Goal: Information Seeking & Learning: Learn about a topic

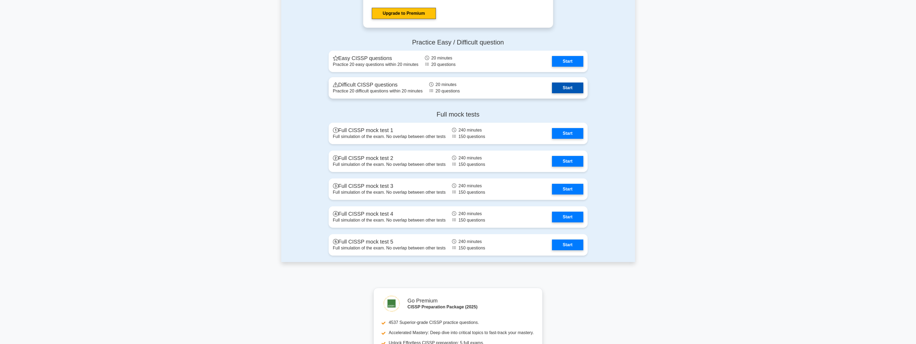
scroll to position [1179, 0]
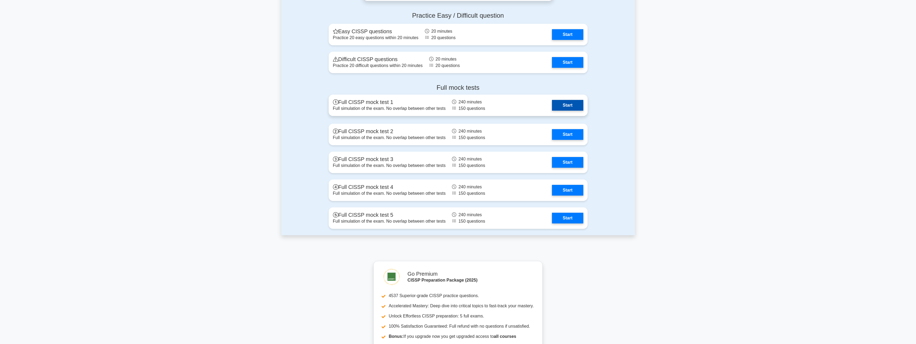
click at [564, 107] on link "Start" at bounding box center [567, 105] width 31 height 11
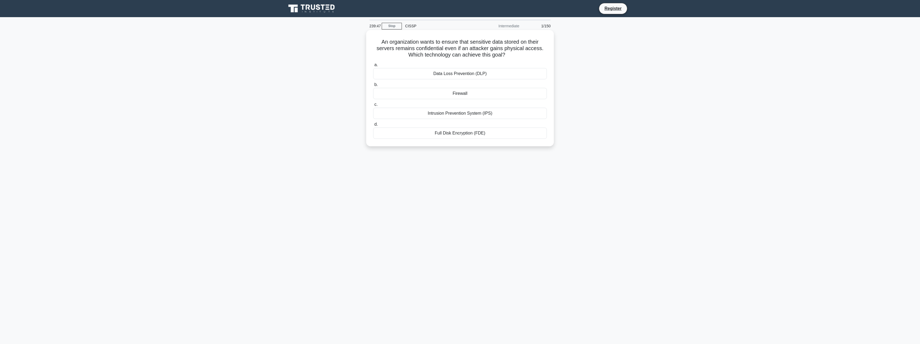
click at [485, 131] on div "Full Disk Encryption (FDE)" at bounding box center [460, 133] width 174 height 11
click at [373, 126] on input "d. Full Disk Encryption (FDE)" at bounding box center [373, 124] width 0 height 3
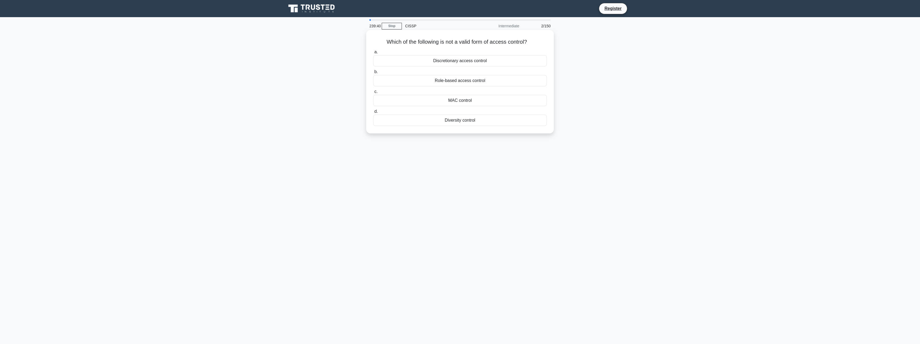
click at [481, 121] on div "Diversity control" at bounding box center [460, 120] width 174 height 11
click at [373, 113] on input "d. Diversity control" at bounding box center [373, 111] width 0 height 3
click at [491, 83] on div "To identify potential threats and vulnerabilities in a system or application" at bounding box center [460, 80] width 174 height 11
click at [373, 74] on input "b. To identify potential threats and vulnerabilities in a system or application" at bounding box center [373, 71] width 0 height 3
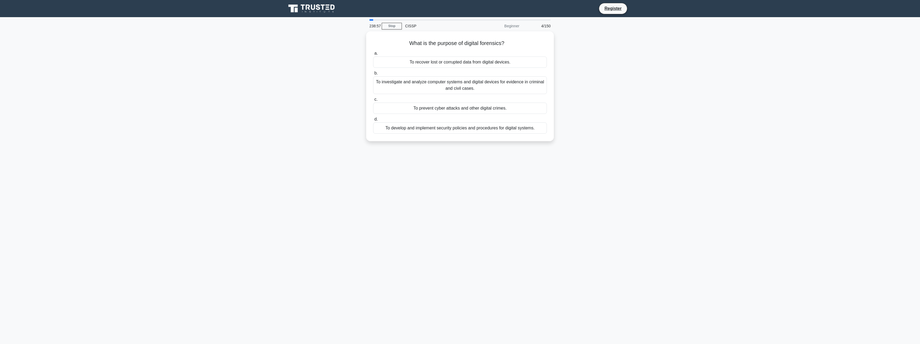
click at [491, 83] on div "To investigate and analyze computer systems and digital devices for evidence in…" at bounding box center [460, 85] width 174 height 18
click at [373, 75] on input "b. To investigate and analyze computer systems and digital devices for evidence…" at bounding box center [373, 73] width 0 height 3
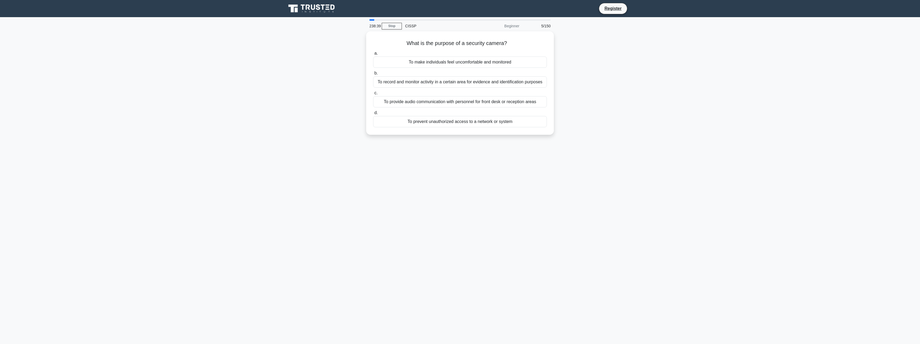
click at [491, 83] on div "To record and monitor activity in a certain area for evidence and identificatio…" at bounding box center [460, 81] width 174 height 11
click at [373, 75] on input "b. To record and monitor activity in a certain area for evidence and identifica…" at bounding box center [373, 73] width 0 height 3
click at [491, 83] on div "Fingerprint recognition" at bounding box center [460, 81] width 174 height 11
click at [373, 75] on input "b. Fingerprint recognition" at bounding box center [373, 73] width 0 height 3
click at [487, 64] on div "Secure service" at bounding box center [460, 60] width 174 height 11
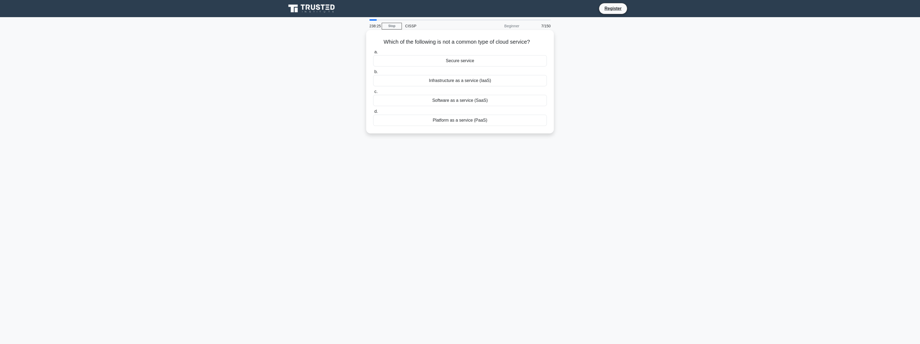
click at [373, 54] on input "a. Secure service" at bounding box center [373, 51] width 0 height 3
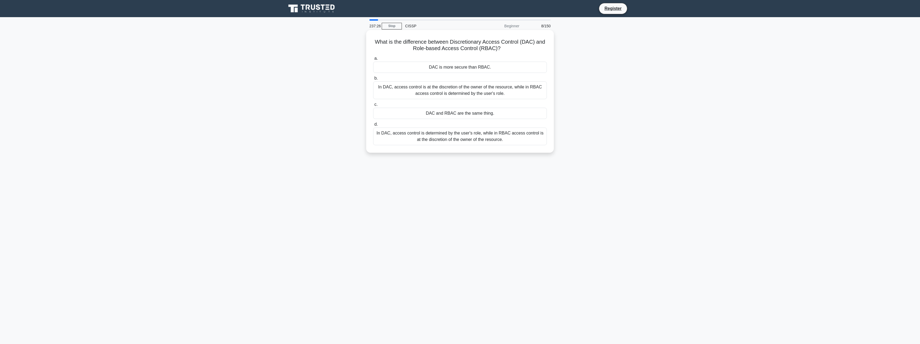
click at [510, 94] on div "In DAC, access control is at the discretion of the owner of the resource, while…" at bounding box center [460, 90] width 174 height 18
click at [373, 80] on input "b. In DAC, access control is at the discretion of the owner of the resource, wh…" at bounding box center [373, 78] width 0 height 3
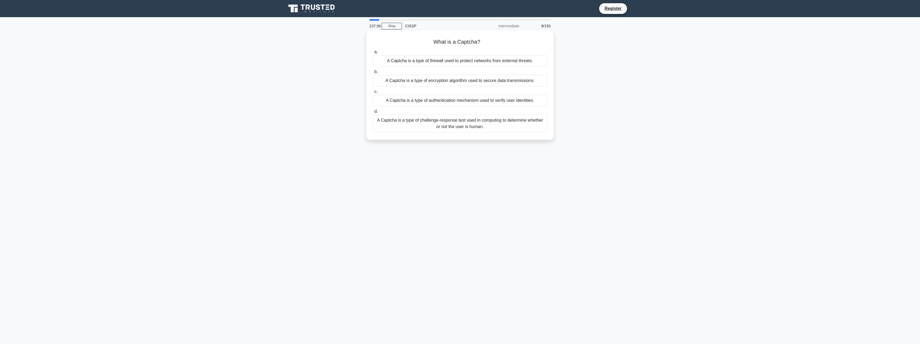
click at [465, 125] on div "A Captcha is a type of challenge-response test used in computing to determine w…" at bounding box center [460, 124] width 174 height 18
click at [373, 113] on input "d. A Captcha is a type of challenge-response test used in computing to determin…" at bounding box center [373, 111] width 0 height 3
click at [465, 125] on div "To educate employees on security risks and best practices to protect company as…" at bounding box center [460, 120] width 174 height 11
click at [373, 113] on input "d. To educate employees on security risks and best practices to protect company…" at bounding box center [373, 111] width 0 height 3
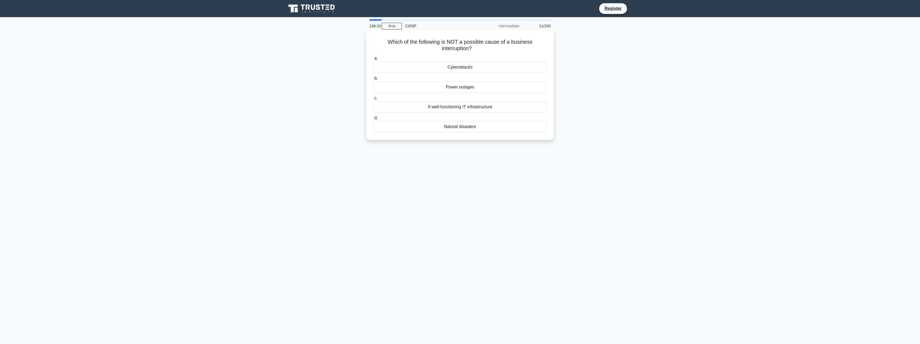
click at [489, 107] on div "A well-functioning IT infrastructure" at bounding box center [460, 106] width 174 height 11
click at [373, 100] on input "c. A well-functioning IT infrastructure" at bounding box center [373, 97] width 0 height 3
click at [503, 62] on div "To implement specific security controls" at bounding box center [460, 60] width 174 height 11
click at [373, 54] on input "a. To implement specific security controls" at bounding box center [373, 51] width 0 height 3
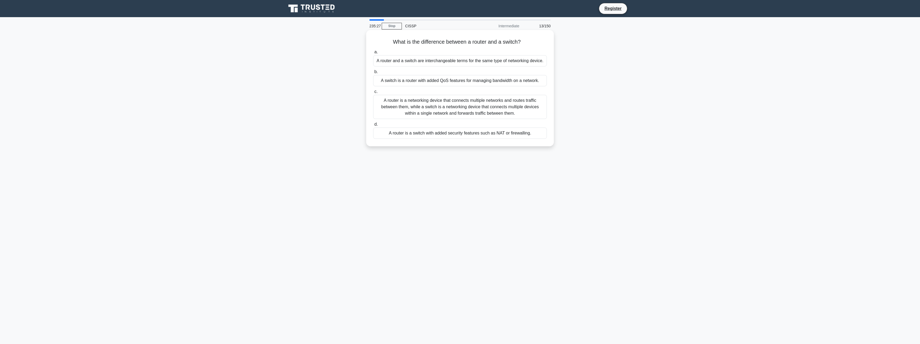
click at [488, 108] on div "A router is a networking device that connects multiple networks and routes traf…" at bounding box center [460, 107] width 174 height 24
click at [373, 94] on input "c. A router is a networking device that connects multiple networks and routes t…" at bounding box center [373, 91] width 0 height 3
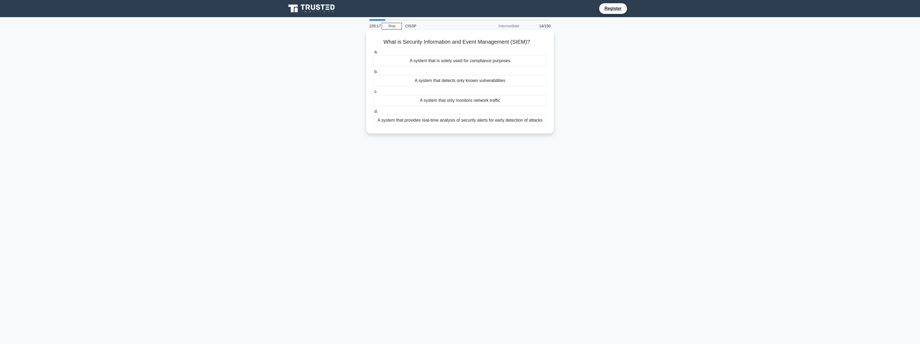
click at [529, 122] on div "A system that provides real-time analysis of security alerts for early detectio…" at bounding box center [460, 120] width 174 height 11
click at [373, 113] on input "d. A system that provides real-time analysis of security alerts for early detec…" at bounding box center [373, 111] width 0 height 3
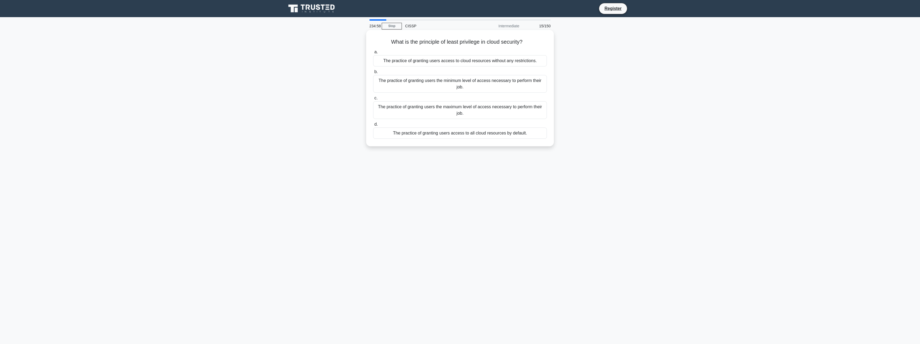
click at [536, 79] on div "The practice of granting users the minimum level of access necessary to perform…" at bounding box center [460, 84] width 174 height 18
click at [373, 74] on input "b. The practice of granting users the minimum level of access necessary to perf…" at bounding box center [373, 71] width 0 height 3
click at [504, 128] on div "Distributed Denial of Service (DDoS) attacks" at bounding box center [460, 126] width 174 height 11
click at [373, 120] on input "d. Distributed Denial of Service (DDoS) attacks" at bounding box center [373, 117] width 0 height 3
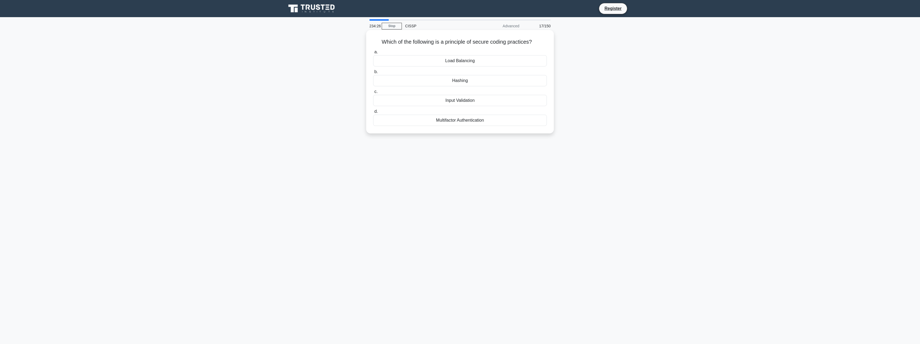
click at [507, 102] on div "Input Validation" at bounding box center [460, 100] width 174 height 11
click at [373, 94] on input "c. Input Validation" at bounding box center [373, 91] width 0 height 3
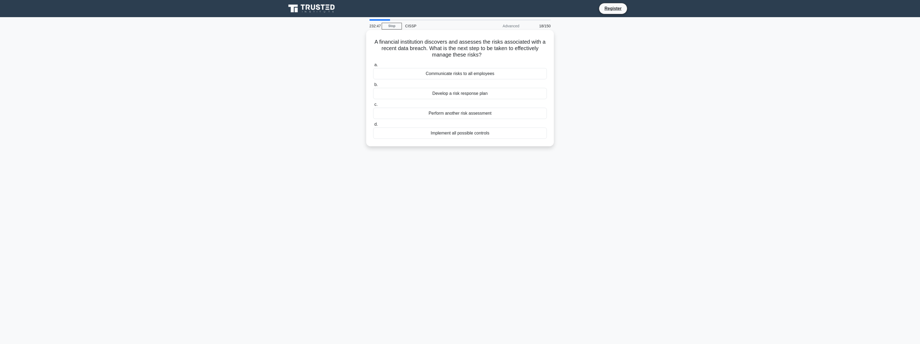
click at [503, 131] on div "Implement all possible controls" at bounding box center [460, 133] width 174 height 11
click at [373, 126] on input "d. Implement all possible controls" at bounding box center [373, 124] width 0 height 3
click at [498, 107] on div "Weak Encryption" at bounding box center [460, 106] width 174 height 11
click at [373, 100] on input "c. Weak Encryption" at bounding box center [373, 97] width 0 height 3
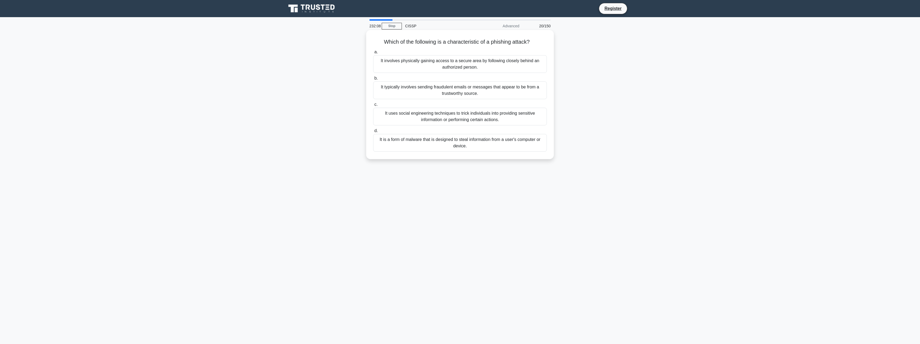
click at [508, 94] on div "It typically involves sending fraudulent emails or messages that appear to be f…" at bounding box center [460, 90] width 174 height 18
click at [373, 80] on input "b. It typically involves sending fraudulent emails or messages that appear to b…" at bounding box center [373, 78] width 0 height 3
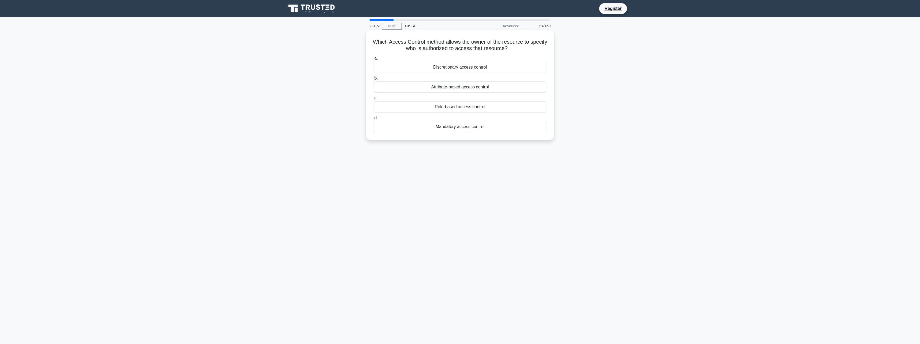
click at [513, 70] on div "Discretionary access control" at bounding box center [460, 67] width 174 height 11
click at [373, 60] on input "a. Discretionary access control" at bounding box center [373, 58] width 0 height 3
click at [518, 108] on div "Configuration" at bounding box center [460, 106] width 174 height 11
click at [373, 100] on input "c. Configuration" at bounding box center [373, 97] width 0 height 3
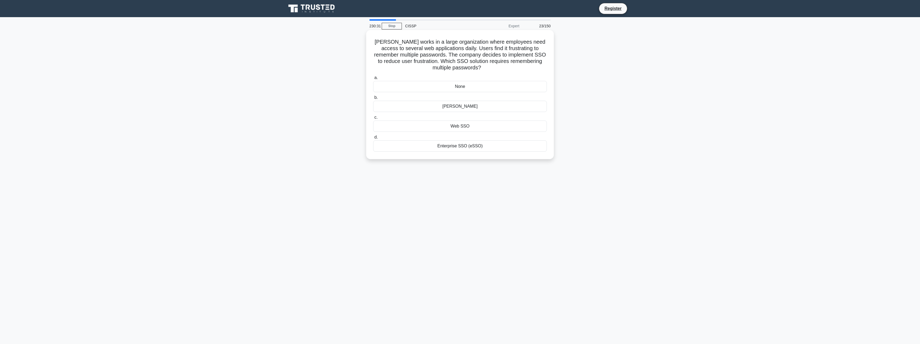
click at [522, 87] on div "None" at bounding box center [460, 86] width 174 height 11
click at [373, 80] on input "a. None" at bounding box center [373, 77] width 0 height 3
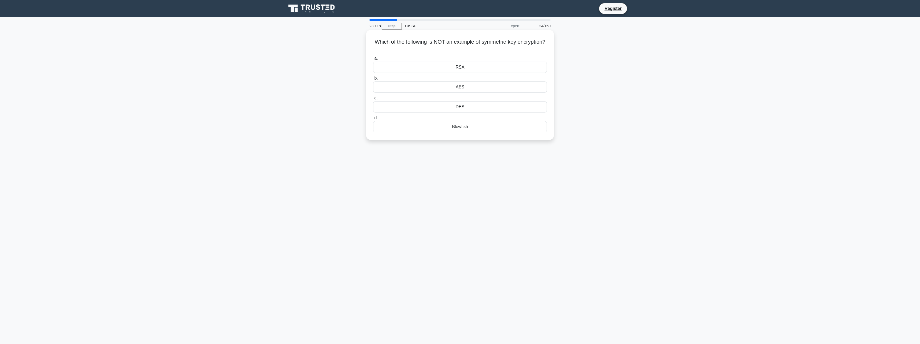
click at [524, 64] on div "RSA" at bounding box center [460, 67] width 174 height 11
click at [373, 60] on input "a. RSA" at bounding box center [373, 58] width 0 height 3
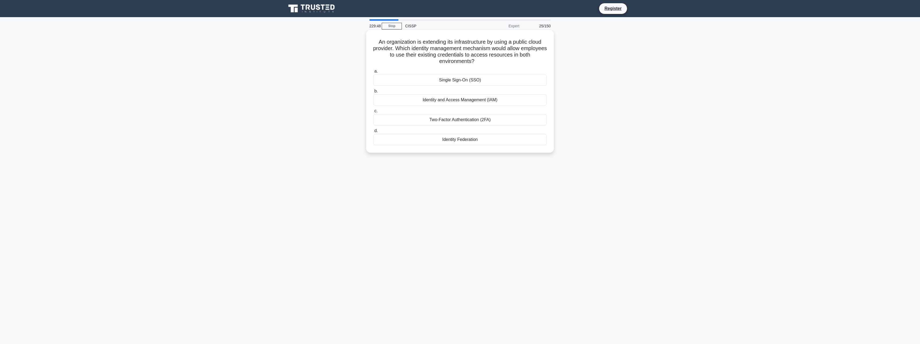
click at [468, 141] on div "Identity Federation" at bounding box center [460, 139] width 174 height 11
click at [373, 133] on input "d. Identity Federation" at bounding box center [373, 130] width 0 height 3
click at [486, 107] on div "Company A" at bounding box center [460, 106] width 174 height 11
click at [373, 99] on input "b. Company A" at bounding box center [373, 97] width 0 height 3
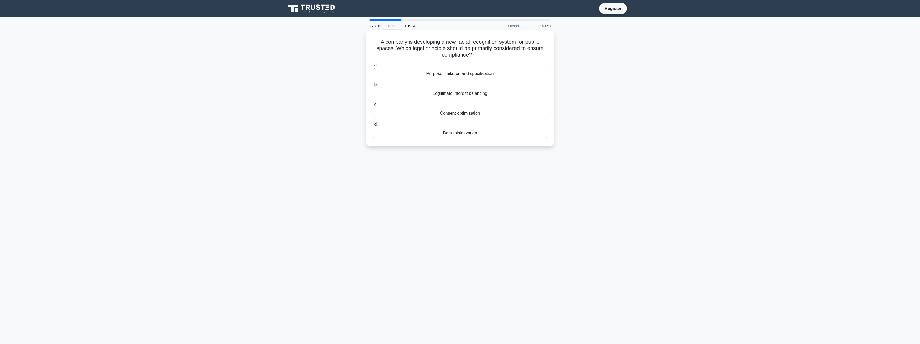
click at [484, 75] on div "Purpose limitation and specification" at bounding box center [460, 73] width 174 height 11
click at [373, 67] on input "a. Purpose limitation and specification" at bounding box center [373, 64] width 0 height 3
click at [494, 96] on div "Role-based Access Control (RBAC)." at bounding box center [460, 93] width 174 height 11
click at [373, 87] on input "b. Role-based Access Control (RBAC)." at bounding box center [373, 84] width 0 height 3
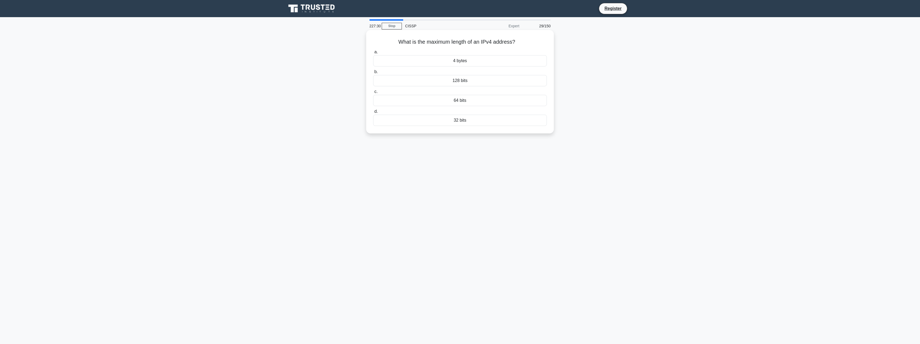
click at [473, 100] on div "64 bits" at bounding box center [460, 100] width 174 height 11
click at [373, 94] on input "c. 64 bits" at bounding box center [373, 91] width 0 height 3
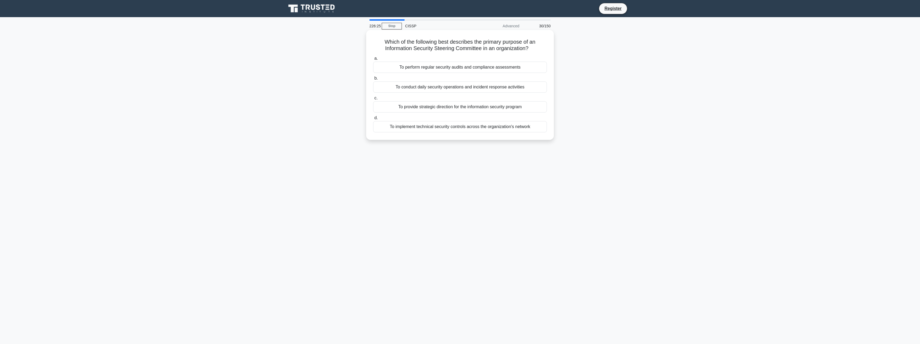
click at [533, 107] on div "To provide strategic direction for the information security program" at bounding box center [460, 106] width 174 height 11
click at [373, 100] on input "c. To provide strategic direction for the information security program" at bounding box center [373, 97] width 0 height 3
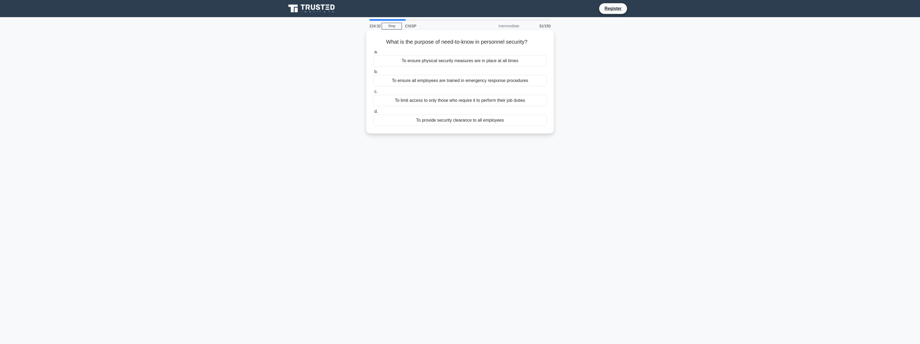
click at [520, 103] on div "To limit access to only those who require it to perform their job duties" at bounding box center [460, 100] width 174 height 11
click at [373, 94] on input "c. To limit access to only those who require it to perform their job duties" at bounding box center [373, 91] width 0 height 3
click at [517, 117] on div "An encryption algorithm that encrypts data one bit or byte at a time" at bounding box center [460, 120] width 174 height 11
click at [373, 113] on input "d. An encryption algorithm that encrypts data one bit or byte at a time" at bounding box center [373, 111] width 0 height 3
click at [514, 119] on div "To specify which users or groups can access specific resources" at bounding box center [460, 120] width 174 height 11
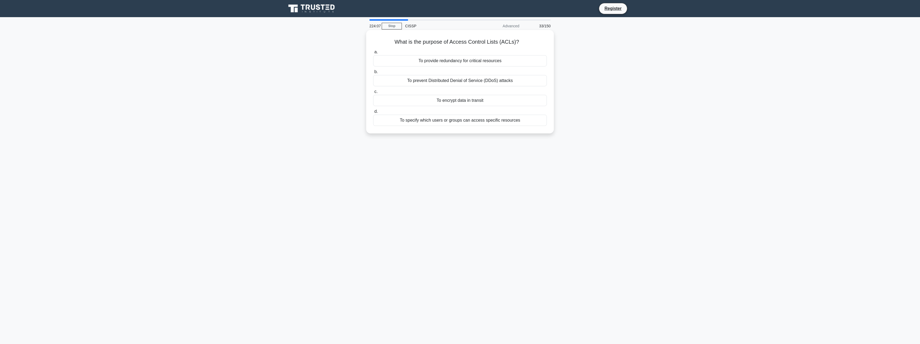
click at [373, 113] on input "d. To specify which users or groups can access specific resources" at bounding box center [373, 111] width 0 height 3
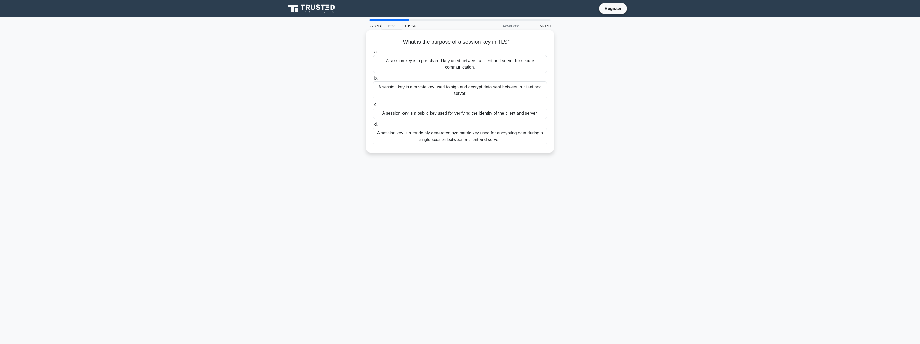
click at [502, 141] on div "A session key is a randomly generated symmetric key used for encrypting data du…" at bounding box center [460, 137] width 174 height 18
click at [373, 126] on input "d. A session key is a randomly generated symmetric key used for encrypting data…" at bounding box center [373, 124] width 0 height 3
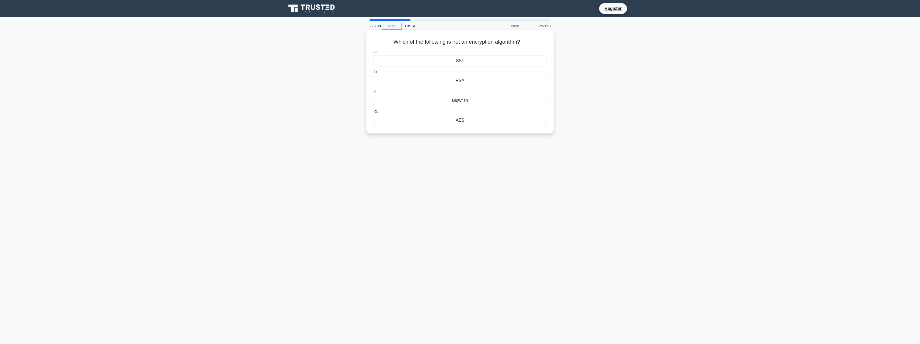
click at [485, 62] on div "SSL" at bounding box center [460, 60] width 174 height 11
click at [373, 54] on input "a. SSL" at bounding box center [373, 51] width 0 height 3
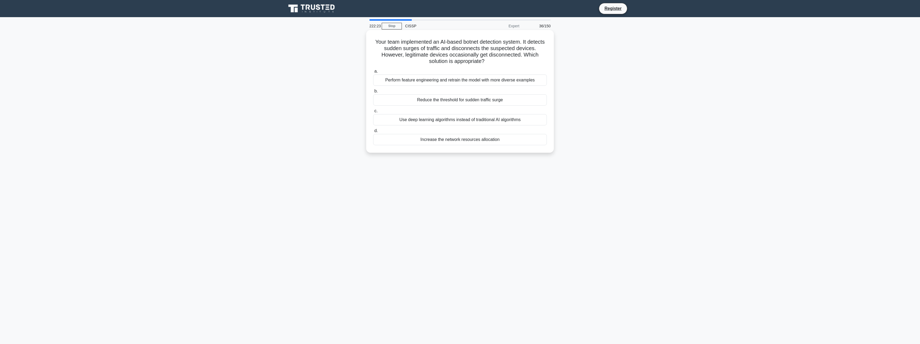
click at [518, 84] on div "Perform feature engineering and retrain the model with more diverse examples" at bounding box center [460, 80] width 174 height 11
click at [373, 73] on input "a. Perform feature engineering and retrain the model with more diverse examples" at bounding box center [373, 71] width 0 height 3
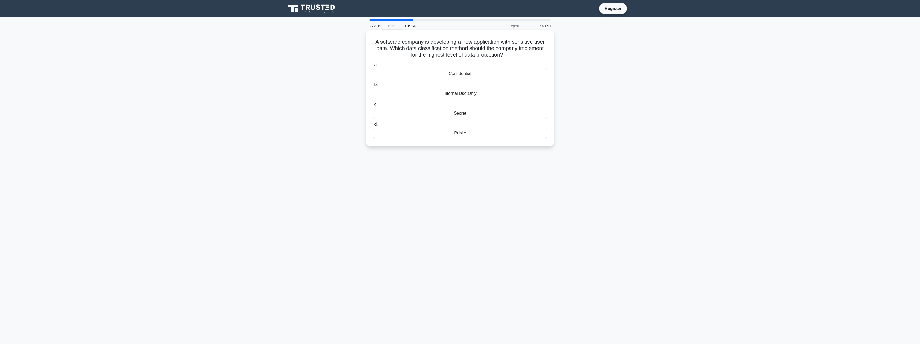
click at [513, 112] on div "Secret" at bounding box center [460, 113] width 174 height 11
click at [373, 106] on input "c. Secret" at bounding box center [373, 104] width 0 height 3
click at [511, 125] on div "Inability to perform over-the-air updates" at bounding box center [460, 126] width 174 height 11
click at [373, 120] on input "d. Inability to perform over-the-air updates" at bounding box center [373, 117] width 0 height 3
click at [526, 104] on div "Notify senior management" at bounding box center [460, 99] width 174 height 11
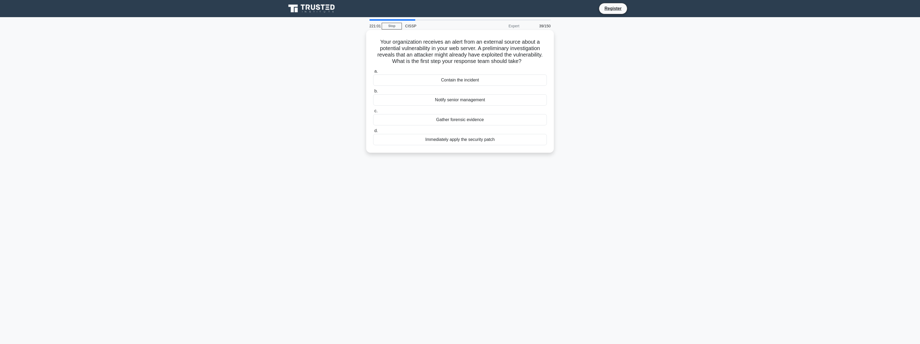
click at [373, 93] on input "b. Notify senior management" at bounding box center [373, 91] width 0 height 3
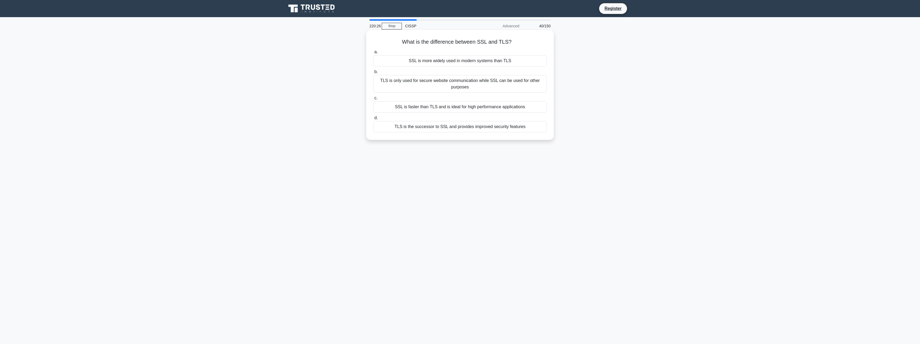
click at [513, 125] on div "TLS is the successor to SSL and provides improved security features" at bounding box center [460, 126] width 174 height 11
click at [373, 120] on input "d. TLS is the successor to SSL and provides improved security features" at bounding box center [373, 117] width 0 height 3
click at [538, 63] on div "To provide secure authentication in a network environment." at bounding box center [460, 60] width 174 height 11
click at [373, 54] on input "a. To provide secure authentication in a network environment." at bounding box center [373, 51] width 0 height 3
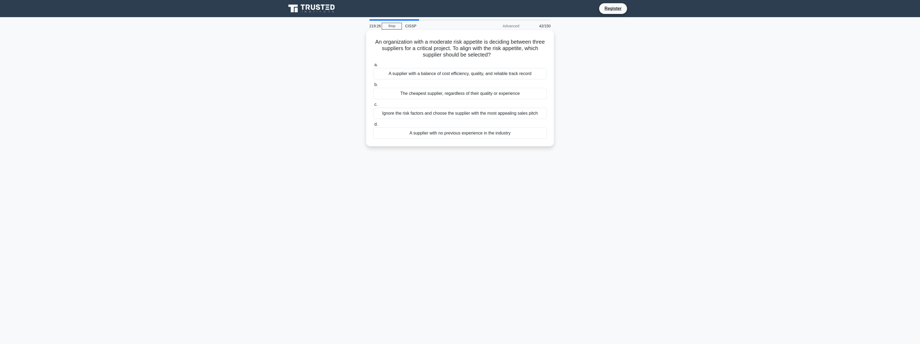
click at [537, 71] on div "A supplier with a balance of cost efficiency, quality, and reliable track record" at bounding box center [460, 73] width 174 height 11
click at [373, 67] on input "a. A supplier with a balance of cost efficiency, quality, and reliable track re…" at bounding box center [373, 64] width 0 height 3
click at [531, 111] on div "To identify the root cause of any security incidents that have already occurred" at bounding box center [460, 106] width 174 height 11
click at [373, 100] on input "c. To identify the root cause of any security incidents that have already occur…" at bounding box center [373, 97] width 0 height 3
click at [528, 131] on div "Move from operational risks to risk management" at bounding box center [460, 126] width 174 height 11
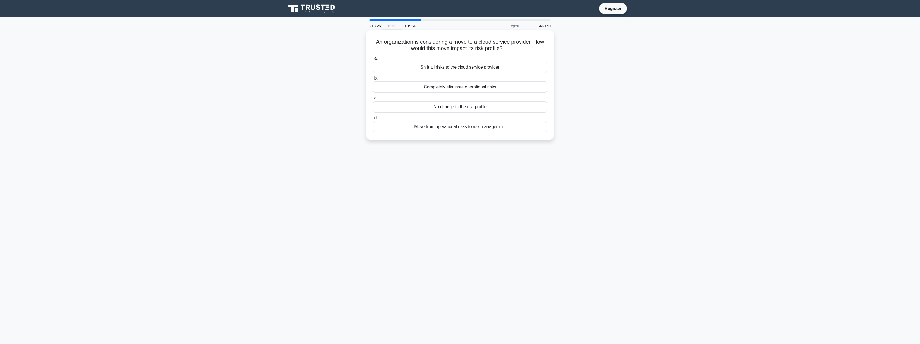
click at [373, 120] on input "d. Move from operational risks to risk management" at bounding box center [373, 117] width 0 height 3
click at [526, 132] on div "Cyber Operative Warfare" at bounding box center [460, 133] width 174 height 11
click at [373, 126] on input "d. Cyber Operative Warfare" at bounding box center [373, 124] width 0 height 3
click at [538, 73] on div "The Principle of Self-Defense" at bounding box center [460, 73] width 174 height 11
click at [373, 67] on input "a. The Principle of Self-Defense" at bounding box center [373, 64] width 0 height 3
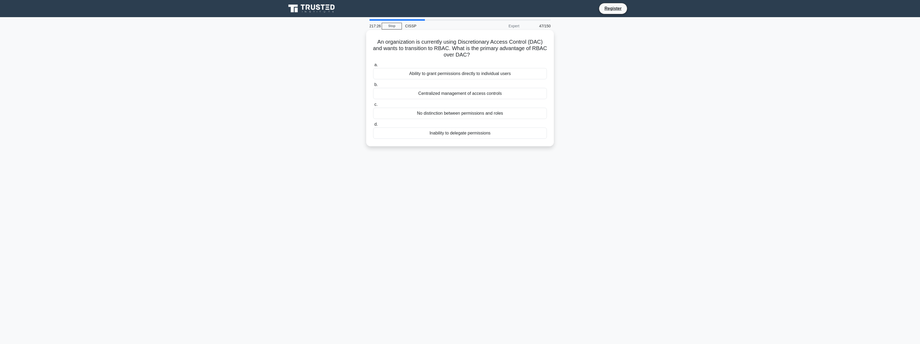
click at [528, 92] on div "Centralized management of access controls" at bounding box center [460, 93] width 174 height 11
click at [373, 87] on input "b. Centralized management of access controls" at bounding box center [373, 84] width 0 height 3
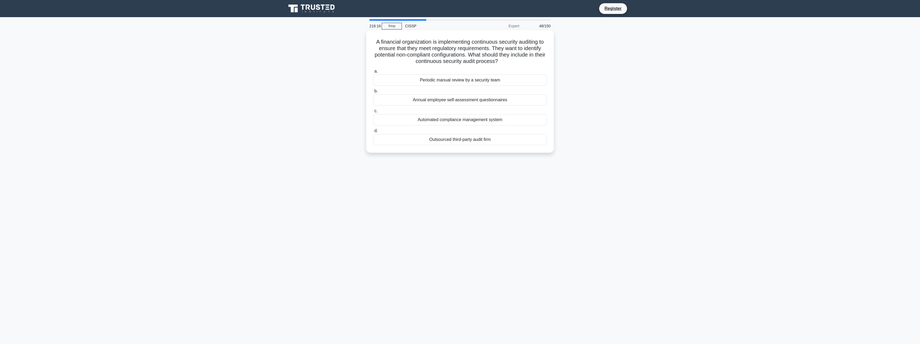
click at [500, 142] on div "Outsourced third-party audit firm" at bounding box center [460, 139] width 174 height 11
click at [373, 133] on input "d. Outsourced third-party audit firm" at bounding box center [373, 130] width 0 height 3
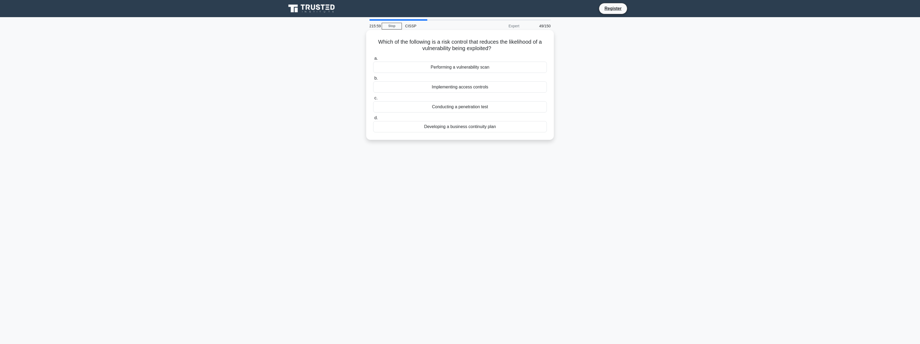
click at [514, 88] on div "Implementing access controls" at bounding box center [460, 86] width 174 height 11
click at [373, 80] on input "b. Implementing access controls" at bounding box center [373, 78] width 0 height 3
click at [507, 126] on div "Bounds Checking" at bounding box center [460, 126] width 174 height 11
click at [373, 120] on input "[PERSON_NAME] Checking" at bounding box center [373, 117] width 0 height 3
click at [525, 96] on div "Immediately implement two-factor authentication for all users" at bounding box center [460, 93] width 174 height 11
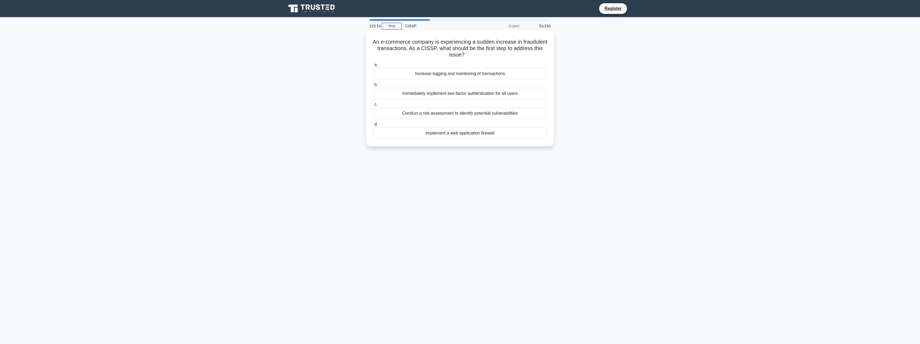
click at [373, 87] on input "b. Immediately implement two-factor authentication for all users" at bounding box center [373, 84] width 0 height 3
click at [524, 78] on div "Conducting a thorough threat modeling exercise" at bounding box center [460, 73] width 174 height 11
click at [373, 67] on input "a. Conducting a thorough threat modeling exercise" at bounding box center [373, 64] width 0 height 3
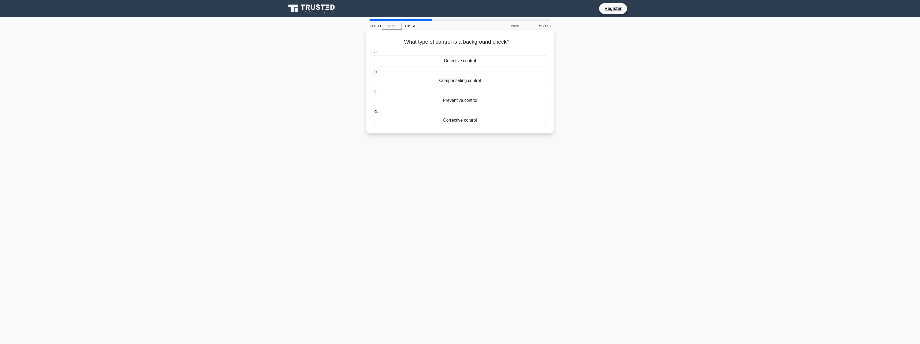
click at [505, 99] on div "Preventive control" at bounding box center [460, 100] width 174 height 11
click at [373, 94] on input "c. Preventive control" at bounding box center [373, 91] width 0 height 3
click at [506, 82] on div "Simulation" at bounding box center [460, 80] width 174 height 11
click at [373, 74] on input "b. Simulation" at bounding box center [373, 71] width 0 height 3
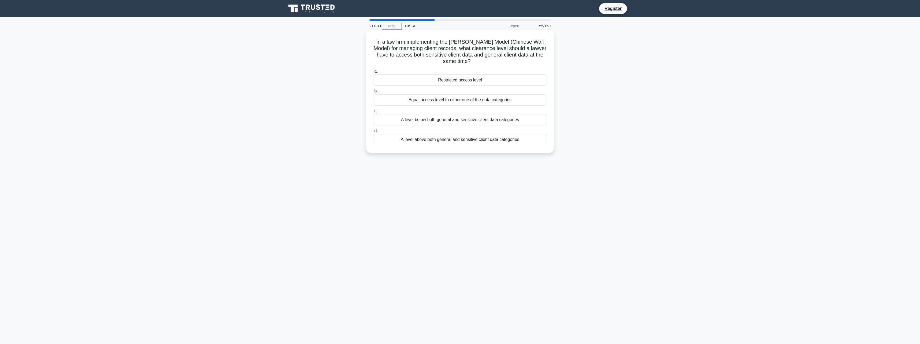
click at [506, 139] on div "A level above both general and sensitive client data categories" at bounding box center [460, 139] width 174 height 11
click at [373, 133] on input "d. A level above both general and sensitive client data categories" at bounding box center [373, 130] width 0 height 3
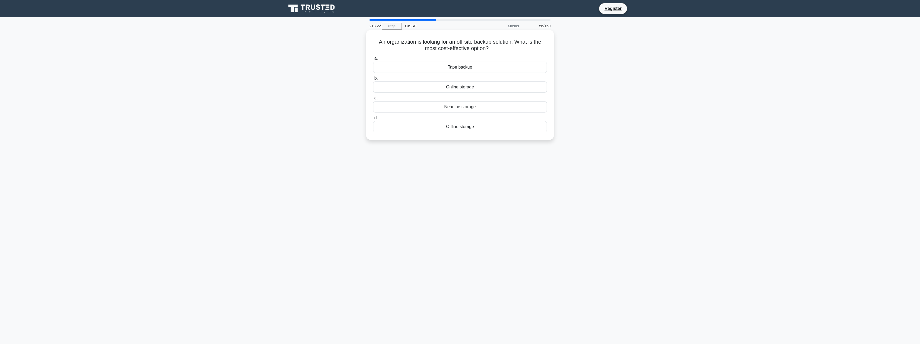
click at [477, 132] on div "Offline storage" at bounding box center [460, 126] width 174 height 11
click at [373, 120] on input "d. Offline storage" at bounding box center [373, 117] width 0 height 3
click at [487, 133] on div "Hashing" at bounding box center [460, 133] width 174 height 11
click at [373, 126] on input "d. Hashing" at bounding box center [373, 124] width 0 height 3
click at [490, 106] on div "Code injection attacks" at bounding box center [460, 106] width 174 height 11
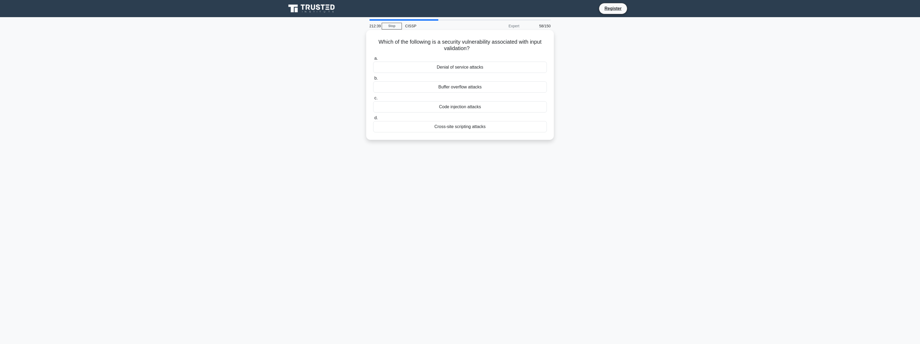
click at [373, 100] on input "c. Code injection attacks" at bounding box center [373, 97] width 0 height 3
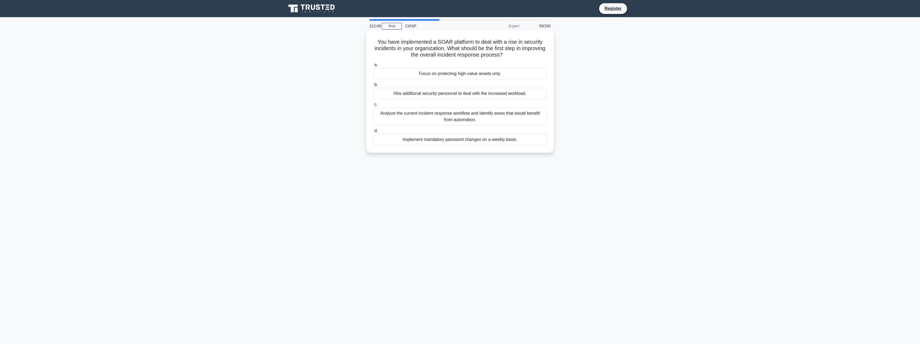
click at [523, 120] on div "Analyze the current incident response workflow and identify areas that would be…" at bounding box center [460, 117] width 174 height 18
click at [373, 106] on input "c. Analyze the current incident response workflow and identify areas that would…" at bounding box center [373, 104] width 0 height 3
click at [521, 135] on div "Network Address Translation (NAT) device" at bounding box center [460, 133] width 174 height 11
click at [373, 126] on input "d. Network Address Translation (NAT) device" at bounding box center [373, 124] width 0 height 3
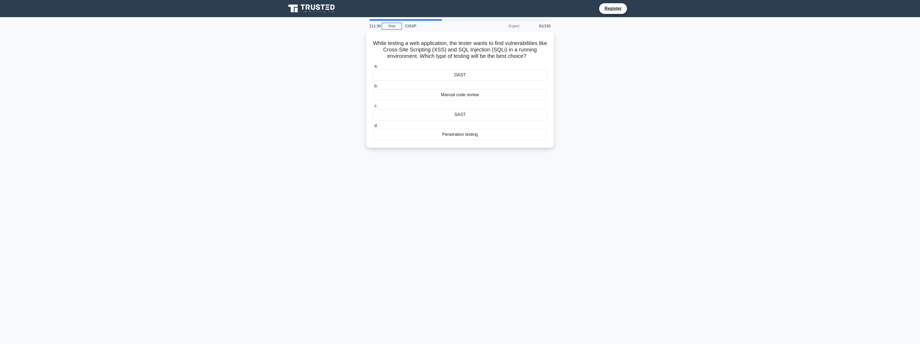
click at [521, 135] on div "Penetration testing" at bounding box center [460, 134] width 174 height 11
click at [373, 128] on input "d. Penetration testing" at bounding box center [373, 125] width 0 height 3
click at [538, 114] on div "Enforce multi-factor authentication for all users" at bounding box center [460, 113] width 174 height 11
click at [373, 106] on input "c. Enforce multi-factor authentication for all users" at bounding box center [373, 104] width 0 height 3
click at [503, 69] on div "RSA" at bounding box center [460, 67] width 174 height 11
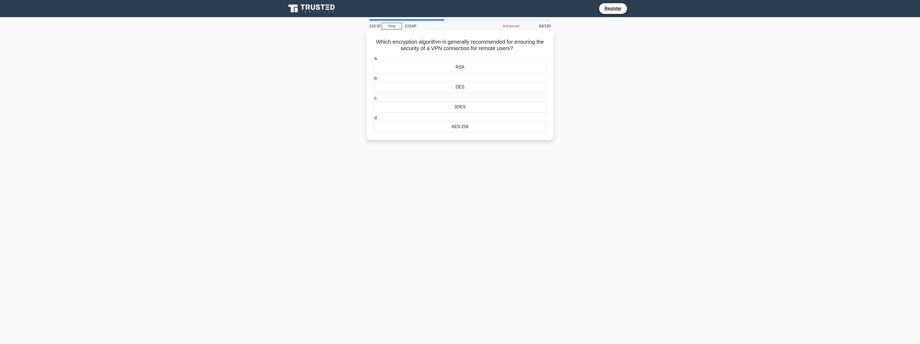
click at [373, 60] on input "a. RSA" at bounding box center [373, 58] width 0 height 3
click at [504, 85] on div "Identify the risks" at bounding box center [460, 80] width 174 height 11
click at [373, 74] on input "b. Identify the risks" at bounding box center [373, 71] width 0 height 3
click at [523, 74] on div "Role-based access control and encryption" at bounding box center [460, 73] width 174 height 11
click at [373, 67] on input "a. Role-based access control and encryption" at bounding box center [373, 64] width 0 height 3
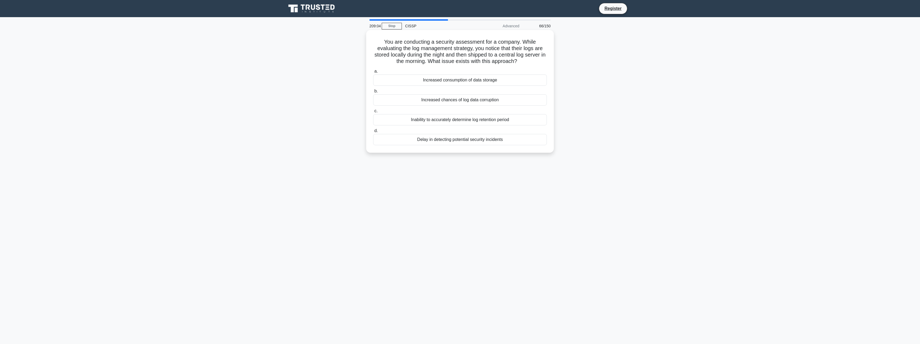
click at [506, 141] on div "Delay in detecting potential security incidents" at bounding box center [460, 139] width 174 height 11
click at [373, 133] on input "d. Delay in detecting potential security incidents" at bounding box center [373, 130] width 0 height 3
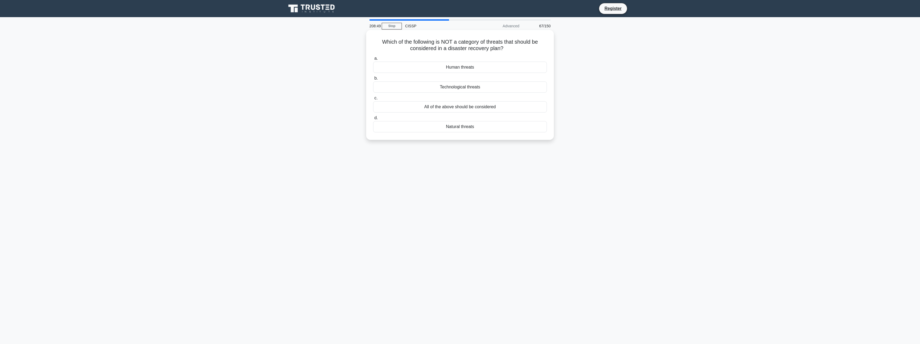
click at [518, 108] on div "All of the above should be considered" at bounding box center [460, 106] width 174 height 11
click at [373, 100] on input "c. All of the above should be considered" at bounding box center [373, 97] width 0 height 3
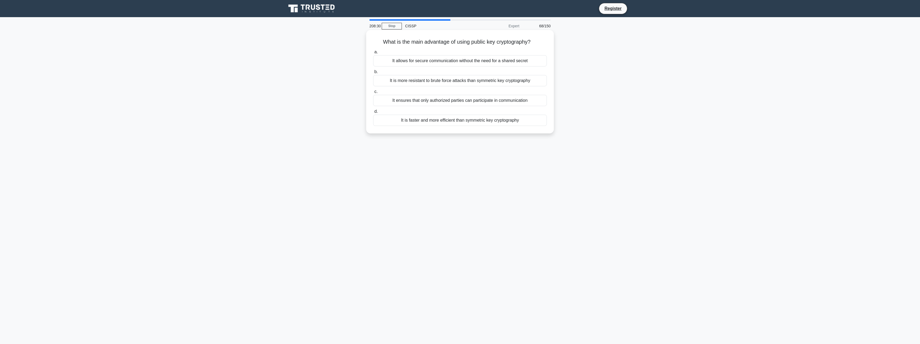
click at [522, 124] on div "It is faster and more efficient than symmetric key cryptography" at bounding box center [460, 120] width 174 height 11
click at [373, 113] on input "d. It is faster and more efficient than symmetric key cryptography" at bounding box center [373, 111] width 0 height 3
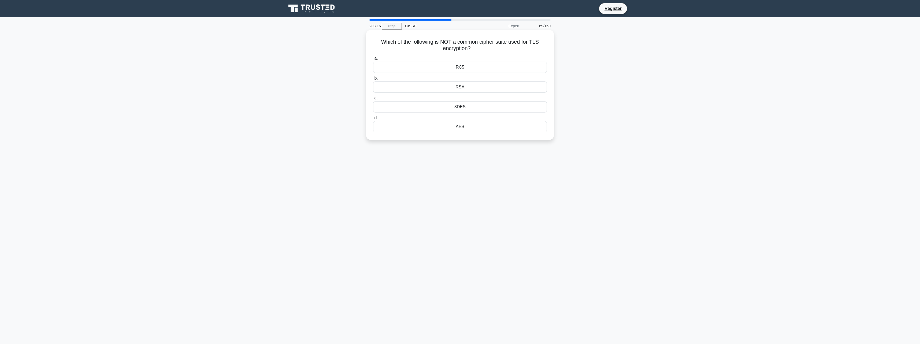
click at [503, 129] on div "AES" at bounding box center [460, 126] width 174 height 11
click at [373, 120] on input "d. AES" at bounding box center [373, 117] width 0 height 3
click at [521, 107] on div "To oversee the development, implementation, and maintenance of the BCP." at bounding box center [460, 106] width 174 height 11
click at [373, 100] on input "c. To oversee the development, implementation, and maintenance of the BCP." at bounding box center [373, 97] width 0 height 3
click at [529, 94] on div "Sender Policy Framework (SPF)" at bounding box center [460, 93] width 174 height 11
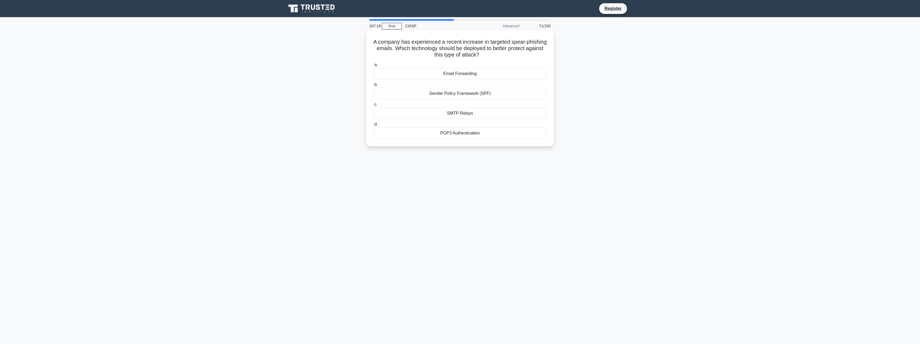
click at [373, 87] on input "b. Sender Policy Framework (SPF)" at bounding box center [373, 84] width 0 height 3
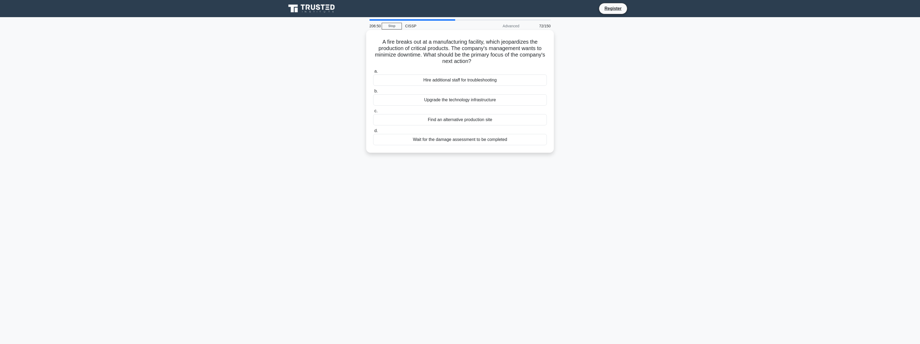
click at [516, 122] on div "Find an alternative production site" at bounding box center [460, 119] width 174 height 11
click at [373, 113] on input "c. Find an alternative production site" at bounding box center [373, 110] width 0 height 3
click at [530, 103] on div "File scanning with decryption capability" at bounding box center [460, 99] width 174 height 11
click at [373, 93] on input "b. File scanning with decryption capability" at bounding box center [373, 91] width 0 height 3
click at [503, 102] on div "Penetration tests" at bounding box center [460, 99] width 174 height 11
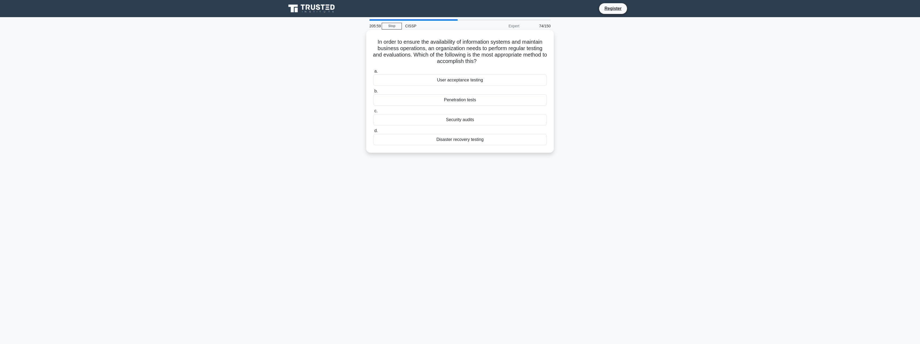
click at [373, 93] on input "b. Penetration tests" at bounding box center [373, 91] width 0 height 3
click at [512, 76] on div "Hybrid Encryption Scheme" at bounding box center [460, 73] width 174 height 11
click at [373, 67] on input "a. Hybrid Encryption Scheme" at bounding box center [373, 64] width 0 height 3
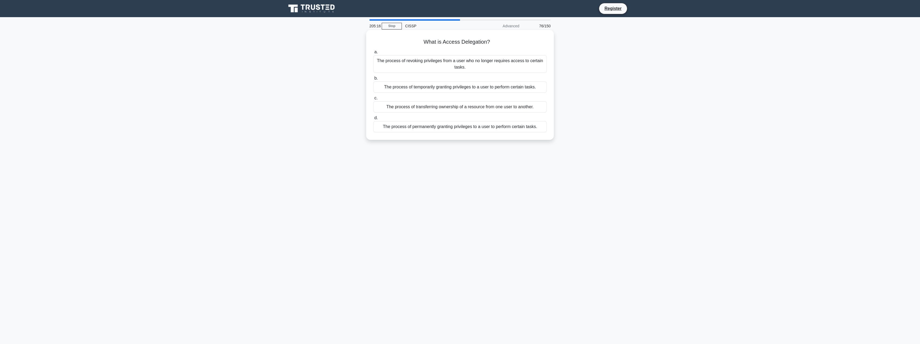
click at [540, 91] on div "The process of temporarily granting privileges to a user to perform certain tas…" at bounding box center [460, 86] width 174 height 11
click at [373, 80] on input "b. The process of temporarily granting privileges to a user to perform certain …" at bounding box center [373, 78] width 0 height 3
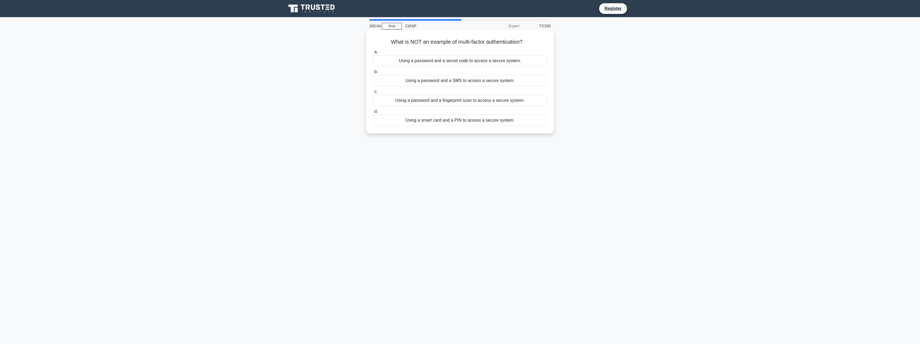
click at [543, 63] on div "Using a password and a secret code to access a secure system." at bounding box center [460, 60] width 174 height 11
click at [373, 54] on input "a. Using a password and a secret code to access a secure system." at bounding box center [373, 51] width 0 height 3
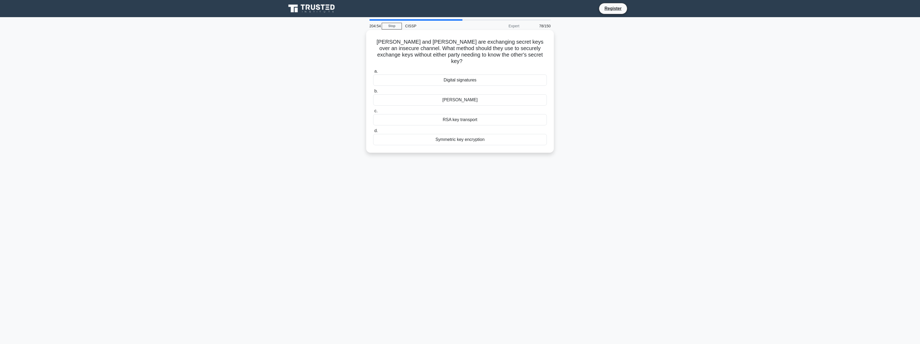
click at [498, 94] on div "Diffie-Hellman" at bounding box center [460, 99] width 174 height 11
click at [373, 93] on input "b. Diffie-Hellman" at bounding box center [373, 91] width 0 height 3
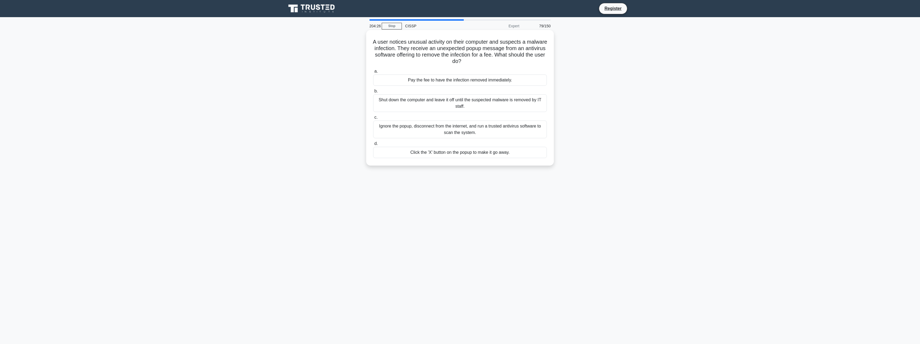
click at [486, 106] on div "Shut down the computer and leave it off until the suspected malware is removed …" at bounding box center [460, 103] width 174 height 18
click at [373, 93] on input "b. Shut down the computer and leave it off until the suspected malware is remov…" at bounding box center [373, 91] width 0 height 3
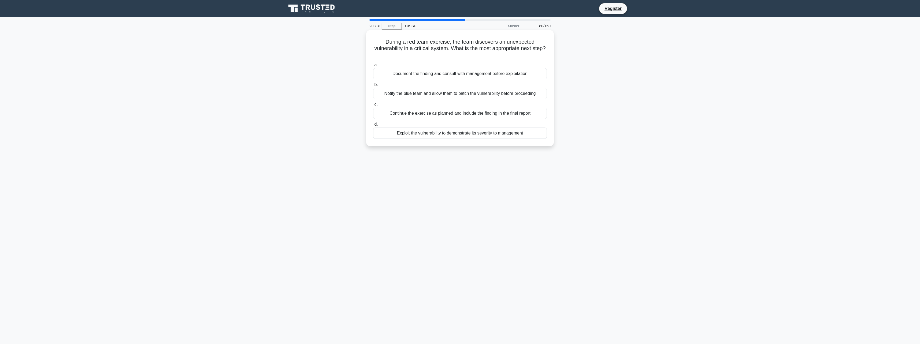
click at [484, 94] on div "Notify the blue team and allow them to patch the vulnerability before proceeding" at bounding box center [460, 93] width 174 height 11
click at [373, 87] on input "b. Notify the blue team and allow them to patch the vulnerability before procee…" at bounding box center [373, 84] width 0 height 3
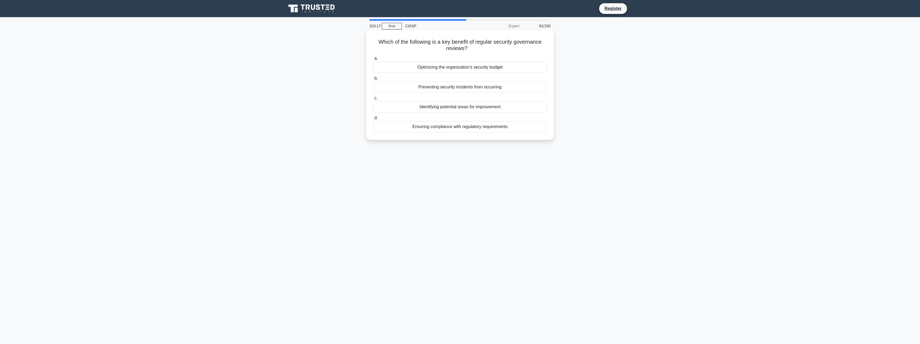
click at [531, 106] on div "Identifying potential areas for improvement" at bounding box center [460, 106] width 174 height 11
click at [373, 100] on input "c. Identifying potential areas for improvement" at bounding box center [373, 97] width 0 height 3
click at [531, 106] on div "Poisoned packet" at bounding box center [460, 108] width 174 height 11
click at [373, 101] on input "c. Poisoned packet" at bounding box center [373, 99] width 0 height 3
click at [527, 125] on div "Honeypots with a high-interaction configuration" at bounding box center [460, 126] width 174 height 11
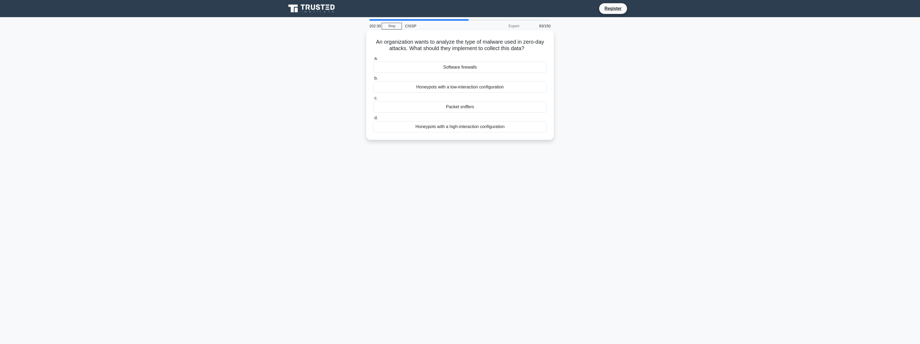
click at [373, 120] on input "d. Honeypots with a high-interaction configuration" at bounding box center [373, 117] width 0 height 3
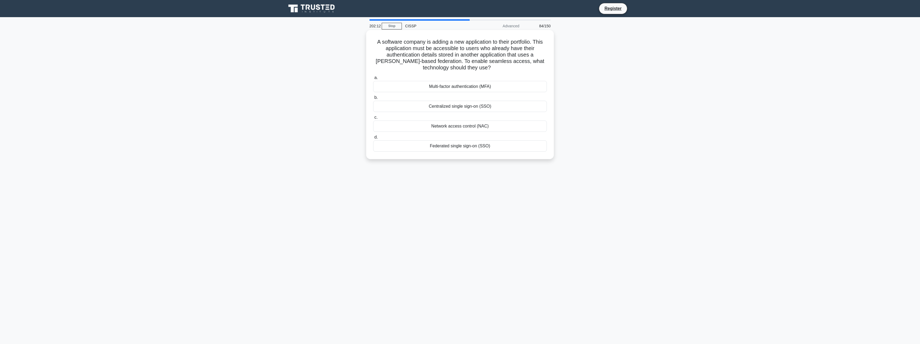
click at [504, 146] on div "Federated single sign-on (SSO)" at bounding box center [460, 145] width 174 height 11
click at [373, 139] on input "d. Federated single sign-on (SSO)" at bounding box center [373, 137] width 0 height 3
click at [537, 91] on div "Geographically distributed backups" at bounding box center [460, 93] width 174 height 11
click at [373, 87] on input "b. Geographically distributed backups" at bounding box center [373, 84] width 0 height 3
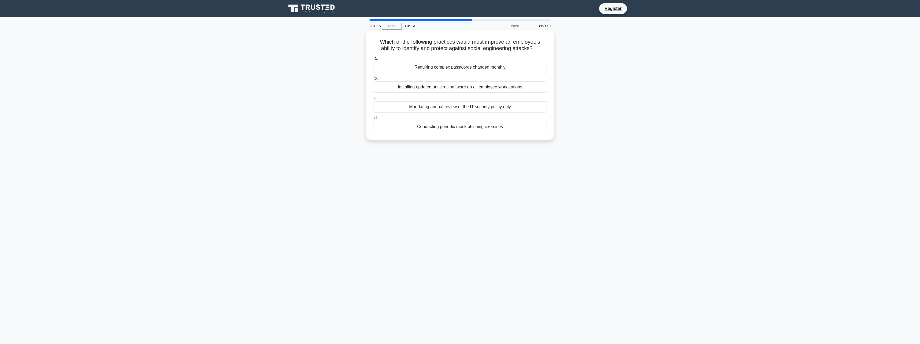
click at [489, 126] on div "Conducting periodic mock phishing exercises" at bounding box center [460, 126] width 174 height 11
click at [373, 120] on input "d. Conducting periodic mock phishing exercises" at bounding box center [373, 117] width 0 height 3
click at [514, 92] on div "Implement fault tolerance mechanisms" at bounding box center [460, 93] width 174 height 11
click at [373, 87] on input "b. Implement fault tolerance mechanisms" at bounding box center [373, 84] width 0 height 3
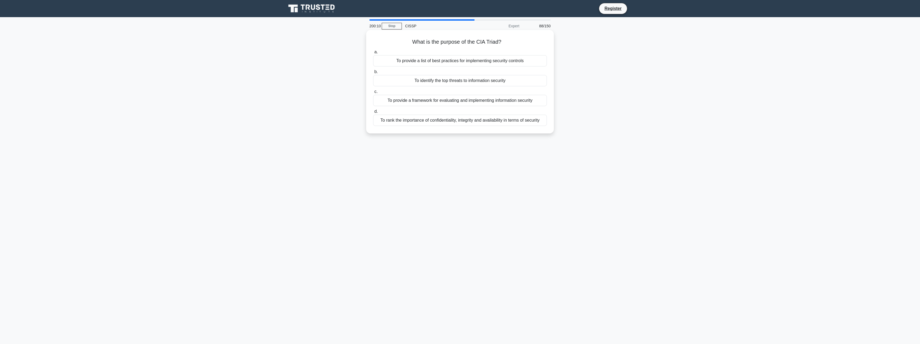
click at [518, 120] on div "To rank the importance of confidentiality, integrity and availability in terms …" at bounding box center [460, 120] width 174 height 11
click at [373, 113] on input "d. To rank the importance of confidentiality, integrity and availability in ter…" at bounding box center [373, 111] width 0 height 3
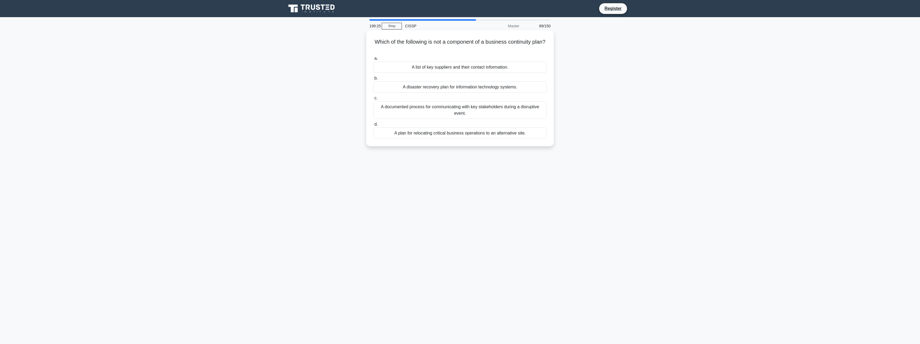
click at [523, 66] on div "A list of key suppliers and their contact information." at bounding box center [460, 67] width 174 height 11
click at [373, 60] on input "a. A list of key suppliers and their contact information." at bounding box center [373, 58] width 0 height 3
click at [506, 124] on div "Regular network scans and discovery processes" at bounding box center [460, 126] width 174 height 11
click at [373, 120] on input "d. Regular network scans and discovery processes" at bounding box center [373, 117] width 0 height 3
click at [536, 69] on div "Displaying error messages that reveal sensitive information" at bounding box center [460, 67] width 174 height 11
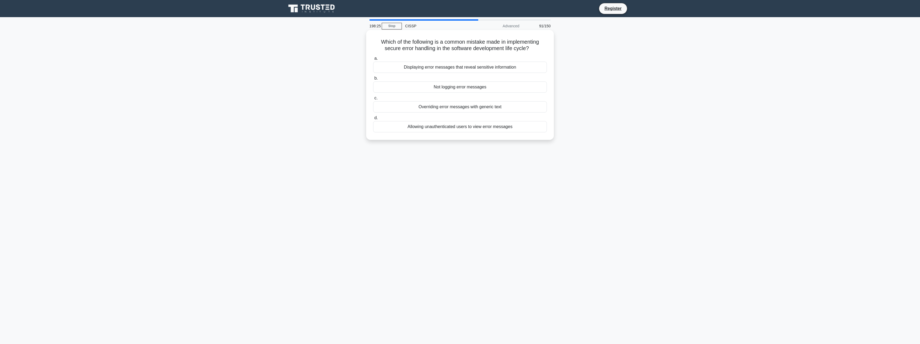
click at [373, 60] on input "a. Displaying error messages that reveal sensitive information" at bounding box center [373, 58] width 0 height 3
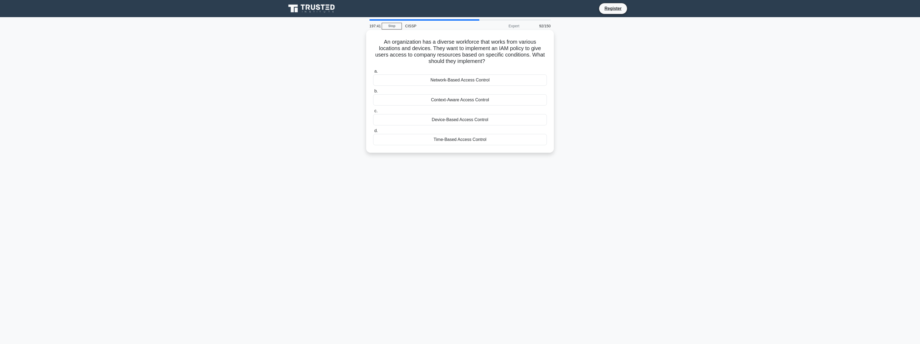
click at [515, 98] on div "Context-Aware Access Control" at bounding box center [460, 99] width 174 height 11
click at [373, 93] on input "b. Context-Aware Access Control" at bounding box center [373, 91] width 0 height 3
click at [537, 80] on div "Apply security patches and monitor vulnerability reports." at bounding box center [460, 80] width 174 height 11
click at [373, 73] on input "a. Apply security patches and monitor vulnerability reports." at bounding box center [373, 71] width 0 height 3
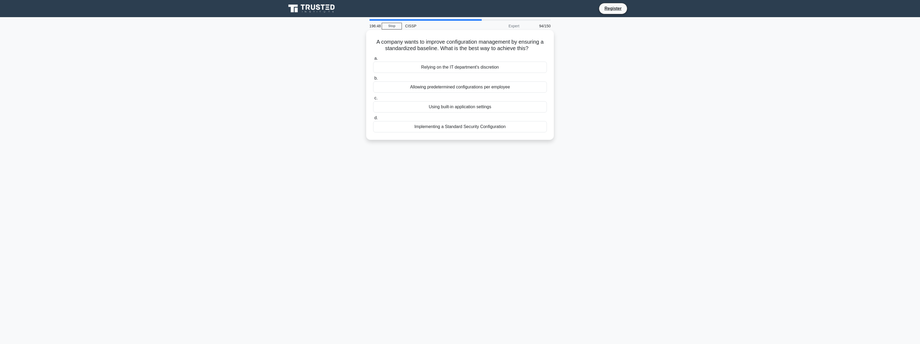
click at [514, 130] on div "Implementing a Standard Security Configuration" at bounding box center [460, 126] width 174 height 11
click at [373, 120] on input "d. Implementing a Standard Security Configuration" at bounding box center [373, 117] width 0 height 3
click at [485, 135] on div "Set it up with out-of-date software" at bounding box center [460, 133] width 174 height 11
click at [373, 126] on input "d. Set it up with out-of-date software" at bounding box center [373, 124] width 0 height 3
click at [508, 71] on div "Conducting a background investigation" at bounding box center [460, 73] width 174 height 11
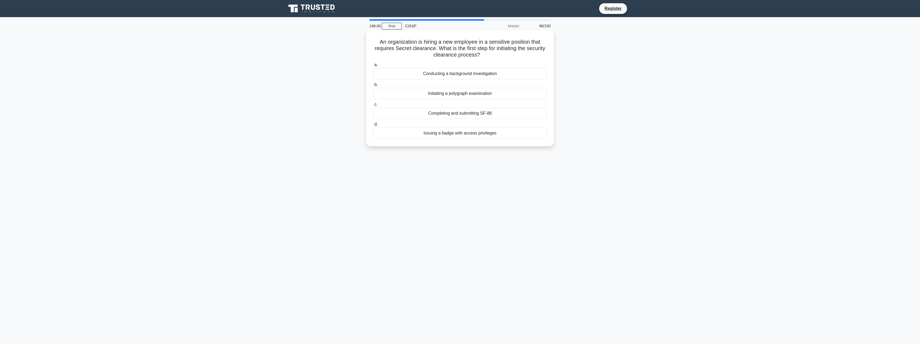
click at [373, 67] on input "a. Conducting a background investigation" at bounding box center [373, 64] width 0 height 3
click at [508, 71] on div "Deploy IoT devices on a separate network" at bounding box center [460, 74] width 174 height 11
click at [373, 68] on input "a. Deploy IoT devices on a separate network" at bounding box center [373, 66] width 0 height 3
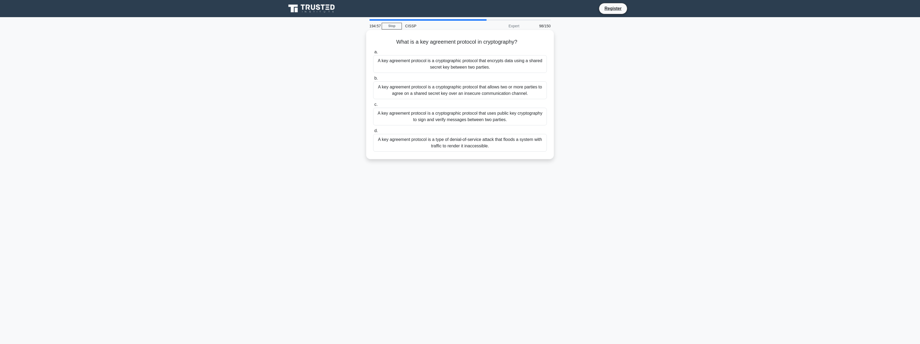
click at [525, 93] on div "A key agreement protocol is a cryptographic protocol that allows two or more pa…" at bounding box center [460, 90] width 174 height 18
click at [373, 80] on input "b. A key agreement protocol is a cryptographic protocol that allows two or more…" at bounding box center [373, 78] width 0 height 3
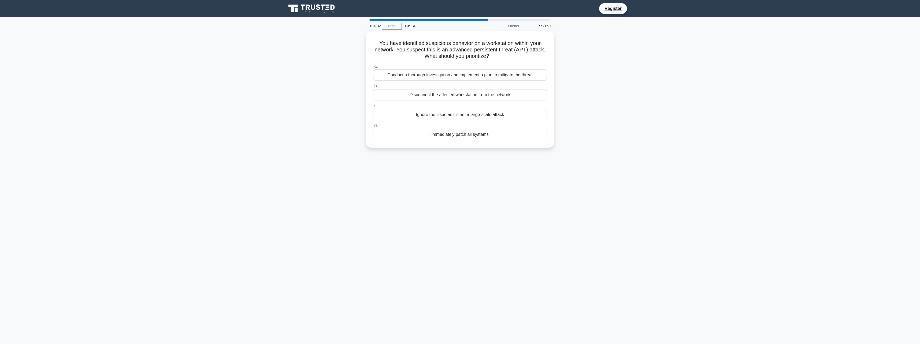
click at [525, 93] on div "Disconnect the affected workstation from the network" at bounding box center [460, 94] width 174 height 11
click at [373, 88] on input "b. Disconnect the affected workstation from the network" at bounding box center [373, 85] width 0 height 3
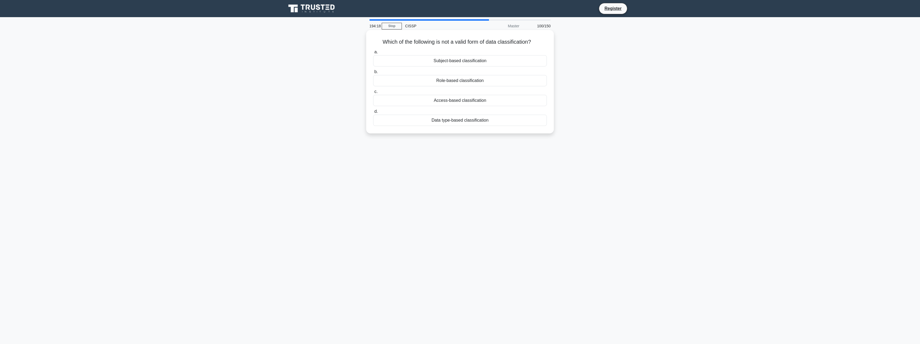
click at [528, 77] on div "Role-based classification" at bounding box center [460, 80] width 174 height 11
click at [373, 74] on input "b. Role-based classification" at bounding box center [373, 71] width 0 height 3
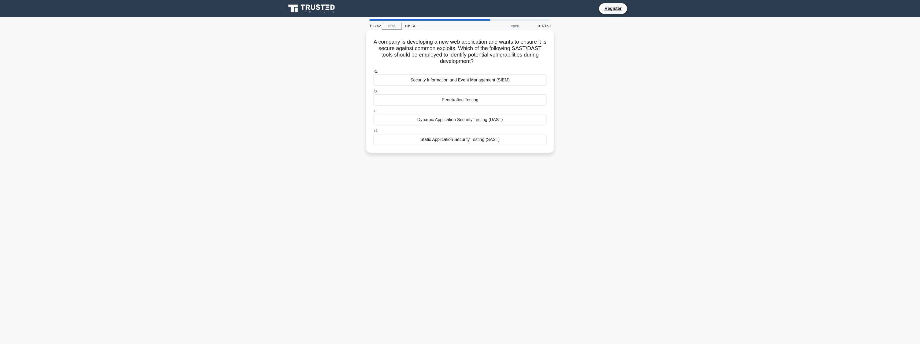
click at [508, 120] on div "Dynamic Application Security Testing (DAST)" at bounding box center [460, 119] width 174 height 11
click at [373, 113] on input "c. Dynamic Application Security Testing (DAST)" at bounding box center [373, 110] width 0 height 3
click at [491, 131] on div "SSL 3.0" at bounding box center [460, 133] width 174 height 11
click at [373, 126] on input "d. SSL 3.0" at bounding box center [373, 124] width 0 height 3
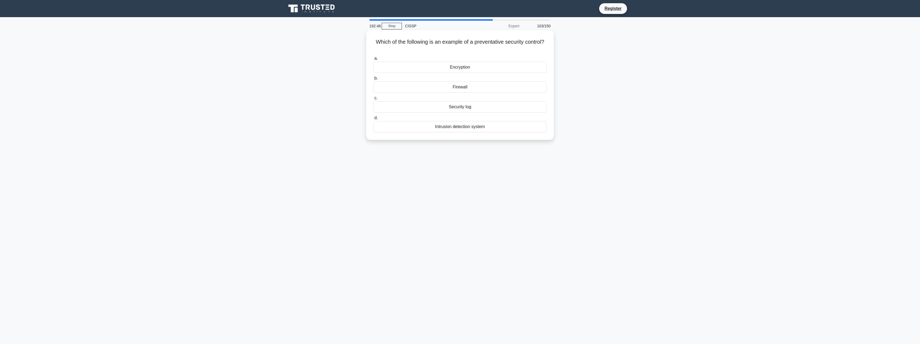
click at [490, 91] on div "Firewall" at bounding box center [460, 86] width 174 height 11
click at [373, 80] on input "b. Firewall" at bounding box center [373, 78] width 0 height 3
drag, startPoint x: 433, startPoint y: 41, endPoint x: 509, endPoint y: 42, distance: 75.9
click at [509, 42] on h5 "A hospital wants to limit unauthorized physical access to the pharmacy departme…" at bounding box center [460, 45] width 175 height 13
drag, startPoint x: 509, startPoint y: 42, endPoint x: 492, endPoint y: 52, distance: 20.5
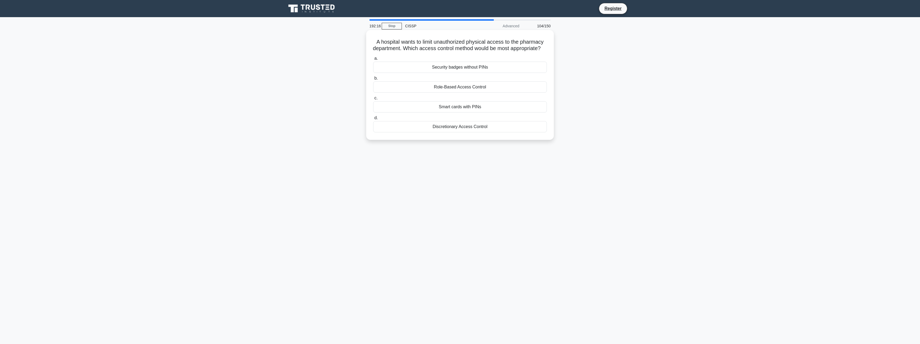
click at [492, 52] on h5 "A hospital wants to limit unauthorized physical access to the pharmacy departme…" at bounding box center [460, 45] width 175 height 13
click at [491, 113] on div "Smart cards with PINs" at bounding box center [460, 106] width 174 height 11
click at [373, 100] on input "c. Smart cards with PINs" at bounding box center [373, 97] width 0 height 3
click at [501, 72] on div "Principle of accountability" at bounding box center [460, 73] width 174 height 11
click at [373, 67] on input "a. Principle of accountability" at bounding box center [373, 64] width 0 height 3
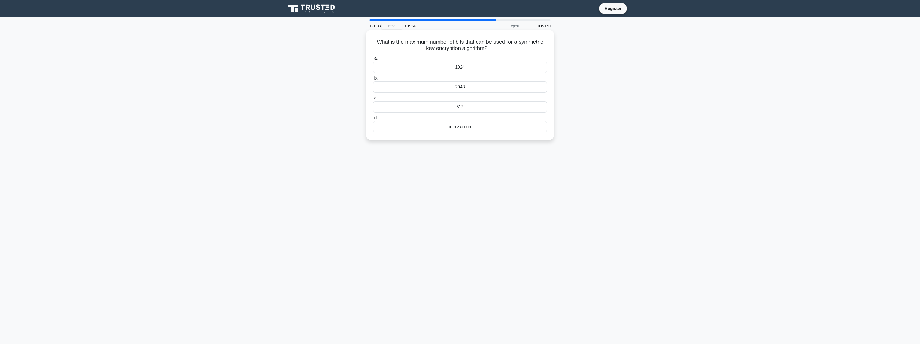
click at [484, 124] on div "no maximum" at bounding box center [460, 126] width 174 height 11
click at [373, 120] on input "d. no maximum" at bounding box center [373, 117] width 0 height 3
click at [448, 125] on div "Intrusion Prevention System" at bounding box center [460, 126] width 174 height 11
click at [373, 120] on input "d. Intrusion Prevention System" at bounding box center [373, 117] width 0 height 3
click at [522, 143] on div "Kerberos" at bounding box center [460, 139] width 174 height 11
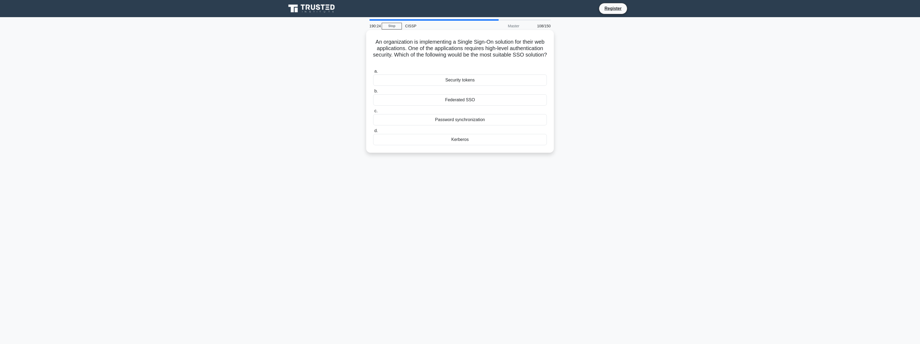
click at [373, 133] on input "d. Kerberos" at bounding box center [373, 130] width 0 height 3
click at [502, 68] on div "Full-scale test using a hot site" at bounding box center [460, 67] width 174 height 11
click at [373, 60] on input "a. Full-scale test using a hot site" at bounding box center [373, 58] width 0 height 3
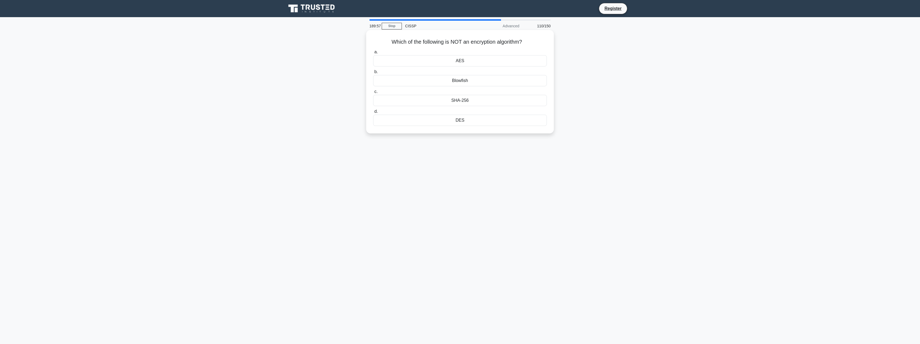
click at [494, 105] on div "SHA-256" at bounding box center [460, 100] width 174 height 11
click at [373, 94] on input "c. SHA-256" at bounding box center [373, 91] width 0 height 3
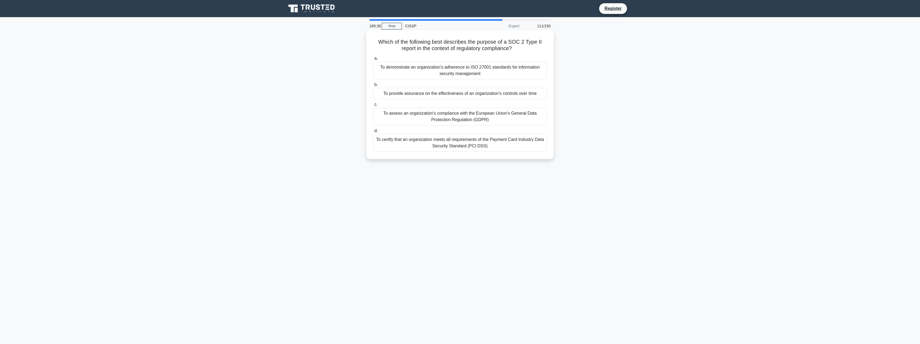
click at [495, 96] on div "To provide assurance on the effectiveness of an organization's controls over ti…" at bounding box center [460, 93] width 174 height 11
click at [373, 87] on input "b. To provide assurance on the effectiveness of an organization's controls over…" at bounding box center [373, 84] width 0 height 3
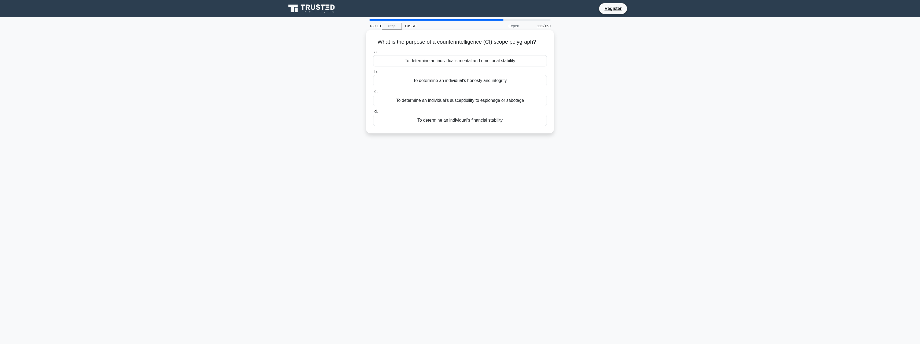
click at [505, 120] on div "To determine an individual's financial stability" at bounding box center [460, 120] width 174 height 11
click at [373, 113] on input "d. To determine an individual's financial stability" at bounding box center [373, 111] width 0 height 3
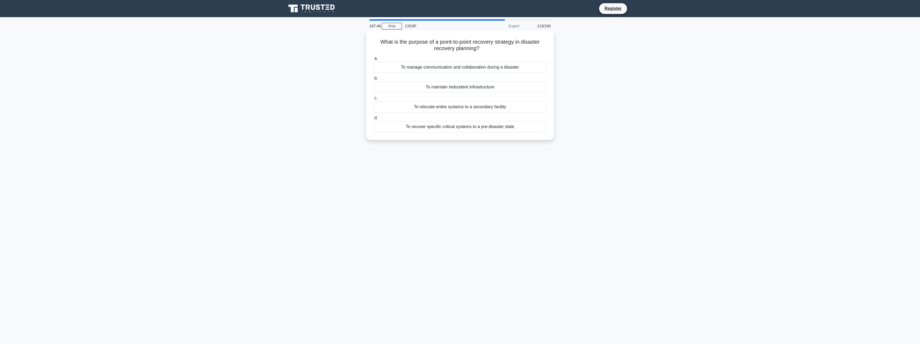
click at [473, 86] on div "To maintain redundant infrastructure" at bounding box center [460, 86] width 174 height 11
click at [373, 80] on input "b. To maintain redundant infrastructure" at bounding box center [373, 78] width 0 height 3
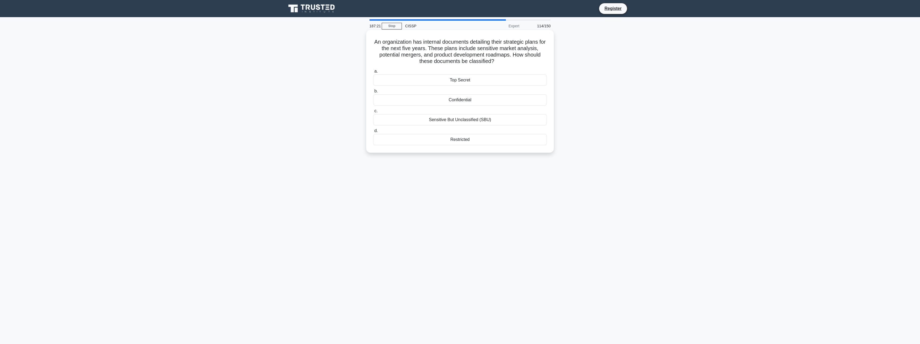
click at [473, 84] on div "Top Secret" at bounding box center [460, 80] width 174 height 11
click at [373, 73] on input "a. Top Secret" at bounding box center [373, 71] width 0 height 3
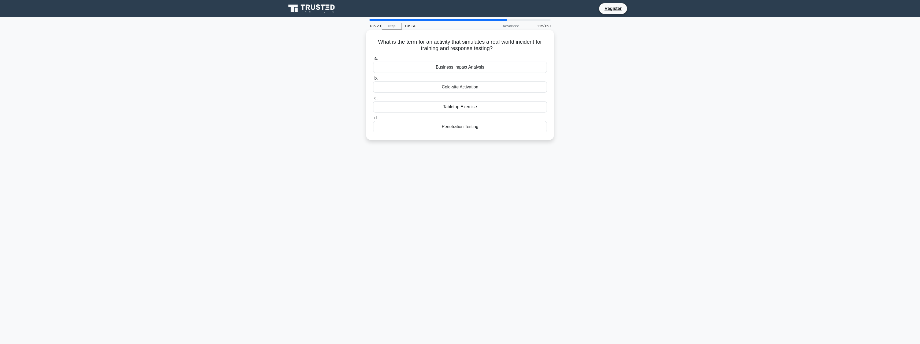
click at [487, 109] on div "Tabletop Exercise" at bounding box center [460, 106] width 174 height 11
click at [373, 100] on input "c. Tabletop Exercise" at bounding box center [373, 97] width 0 height 3
click at [486, 147] on div "Defense in depth" at bounding box center [460, 145] width 174 height 11
click at [373, 139] on input "d. Defense in depth" at bounding box center [373, 137] width 0 height 3
click at [493, 127] on div "Performing regular password resets" at bounding box center [460, 126] width 174 height 11
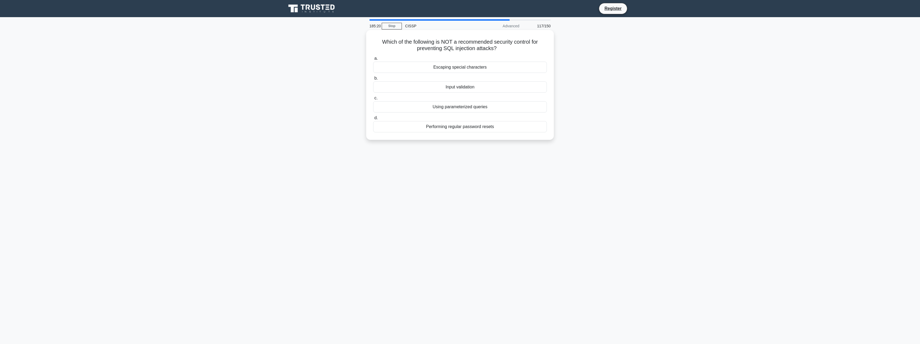
click at [373, 120] on input "d. Performing regular password resets" at bounding box center [373, 117] width 0 height 3
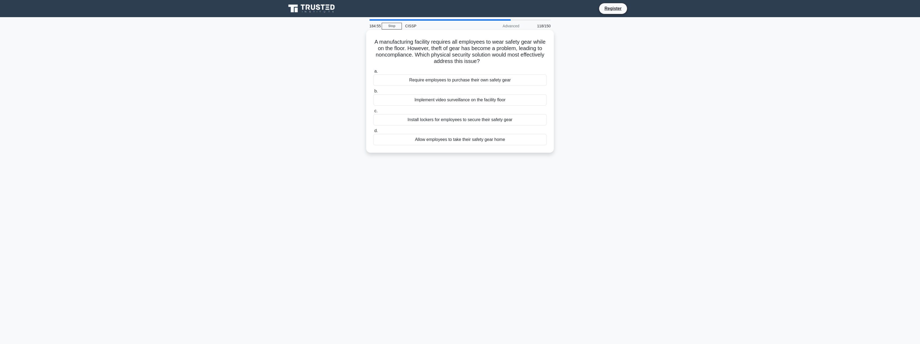
click at [523, 100] on div "Implement video surveillance on the facility floor" at bounding box center [460, 99] width 174 height 11
click at [373, 93] on input "b. Implement video surveillance on the facility floor" at bounding box center [373, 91] width 0 height 3
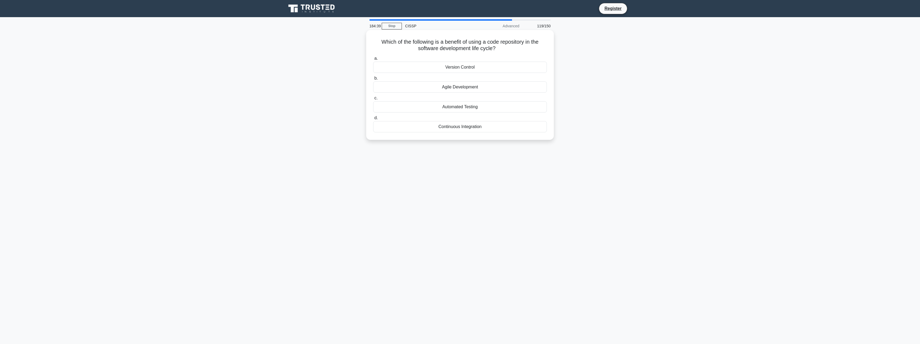
click at [508, 71] on div "Version Control" at bounding box center [460, 67] width 174 height 11
click at [373, 60] on input "a. Version Control" at bounding box center [373, 58] width 0 height 3
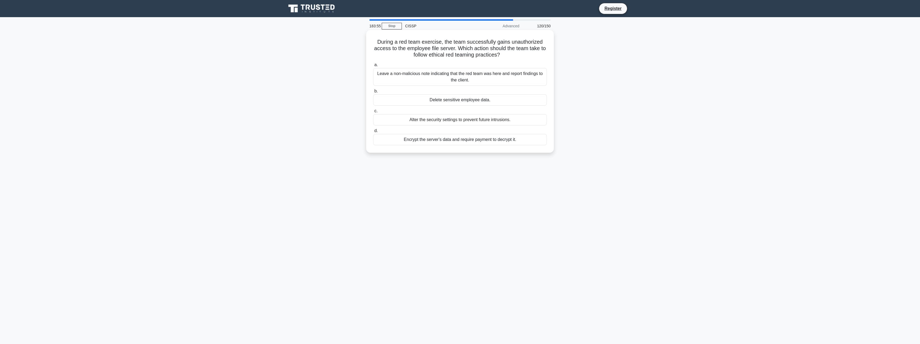
click at [532, 80] on div "Leave a non-malicious note indicating that the red team was here and report fin…" at bounding box center [460, 77] width 174 height 18
click at [373, 67] on input "a. Leave a non-malicious note indicating that the red team was here and report …" at bounding box center [373, 64] width 0 height 3
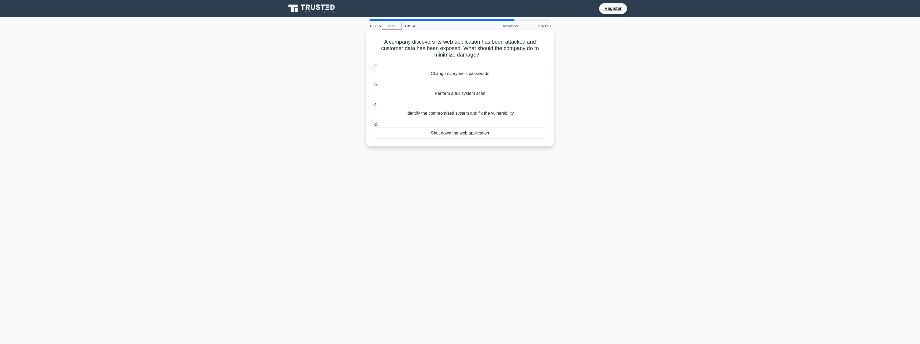
click at [516, 115] on div "Identify the compromised system and fix the vulnerability" at bounding box center [460, 113] width 174 height 11
click at [373, 106] on input "c. Identify the compromised system and fix the vulnerability" at bounding box center [373, 104] width 0 height 3
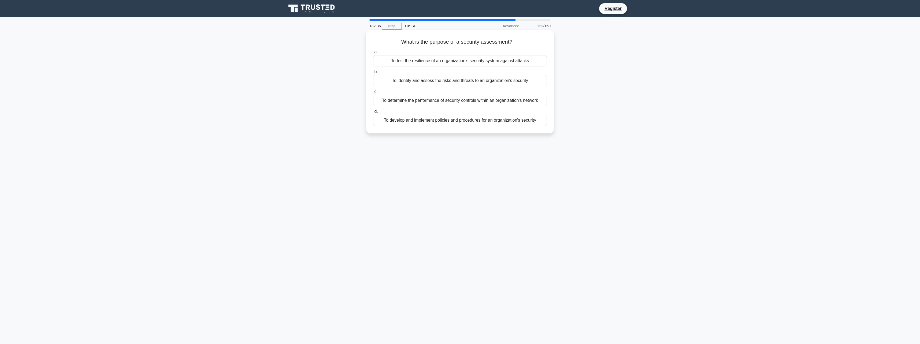
click at [539, 96] on div "To determine the performance of security controls within an organization's netw…" at bounding box center [460, 100] width 174 height 11
click at [373, 94] on input "c. To determine the performance of security controls within an organization's n…" at bounding box center [373, 91] width 0 height 3
click at [508, 126] on div "Risk mitigation." at bounding box center [460, 120] width 174 height 11
click at [373, 113] on input "d. Risk mitigation." at bounding box center [373, 111] width 0 height 3
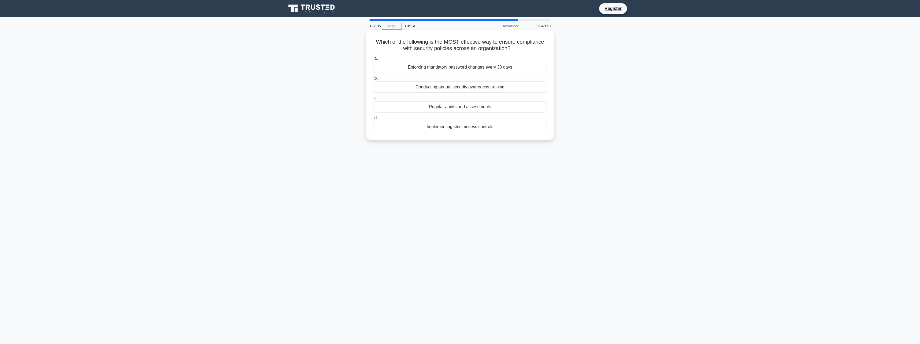
click at [515, 106] on div "Regular audits and assessments" at bounding box center [460, 106] width 174 height 11
click at [373, 100] on input "c. Regular audits and assessments" at bounding box center [373, 97] width 0 height 3
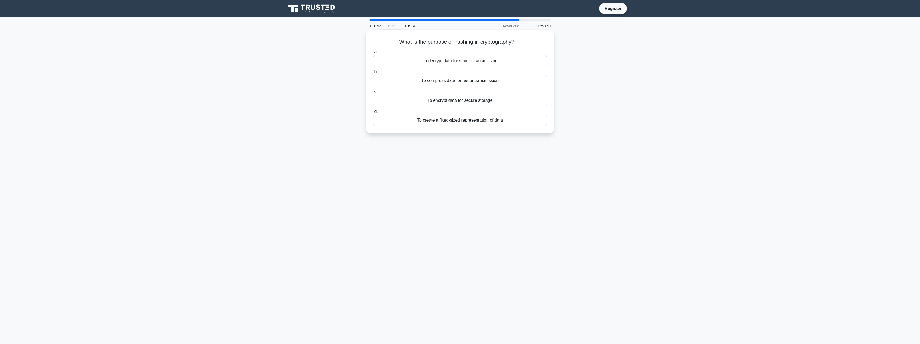
click at [493, 122] on div "To create a fixed-sized representation of data" at bounding box center [460, 120] width 174 height 11
click at [373, 113] on input "d. To create a fixed-sized representation of data" at bounding box center [373, 111] width 0 height 3
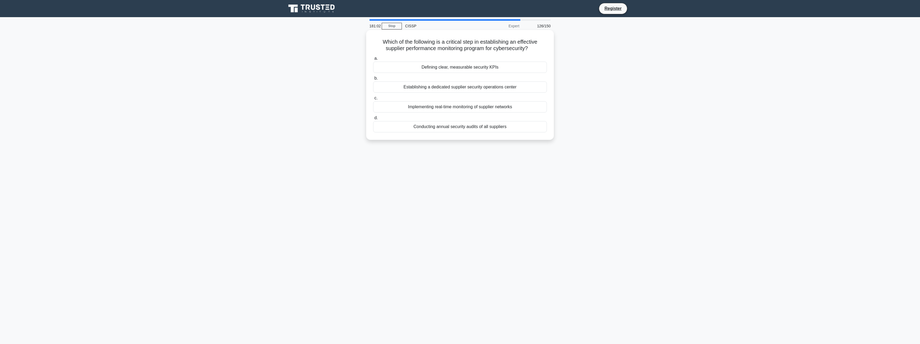
click at [537, 70] on div "Defining clear, measurable security KPIs" at bounding box center [460, 67] width 174 height 11
click at [373, 60] on input "a. Defining clear, measurable security KPIs" at bounding box center [373, 58] width 0 height 3
click at [537, 70] on div "Threat Intelligence Analyst and Network Security Engineer" at bounding box center [460, 68] width 174 height 11
click at [373, 62] on input "a. Threat Intelligence Analyst and Network Security Engineer" at bounding box center [373, 59] width 0 height 3
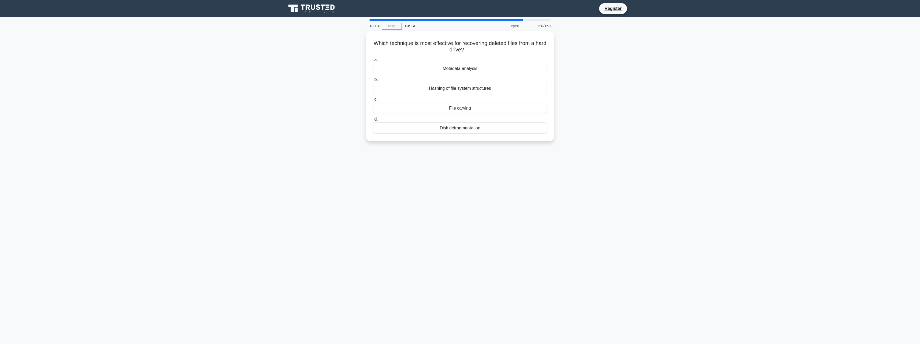
click at [537, 70] on div "Metadata analysis" at bounding box center [460, 68] width 174 height 11
click at [373, 62] on input "a. Metadata analysis" at bounding box center [373, 59] width 0 height 3
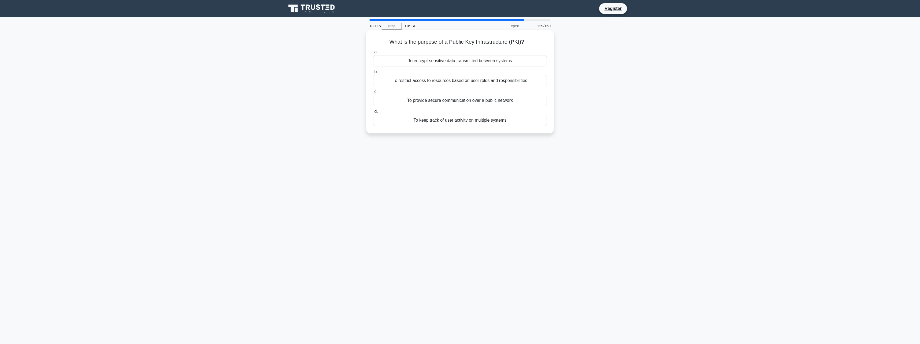
click at [534, 62] on div "To encrypt sensitive data transmitted between systems" at bounding box center [460, 60] width 174 height 11
click at [373, 54] on input "a. To encrypt sensitive data transmitted between systems" at bounding box center [373, 51] width 0 height 3
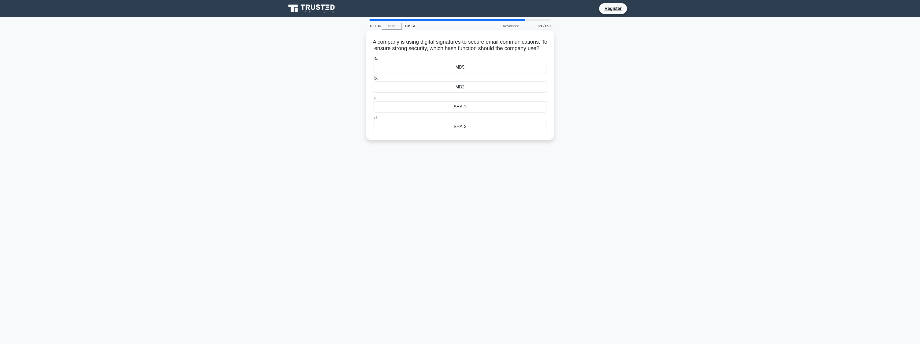
click at [522, 73] on div "MD5" at bounding box center [460, 67] width 174 height 11
click at [373, 60] on input "a. MD5" at bounding box center [373, 58] width 0 height 3
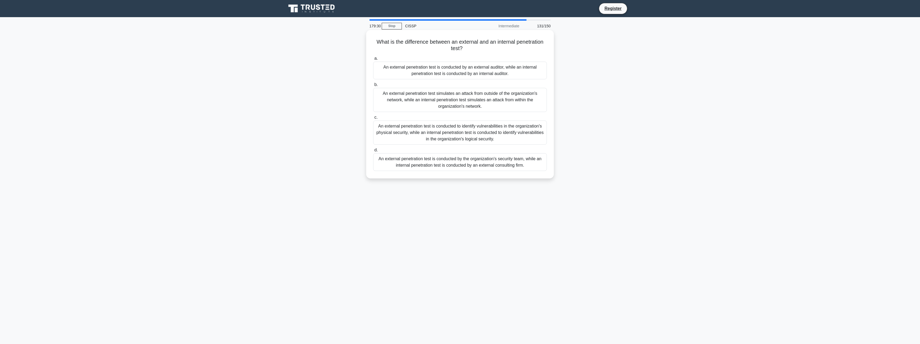
click at [518, 104] on div "An external penetration test simulates an attack from outside of the organizati…" at bounding box center [460, 100] width 174 height 24
click at [373, 87] on input "b. An external penetration test simulates an attack from outside of the organiz…" at bounding box center [373, 84] width 0 height 3
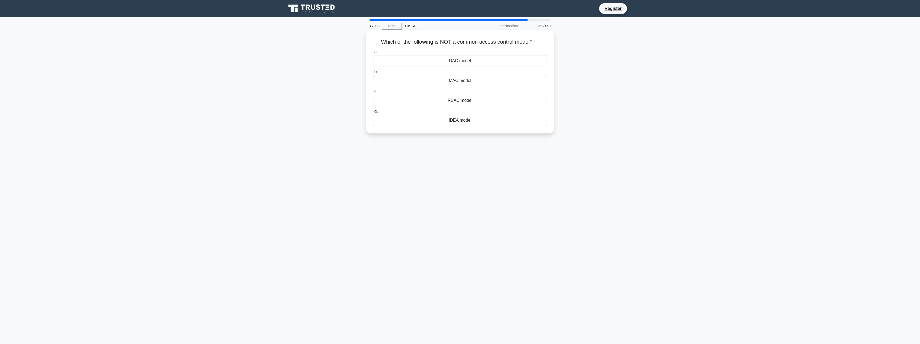
click at [510, 122] on div "IDEA model" at bounding box center [460, 120] width 174 height 11
click at [373, 113] on input "d. IDEA model" at bounding box center [373, 111] width 0 height 3
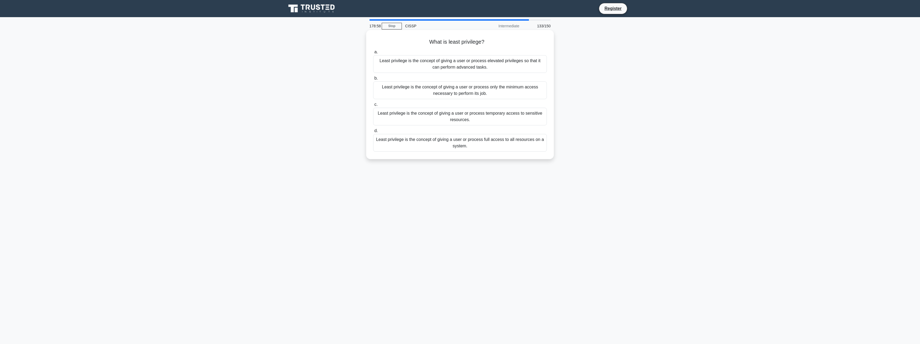
click at [535, 90] on div "Least privilege is the concept of giving a user or process only the minimum acc…" at bounding box center [460, 90] width 174 height 18
click at [373, 80] on input "b. Least privilege is the concept of giving a user or process only the minimum …" at bounding box center [373, 78] width 0 height 3
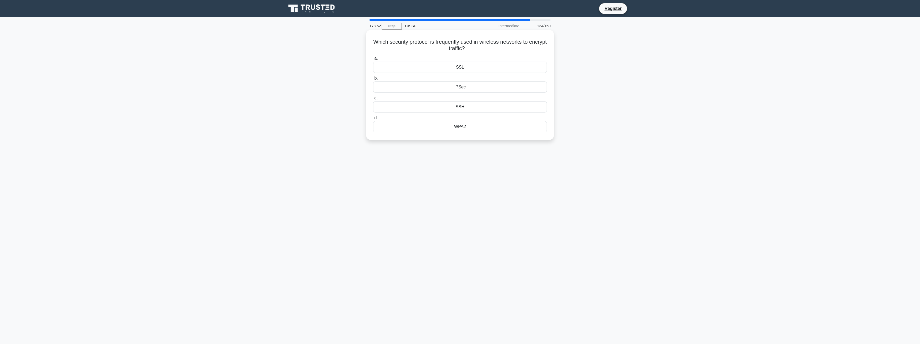
click at [518, 128] on div "WPA2" at bounding box center [460, 126] width 174 height 11
click at [373, 120] on input "d. WPA2" at bounding box center [373, 117] width 0 height 3
click at [509, 141] on div "Barcode tags" at bounding box center [460, 139] width 174 height 11
click at [373, 133] on input "d. Barcode tags" at bounding box center [373, 130] width 0 height 3
click at [514, 95] on div "System Categorization" at bounding box center [460, 93] width 174 height 11
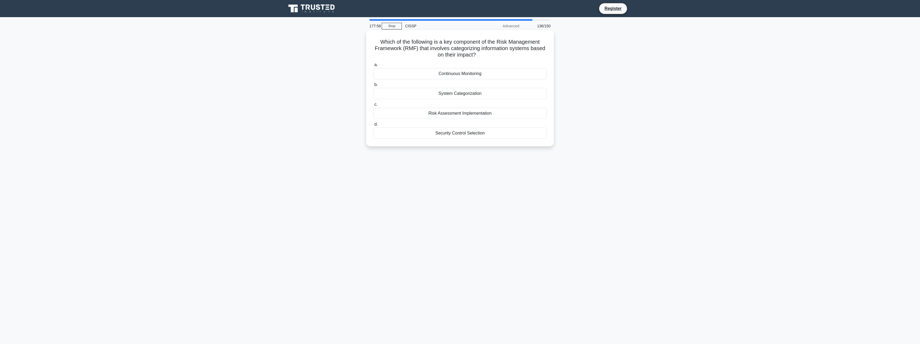
click at [373, 87] on input "b. System Categorization" at bounding box center [373, 84] width 0 height 3
click at [531, 120] on div "Deep packet inspection" at bounding box center [460, 119] width 174 height 11
click at [373, 113] on input "c. Deep packet inspection" at bounding box center [373, 110] width 0 height 3
click at [536, 101] on div "Eradication" at bounding box center [460, 99] width 174 height 11
click at [373, 93] on input "b. Eradication" at bounding box center [373, 91] width 0 height 3
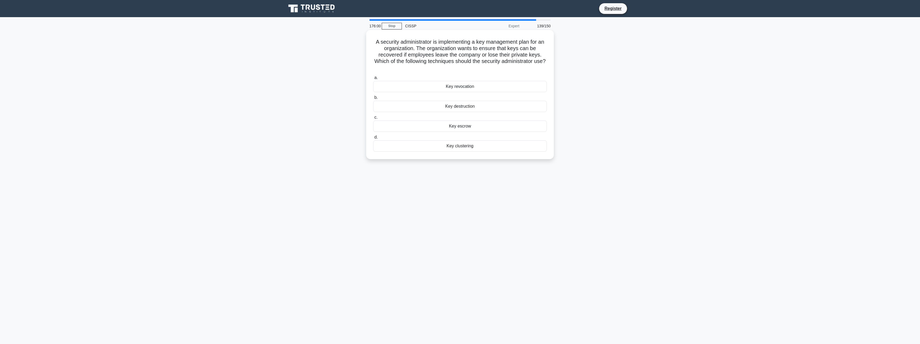
click at [493, 127] on div "Key escrow" at bounding box center [460, 126] width 174 height 11
click at [373, 119] on input "c. Key escrow" at bounding box center [373, 117] width 0 height 3
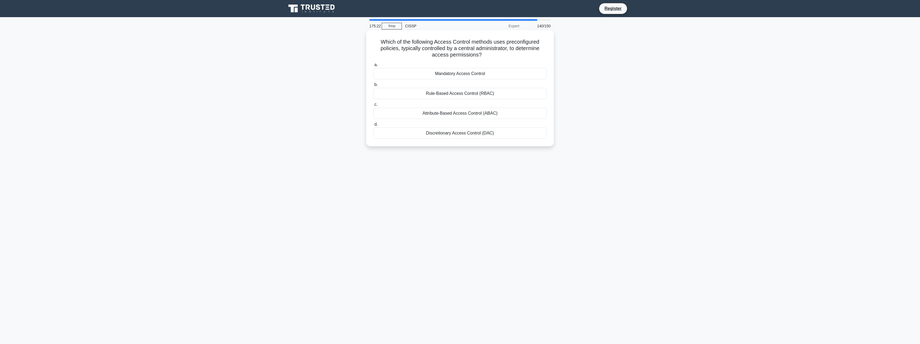
click at [520, 92] on div "Rule-Based Access Control (RBAC)" at bounding box center [460, 93] width 174 height 11
click at [373, 87] on input "b. Rule-Based Access Control (RBAC)" at bounding box center [373, 84] width 0 height 3
click at [509, 112] on div "Fail-Safe Defaults" at bounding box center [460, 113] width 174 height 11
click at [373, 106] on input "c. Fail-Safe Defaults" at bounding box center [373, 104] width 0 height 3
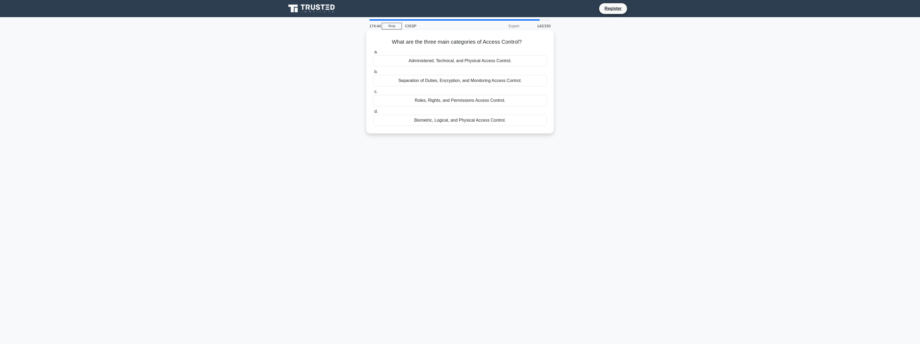
click at [514, 103] on div "Roles, Rights, and Permissions Access Control." at bounding box center [460, 100] width 174 height 11
click at [373, 94] on input "c. Roles, Rights, and Permissions Access Control." at bounding box center [373, 91] width 0 height 3
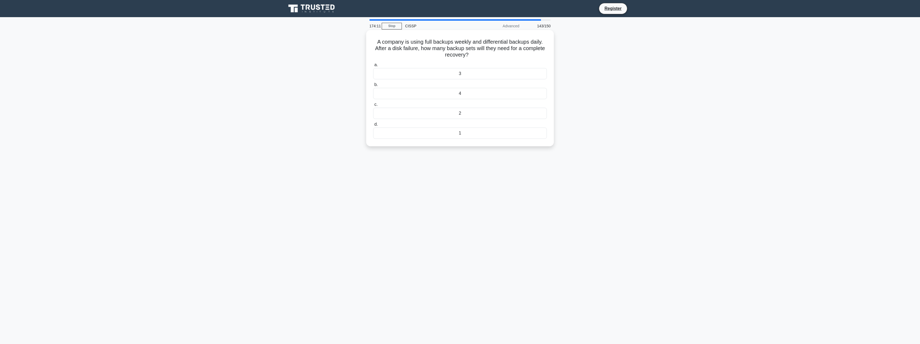
click at [509, 113] on div "2" at bounding box center [460, 113] width 174 height 11
click at [373, 106] on input "c. 2" at bounding box center [373, 104] width 0 height 3
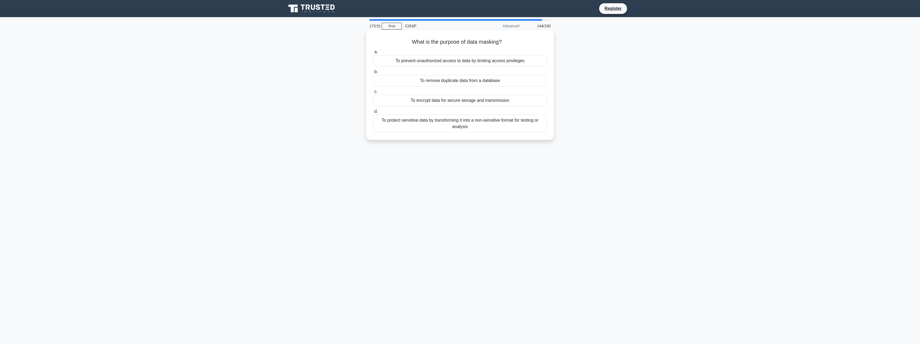
click at [504, 122] on div "To protect sensitive data by transforming it into a non-sensitive format for te…" at bounding box center [460, 124] width 174 height 18
click at [373, 113] on input "d. To protect sensitive data by transforming it into a non-sensitive format for…" at bounding box center [373, 111] width 0 height 3
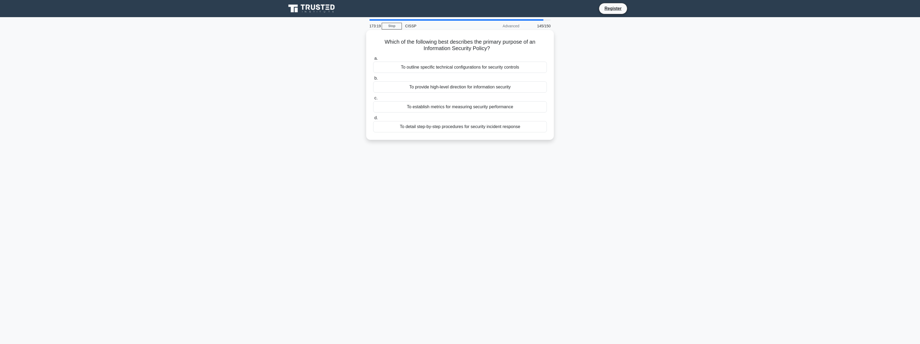
click at [519, 89] on div "To provide high-level direction for information security" at bounding box center [460, 86] width 174 height 11
click at [373, 80] on input "b. To provide high-level direction for information security" at bounding box center [373, 78] width 0 height 3
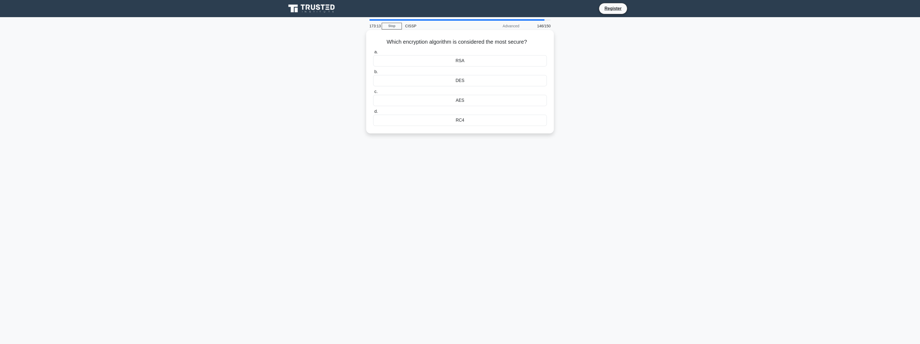
click at [518, 59] on div "RSA" at bounding box center [460, 60] width 174 height 11
click at [373, 54] on input "a. RSA" at bounding box center [373, 51] width 0 height 3
click at [481, 128] on div "IPsec" at bounding box center [460, 126] width 174 height 11
click at [373, 120] on input "d. IPsec" at bounding box center [373, 117] width 0 height 3
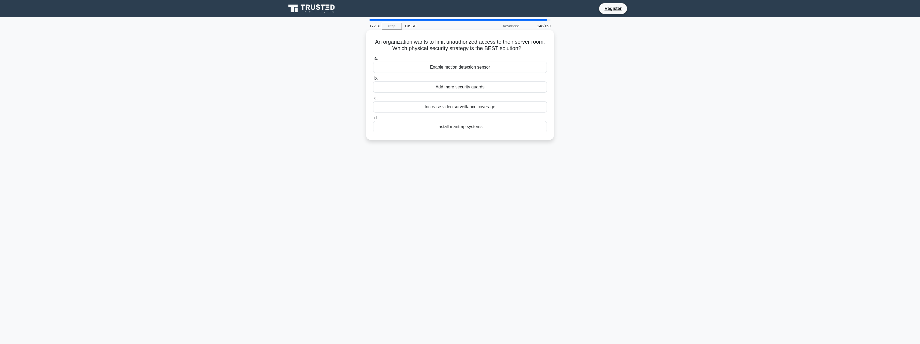
click at [496, 69] on div "Enable motion detection sensor" at bounding box center [460, 67] width 174 height 11
click at [373, 60] on input "a. Enable motion detection sensor" at bounding box center [373, 58] width 0 height 3
click at [503, 96] on div "Software token and one-time password (OTP)" at bounding box center [460, 93] width 174 height 11
click at [373, 87] on input "b. Software token and one-time password (OTP)" at bounding box center [373, 84] width 0 height 3
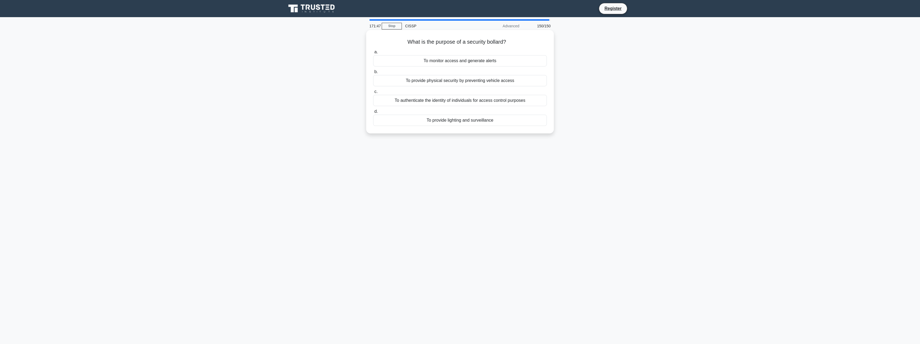
click at [500, 84] on div "To provide physical security by preventing vehicle access" at bounding box center [460, 80] width 174 height 11
click at [373, 74] on input "b. To provide physical security by preventing vehicle access" at bounding box center [373, 71] width 0 height 3
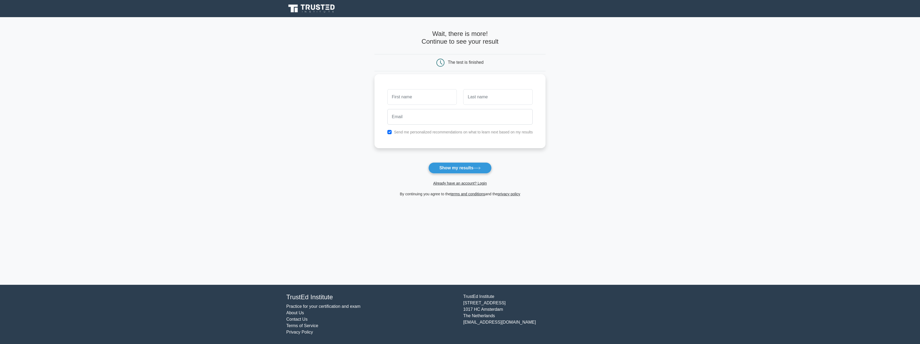
click at [396, 132] on label "Send me personalized recommendations on what to learn next based on my results" at bounding box center [463, 132] width 139 height 4
click at [389, 131] on input "checkbox" at bounding box center [389, 132] width 4 height 4
checkbox input "false"
click at [400, 102] on input "text" at bounding box center [421, 97] width 69 height 16
type input "Sandra"
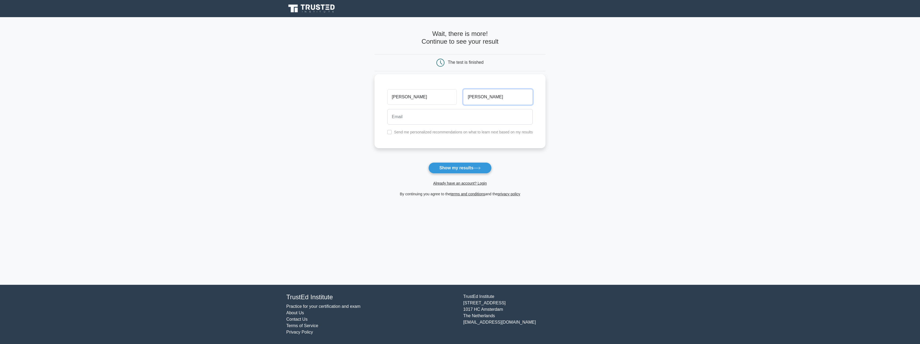
type input "Raabe"
type input "sandra.raabe@aol.com"
click at [488, 169] on button "Show my results" at bounding box center [459, 167] width 63 height 11
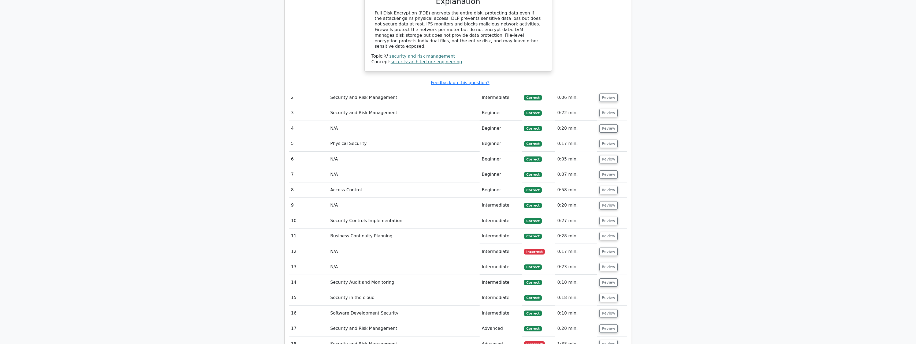
scroll to position [911, 0]
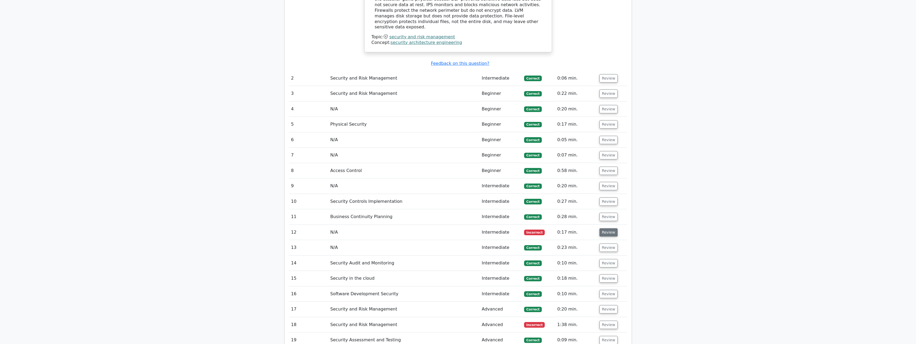
click at [602, 228] on button "Review" at bounding box center [608, 232] width 18 height 8
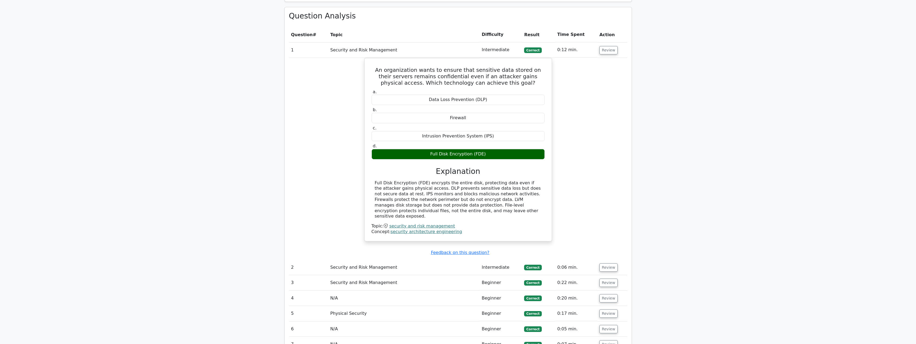
scroll to position [670, 0]
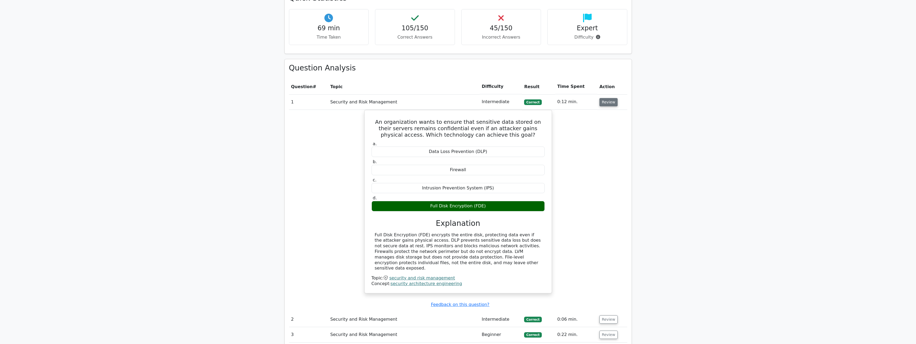
click at [604, 98] on button "Review" at bounding box center [608, 102] width 18 height 8
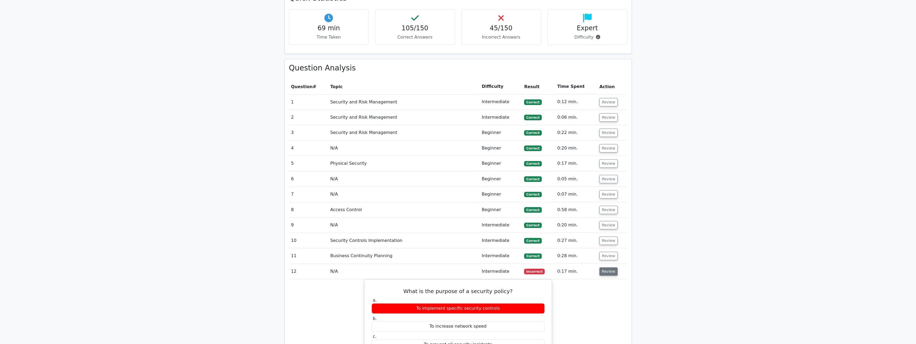
click at [600, 268] on button "Review" at bounding box center [608, 272] width 18 height 8
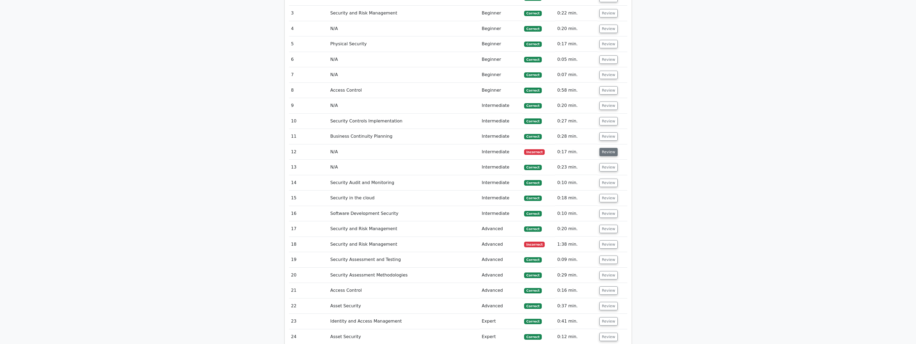
scroll to position [804, 0]
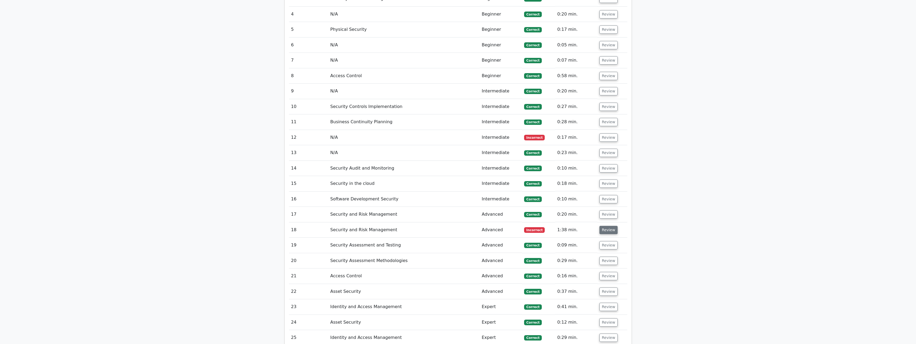
click at [610, 226] on button "Review" at bounding box center [608, 230] width 18 height 8
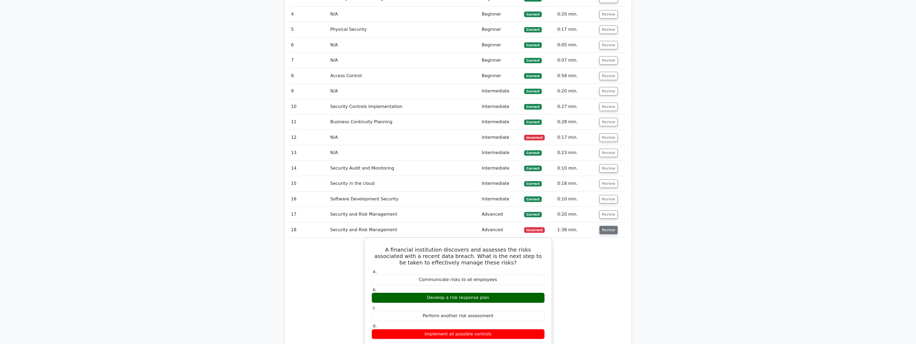
click at [610, 226] on button "Review" at bounding box center [608, 230] width 18 height 8
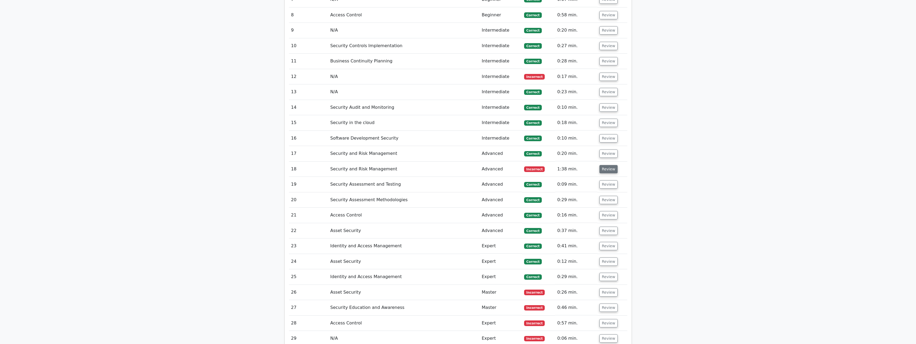
scroll to position [938, 0]
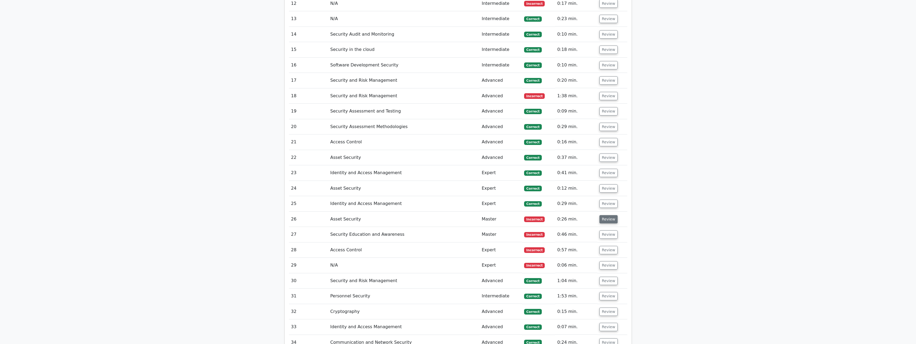
click at [612, 215] on button "Review" at bounding box center [608, 219] width 18 height 8
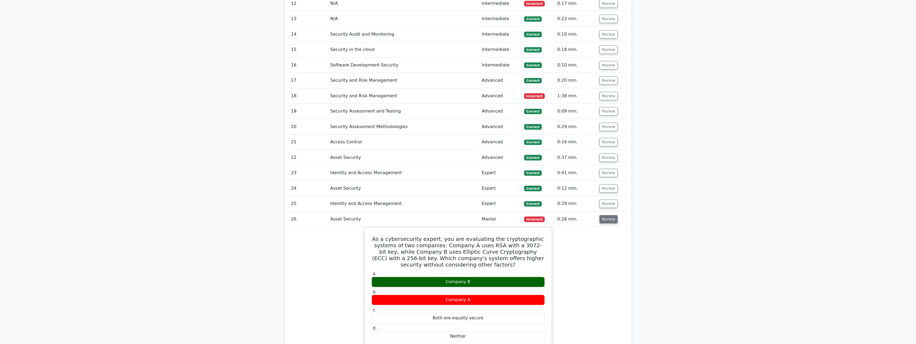
click at [612, 215] on button "Review" at bounding box center [608, 219] width 18 height 8
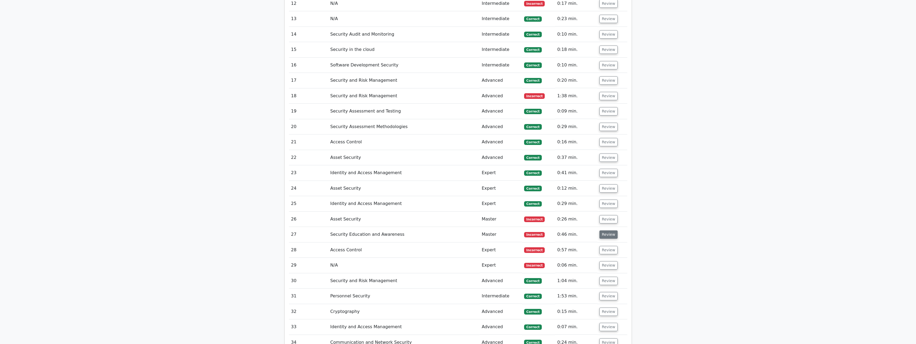
click at [611, 231] on button "Review" at bounding box center [608, 235] width 18 height 8
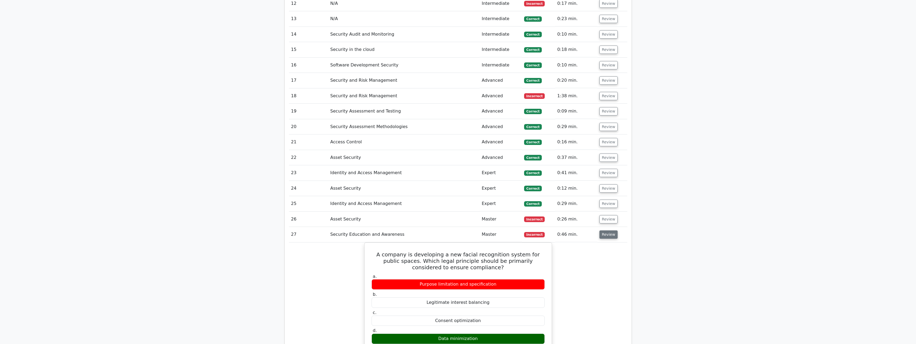
click at [611, 231] on button "Review" at bounding box center [608, 235] width 18 height 8
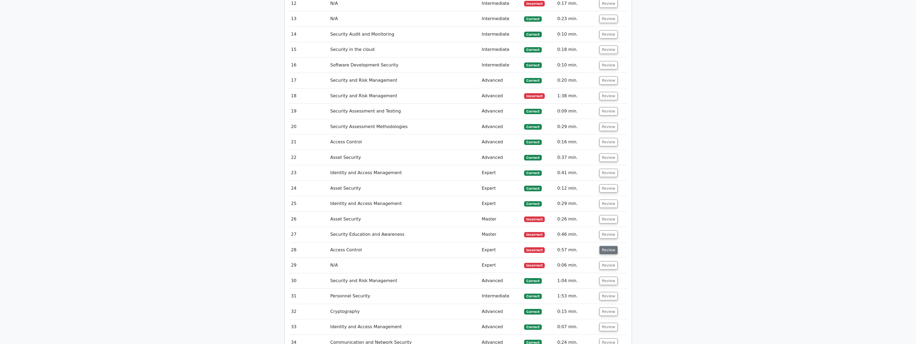
click at [611, 246] on button "Review" at bounding box center [608, 250] width 18 height 8
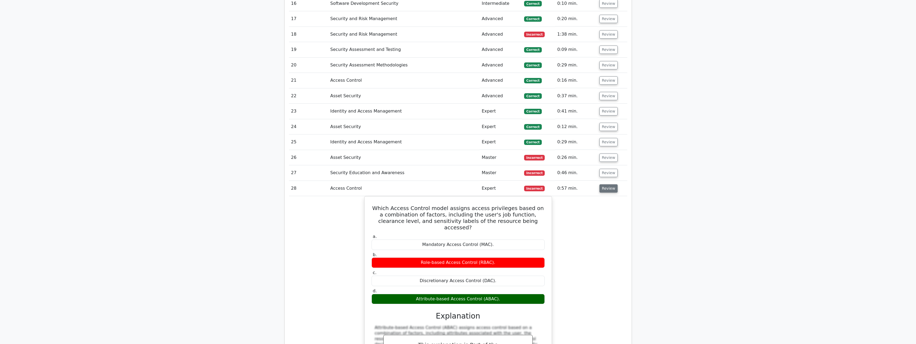
scroll to position [1019, 0]
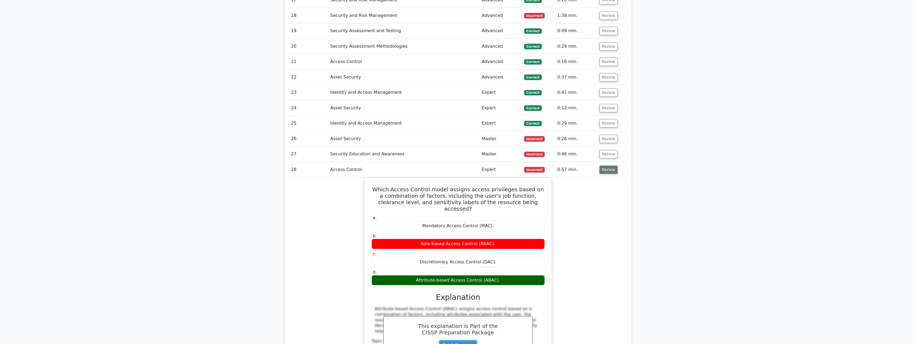
click at [612, 166] on button "Review" at bounding box center [608, 170] width 18 height 8
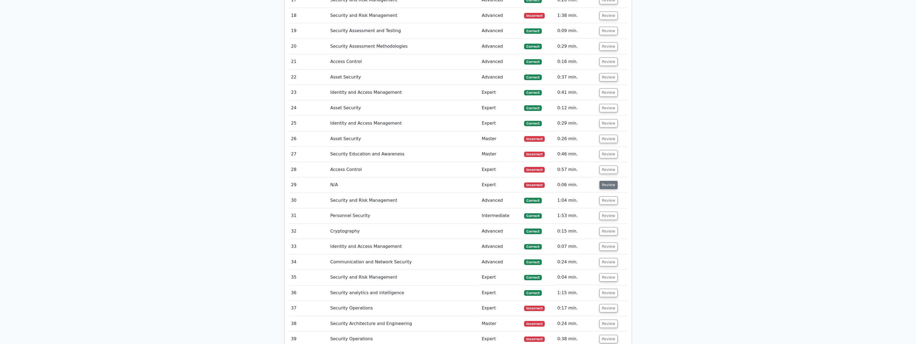
click at [608, 181] on button "Review" at bounding box center [608, 185] width 18 height 8
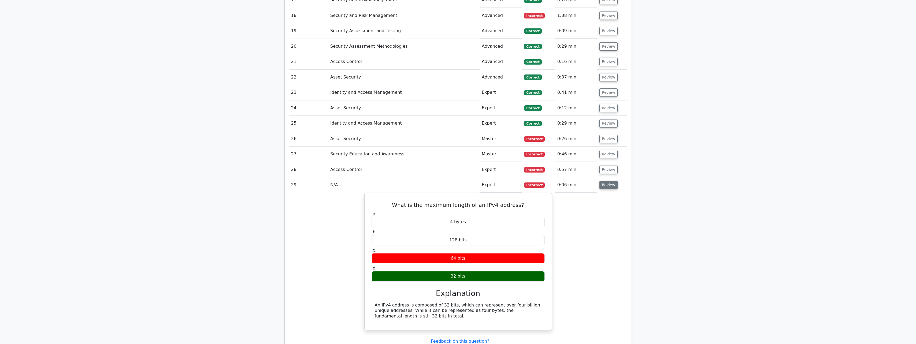
click at [608, 181] on button "Review" at bounding box center [608, 185] width 18 height 8
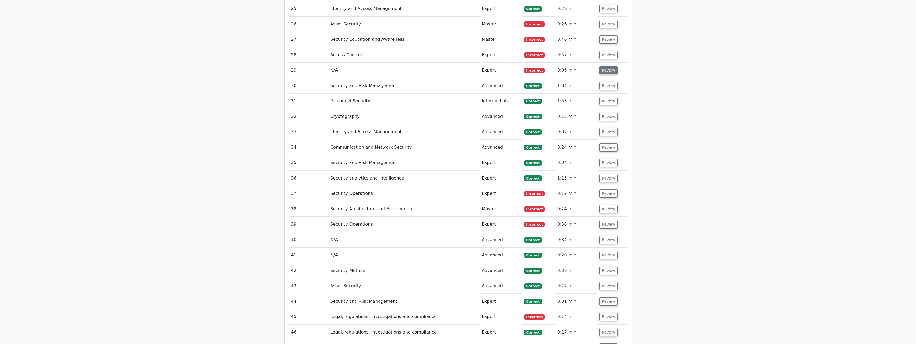
scroll to position [1153, 0]
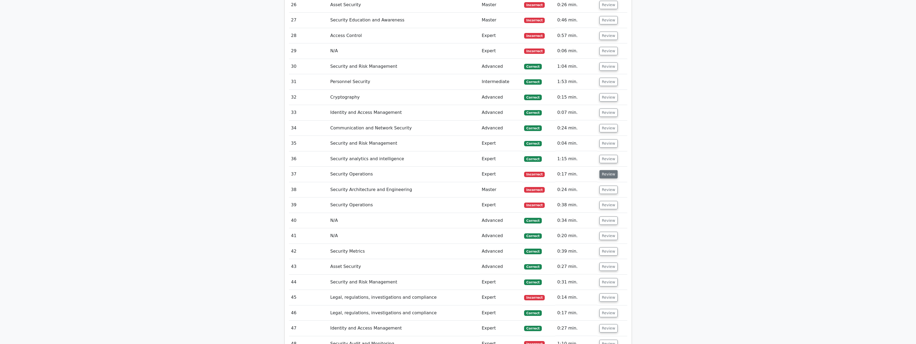
click at [610, 170] on button "Review" at bounding box center [608, 174] width 18 height 8
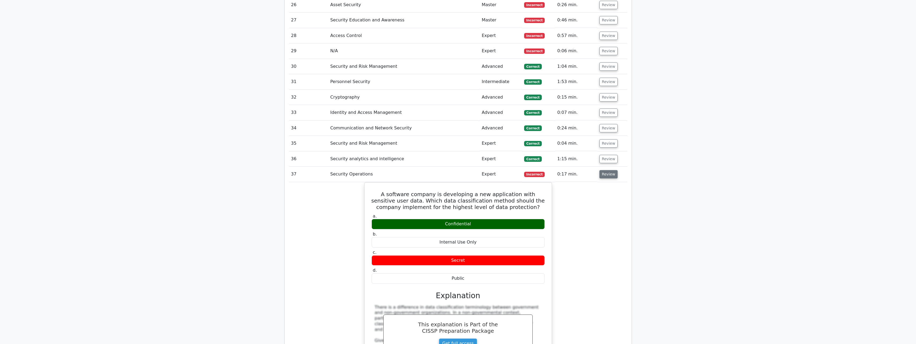
click at [610, 170] on button "Review" at bounding box center [608, 174] width 18 height 8
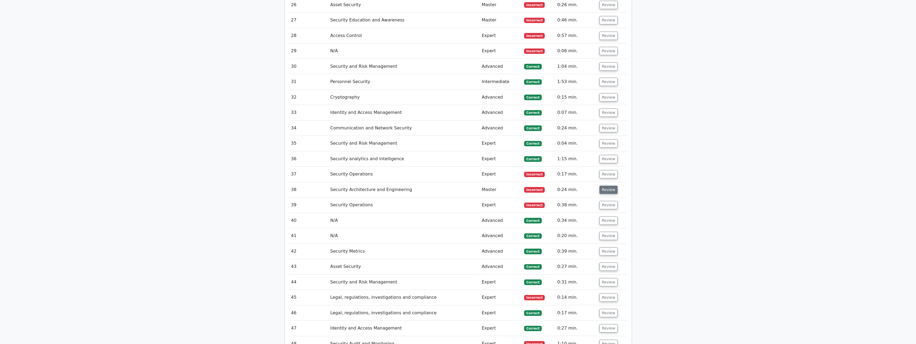
click at [609, 186] on button "Review" at bounding box center [608, 190] width 18 height 8
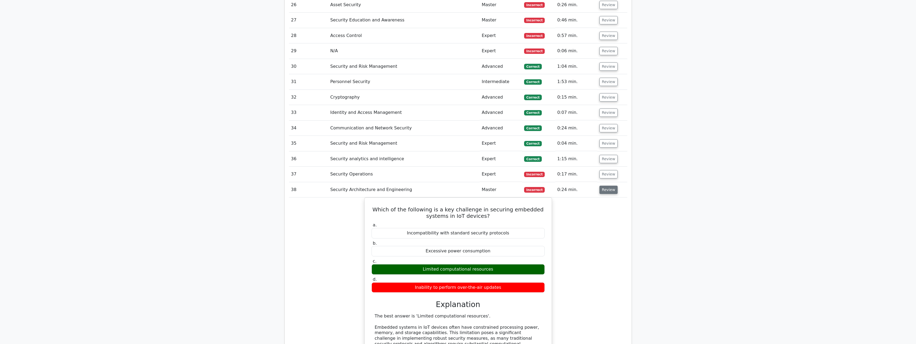
click at [609, 186] on button "Review" at bounding box center [608, 190] width 18 height 8
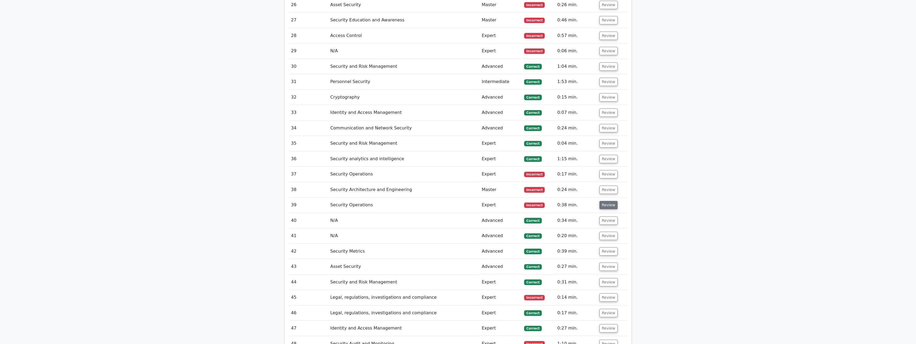
click at [607, 201] on button "Review" at bounding box center [608, 205] width 18 height 8
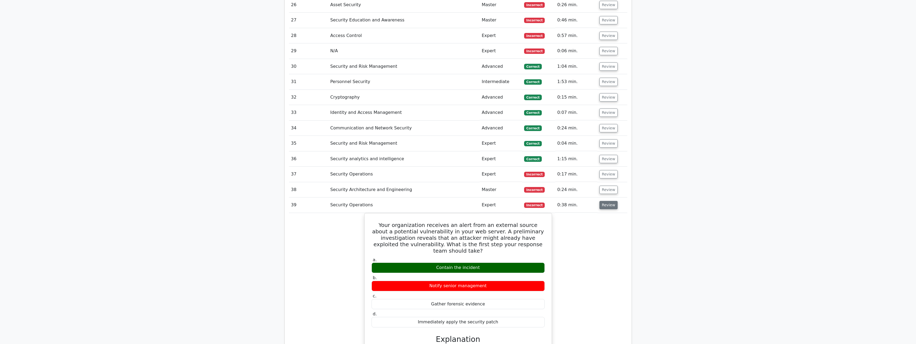
click at [611, 201] on button "Review" at bounding box center [608, 205] width 18 height 8
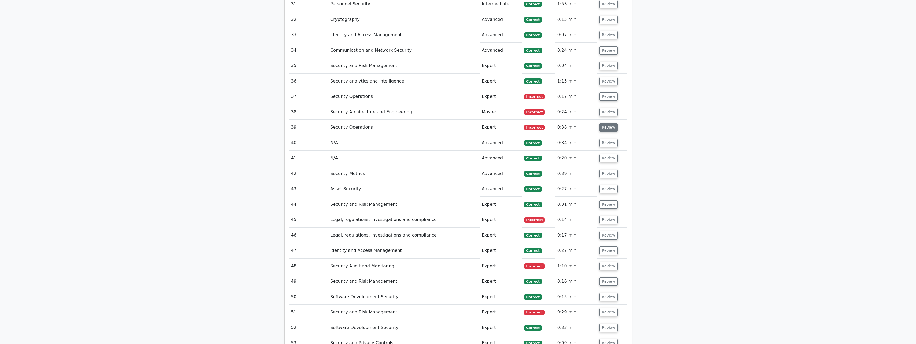
scroll to position [1233, 0]
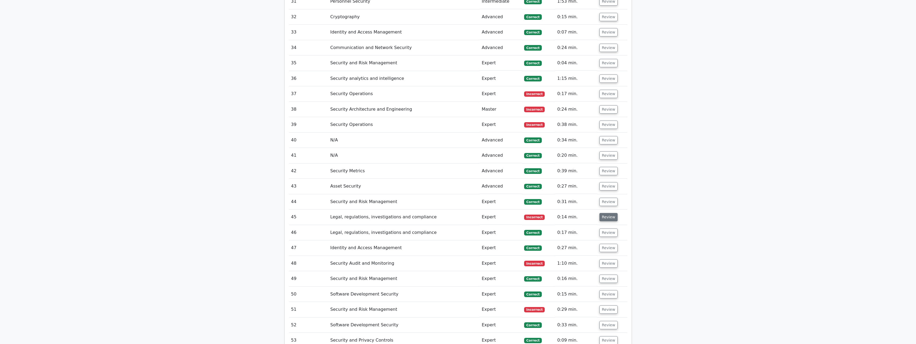
click at [610, 213] on button "Review" at bounding box center [608, 217] width 18 height 8
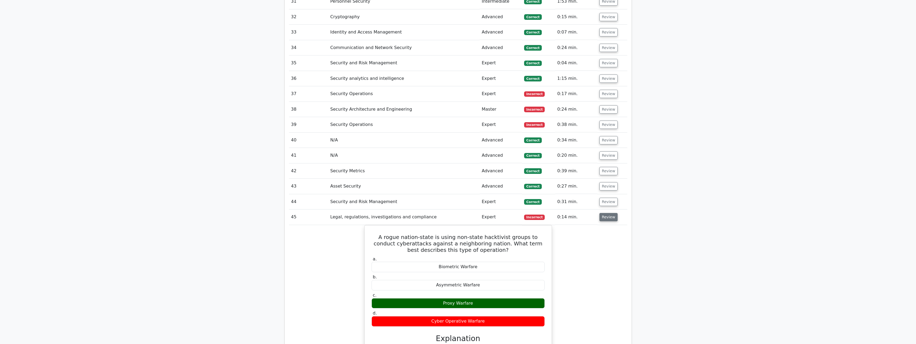
click at [610, 213] on button "Review" at bounding box center [608, 217] width 18 height 8
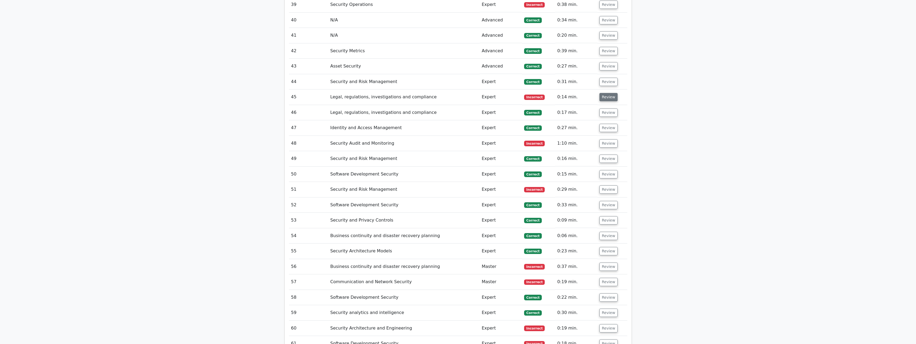
scroll to position [1367, 0]
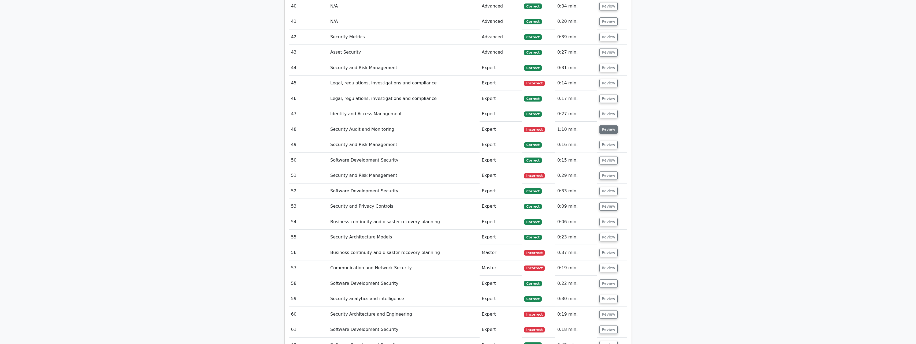
click at [608, 125] on button "Review" at bounding box center [608, 129] width 18 height 8
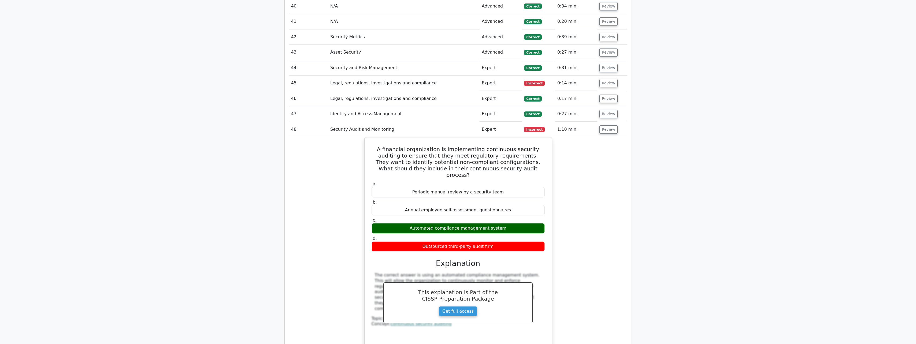
click at [614, 76] on td "Review" at bounding box center [612, 83] width 30 height 15
click at [611, 79] on button "Review" at bounding box center [608, 83] width 18 height 8
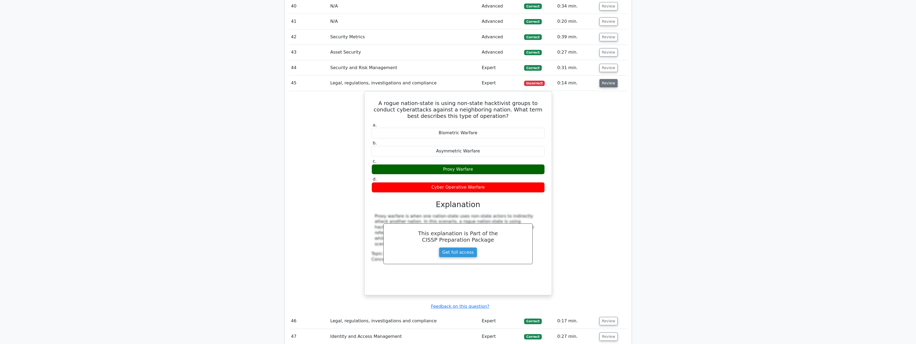
click at [611, 79] on button "Review" at bounding box center [608, 83] width 18 height 8
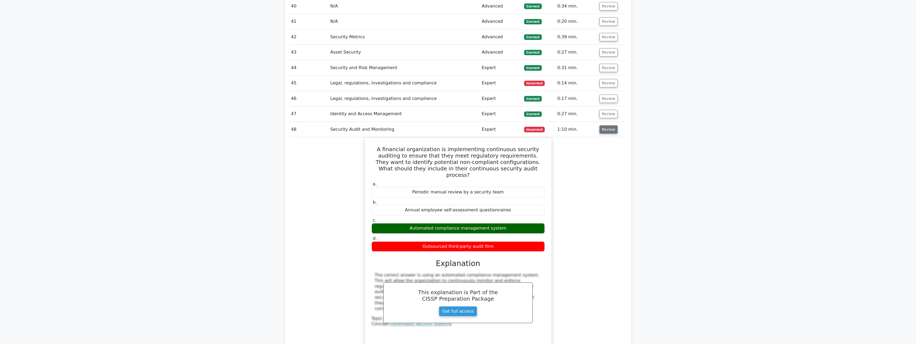
click at [607, 125] on button "Review" at bounding box center [608, 129] width 18 height 8
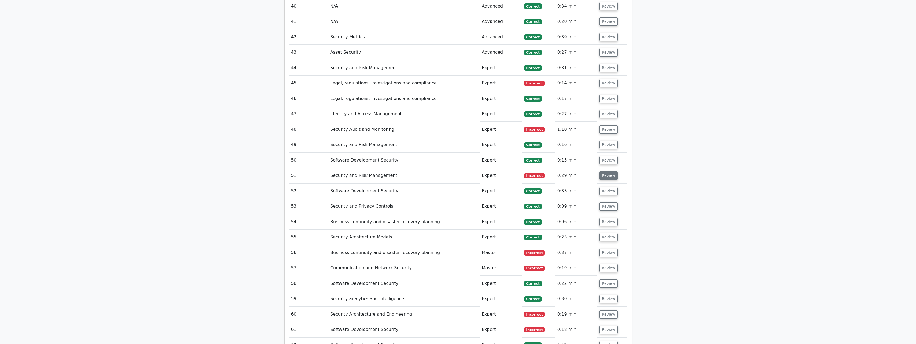
click at [603, 172] on button "Review" at bounding box center [608, 176] width 18 height 8
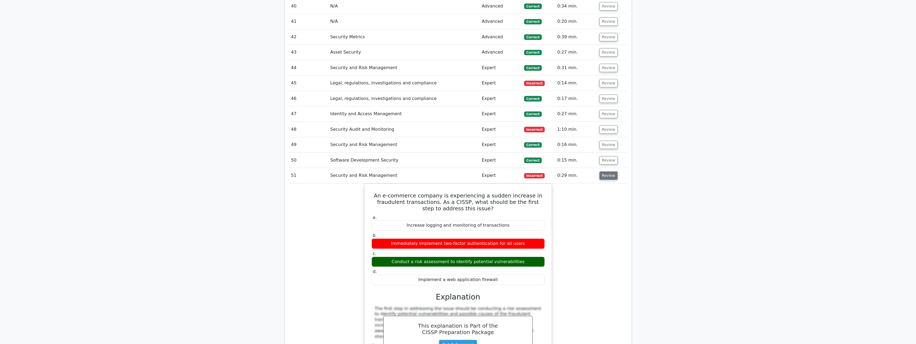
click at [603, 172] on button "Review" at bounding box center [608, 176] width 18 height 8
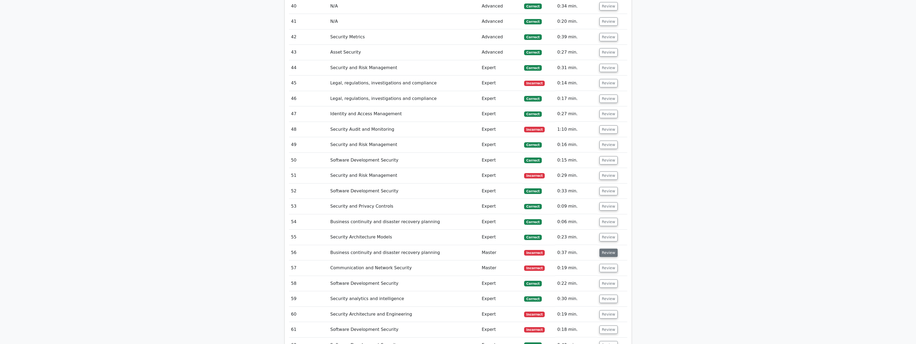
click at [601, 249] on button "Review" at bounding box center [608, 253] width 18 height 8
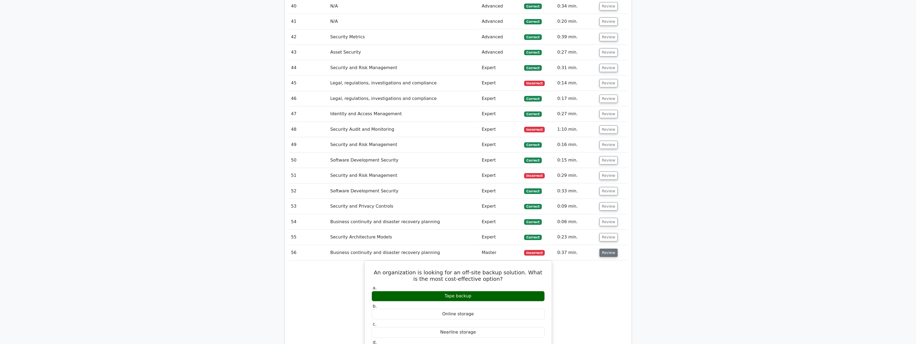
click at [601, 249] on button "Review" at bounding box center [608, 253] width 18 height 8
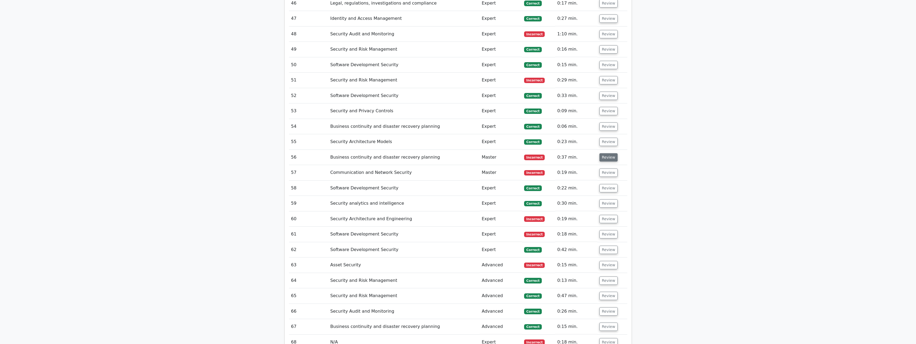
scroll to position [1474, 0]
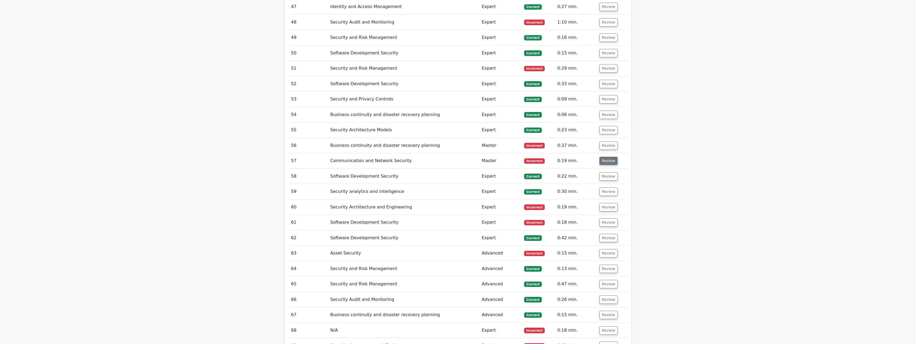
click at [608, 157] on button "Review" at bounding box center [608, 161] width 18 height 8
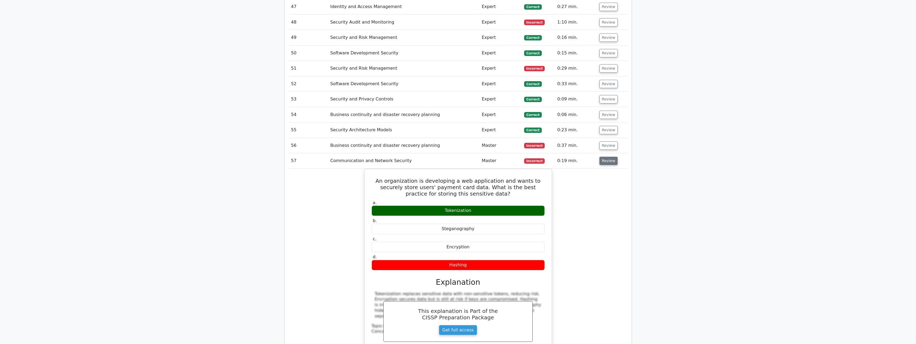
click at [608, 157] on button "Review" at bounding box center [608, 161] width 18 height 8
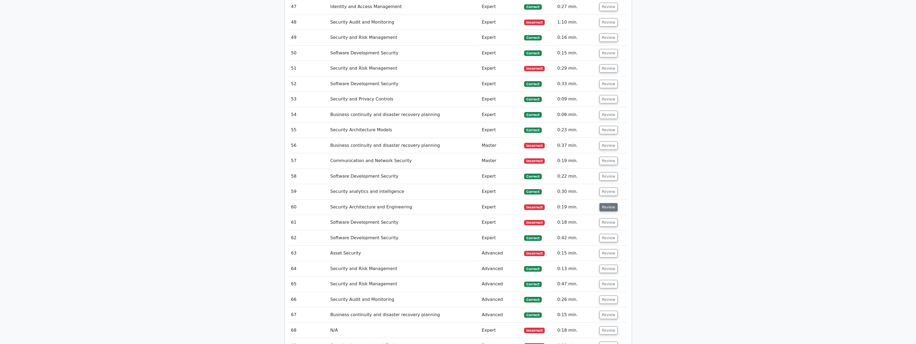
click at [601, 203] on button "Review" at bounding box center [608, 207] width 18 height 8
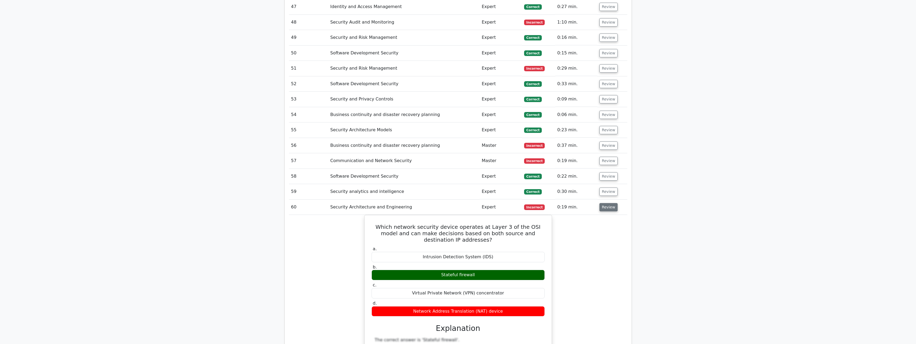
click at [601, 203] on button "Review" at bounding box center [608, 207] width 18 height 8
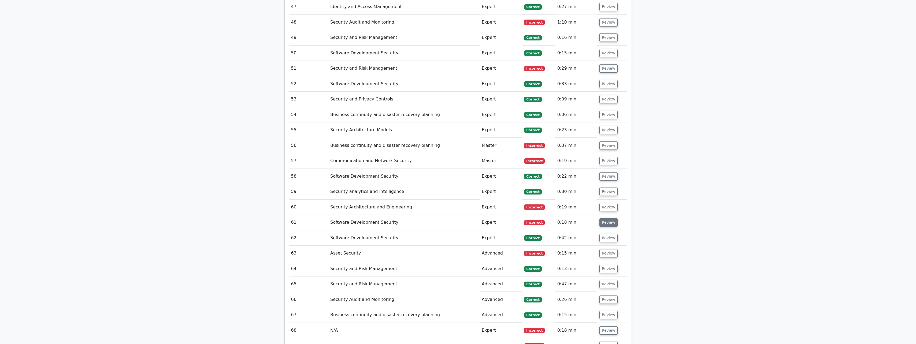
click at [602, 218] on button "Review" at bounding box center [608, 222] width 18 height 8
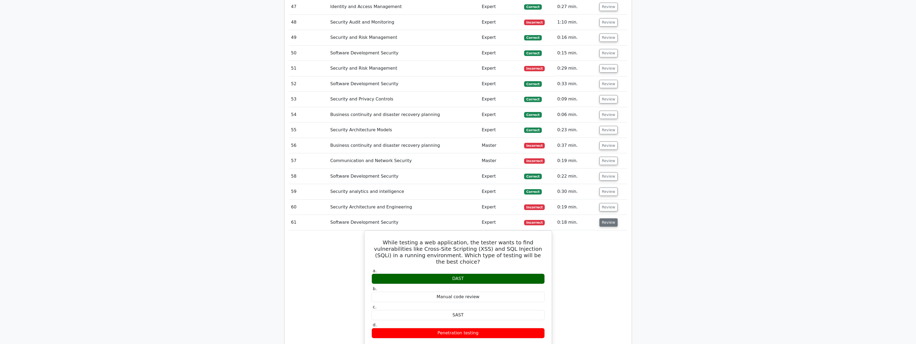
click at [602, 218] on button "Review" at bounding box center [608, 222] width 18 height 8
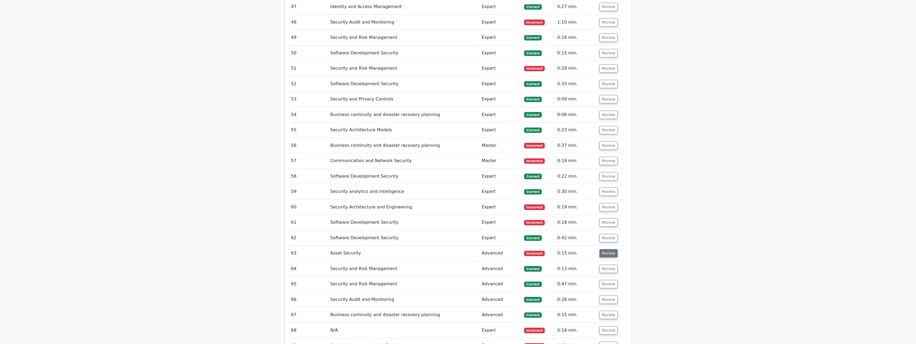
click at [603, 249] on button "Review" at bounding box center [608, 253] width 18 height 8
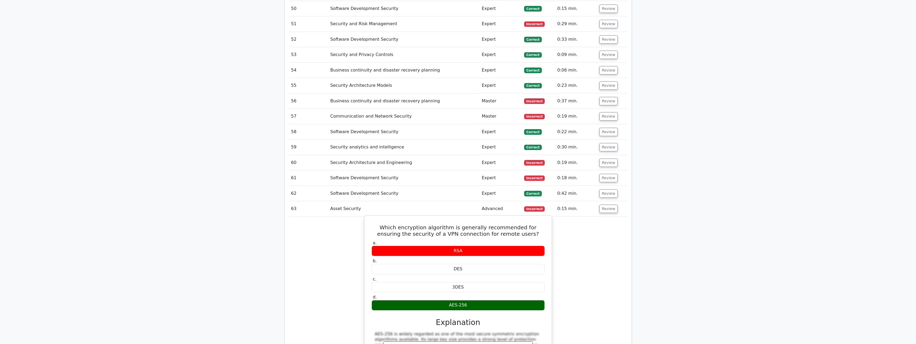
scroll to position [1528, 0]
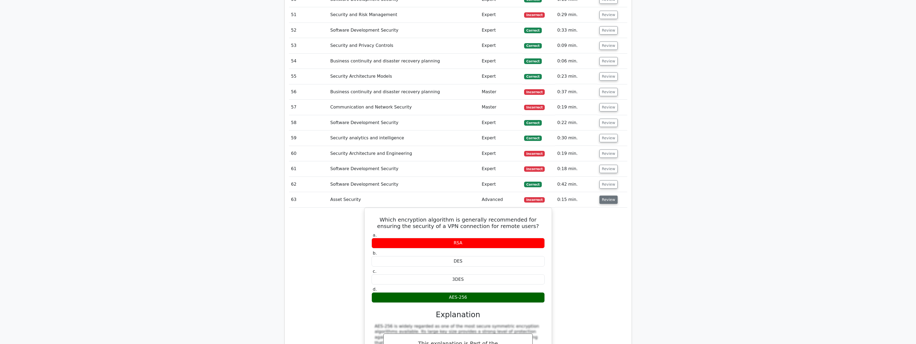
click at [602, 196] on button "Review" at bounding box center [608, 200] width 18 height 8
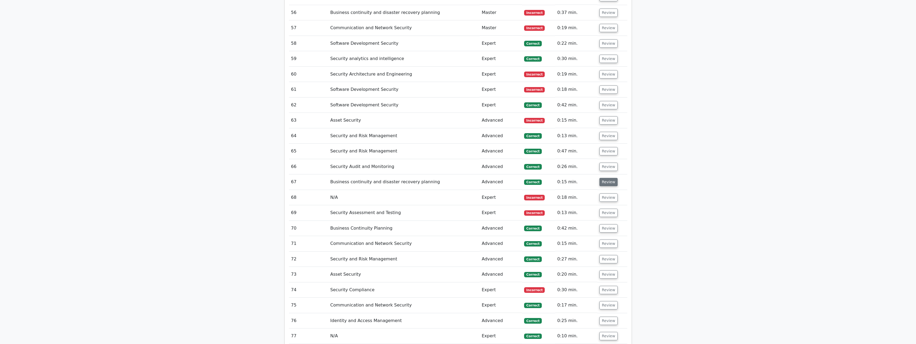
scroll to position [1608, 0]
click at [609, 192] on button "Review" at bounding box center [608, 196] width 18 height 8
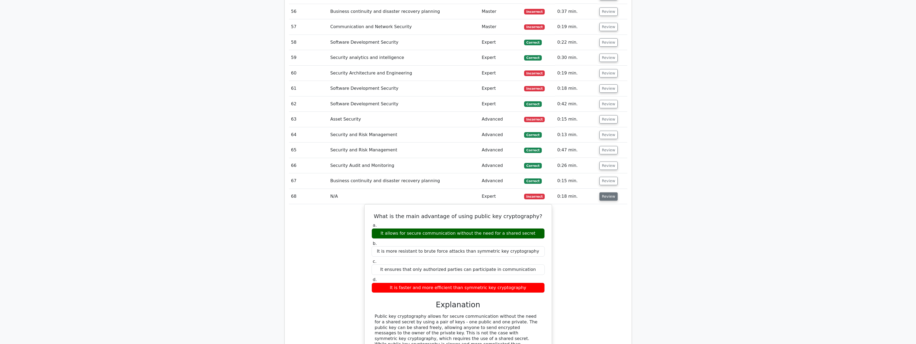
click at [609, 192] on button "Review" at bounding box center [608, 196] width 18 height 8
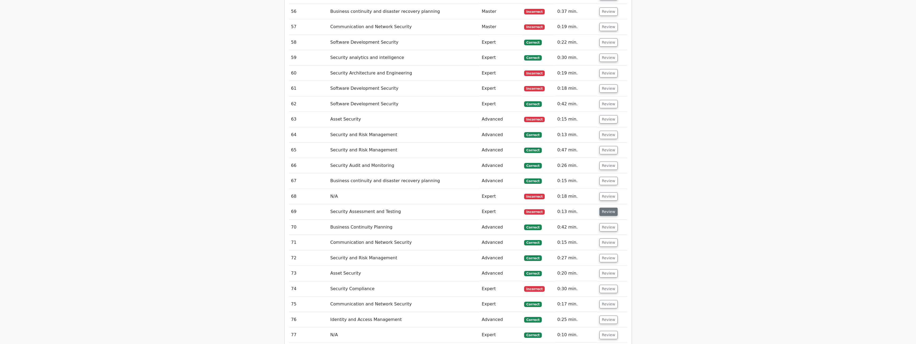
click at [607, 208] on button "Review" at bounding box center [608, 212] width 18 height 8
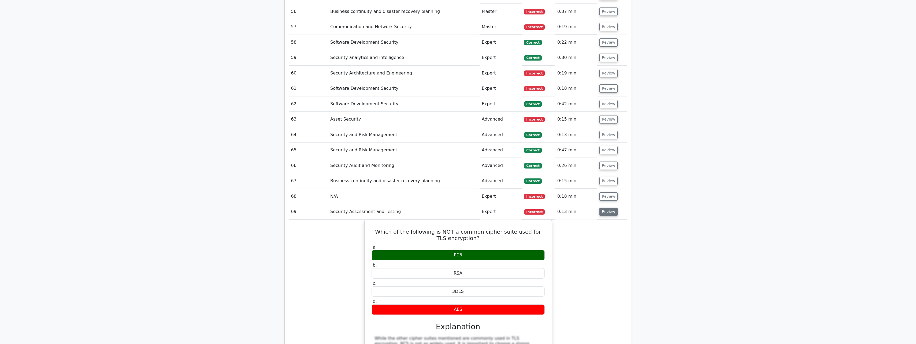
click at [607, 208] on button "Review" at bounding box center [608, 212] width 18 height 8
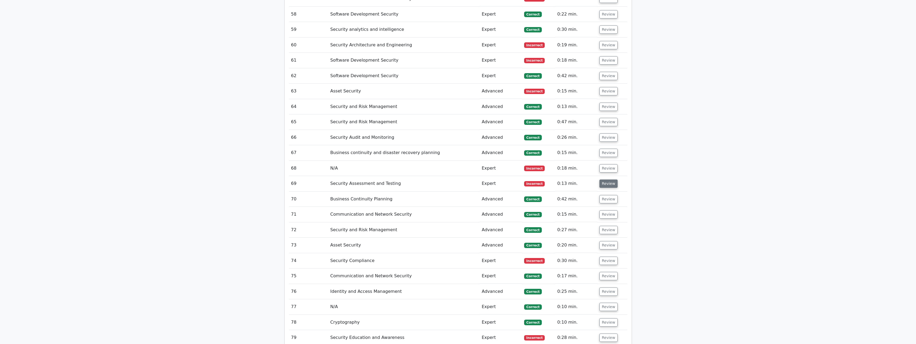
scroll to position [1662, 0]
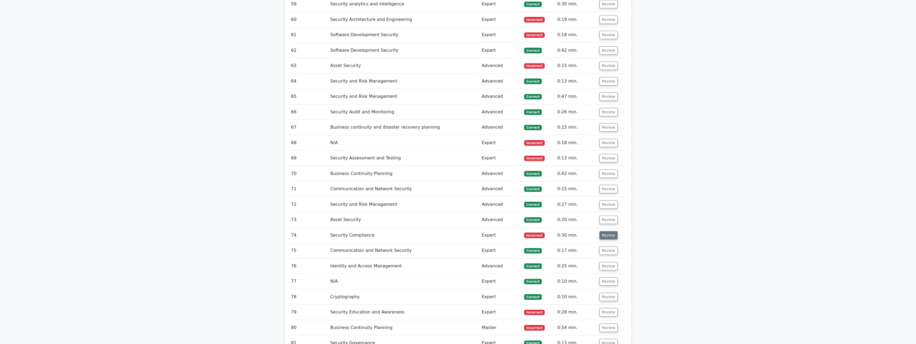
click at [605, 231] on button "Review" at bounding box center [608, 235] width 18 height 8
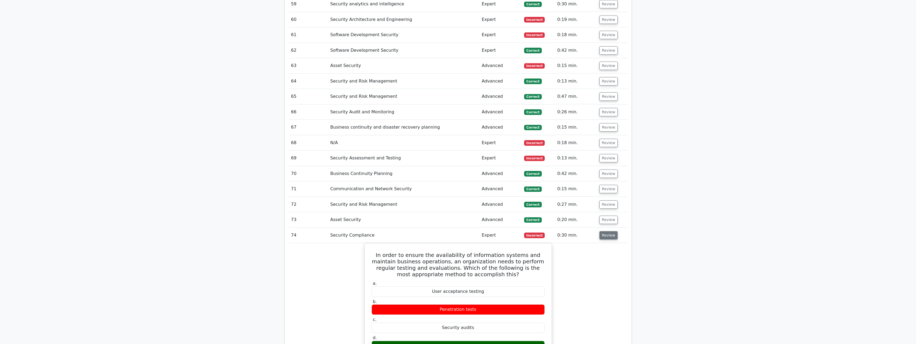
click at [605, 231] on button "Review" at bounding box center [608, 235] width 18 height 8
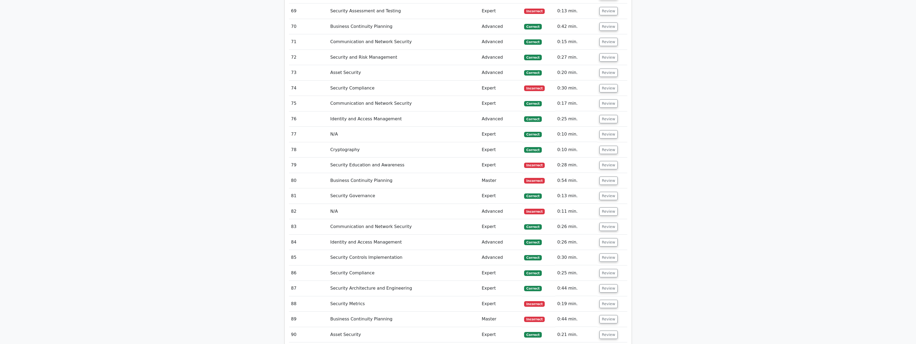
scroll to position [1796, 0]
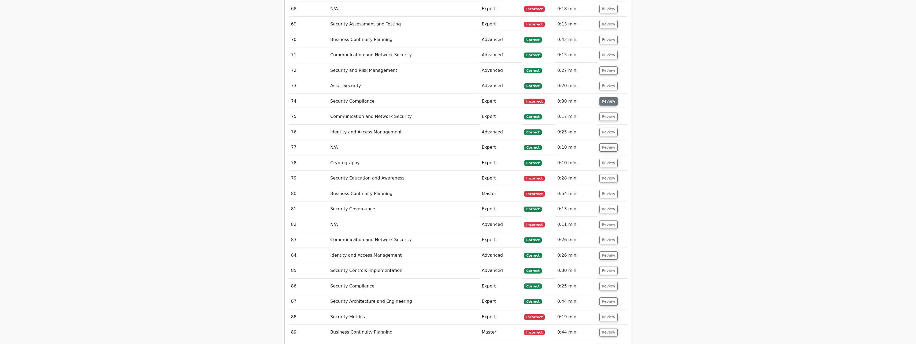
click at [606, 97] on button "Review" at bounding box center [608, 101] width 18 height 8
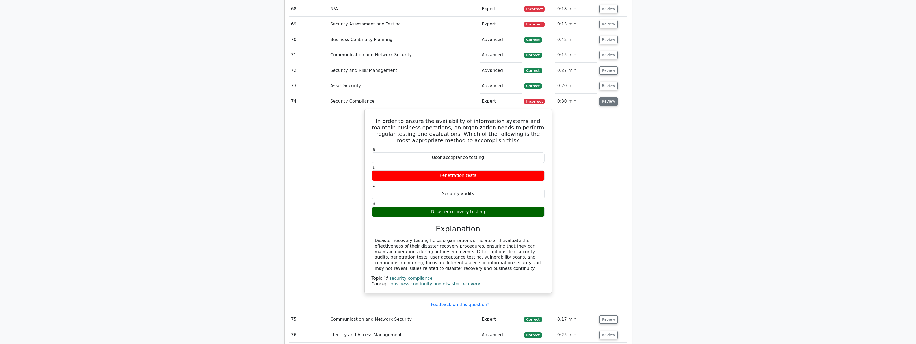
click at [606, 97] on button "Review" at bounding box center [608, 101] width 18 height 8
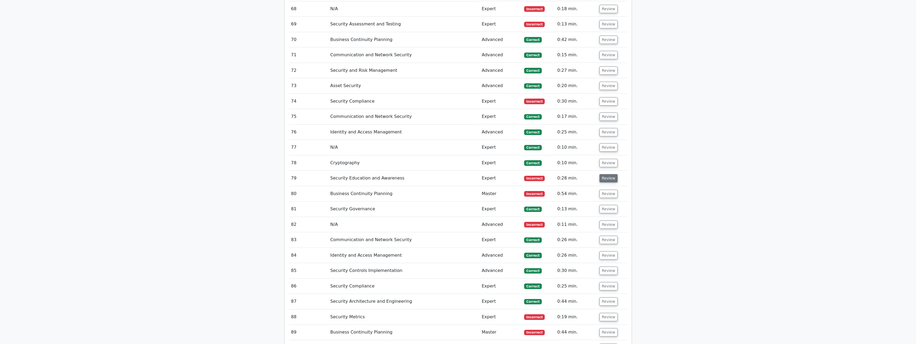
click at [603, 174] on button "Review" at bounding box center [608, 178] width 18 height 8
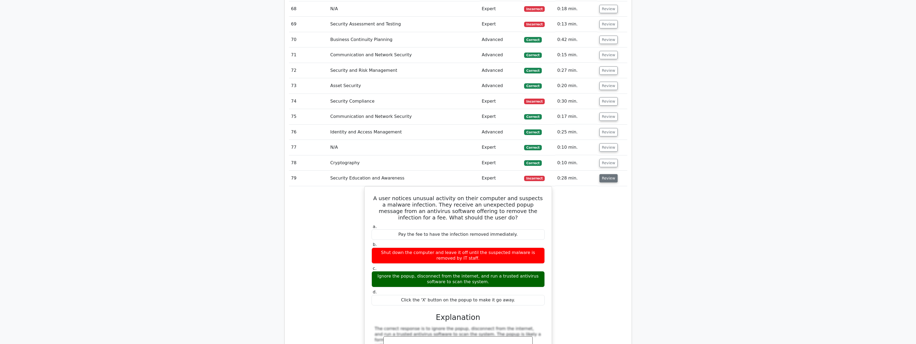
click at [603, 174] on button "Review" at bounding box center [608, 178] width 18 height 8
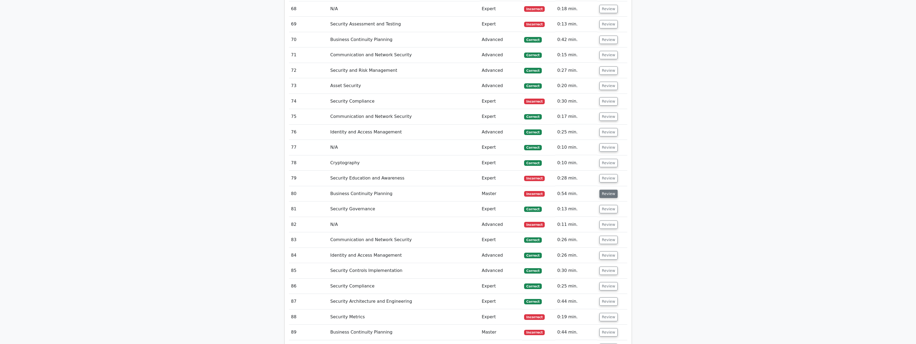
click at [604, 190] on button "Review" at bounding box center [608, 194] width 18 height 8
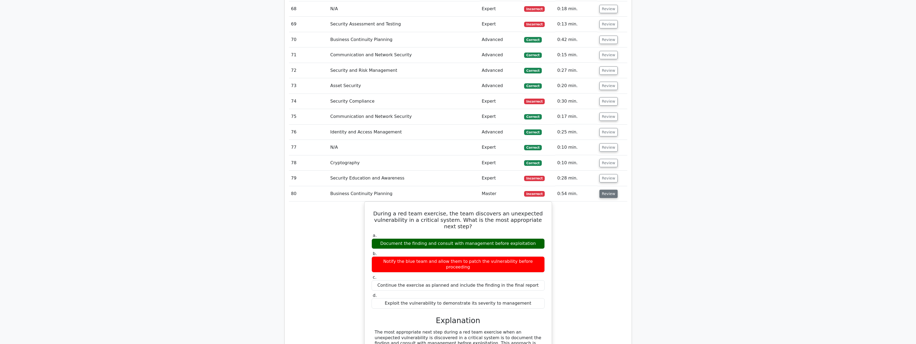
click at [604, 190] on button "Review" at bounding box center [608, 194] width 18 height 8
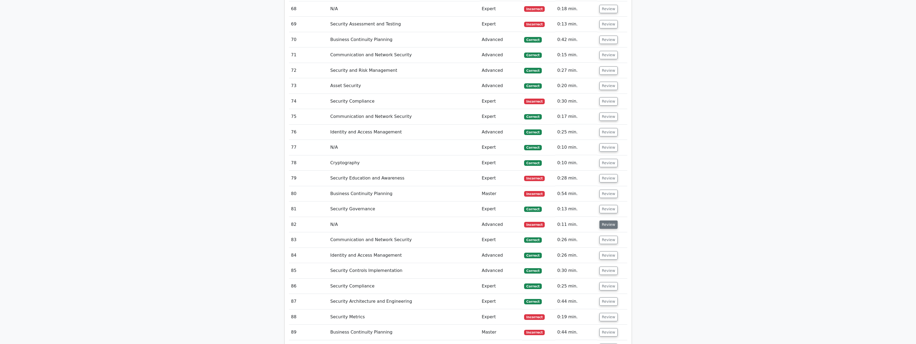
click at [604, 221] on button "Review" at bounding box center [608, 225] width 18 height 8
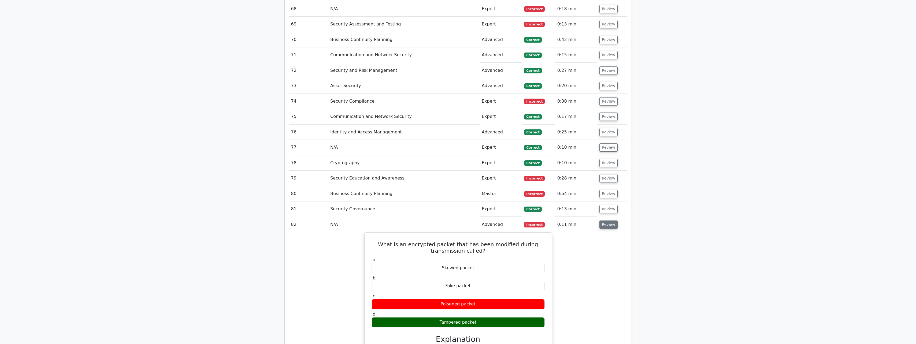
click at [604, 221] on button "Review" at bounding box center [608, 225] width 18 height 8
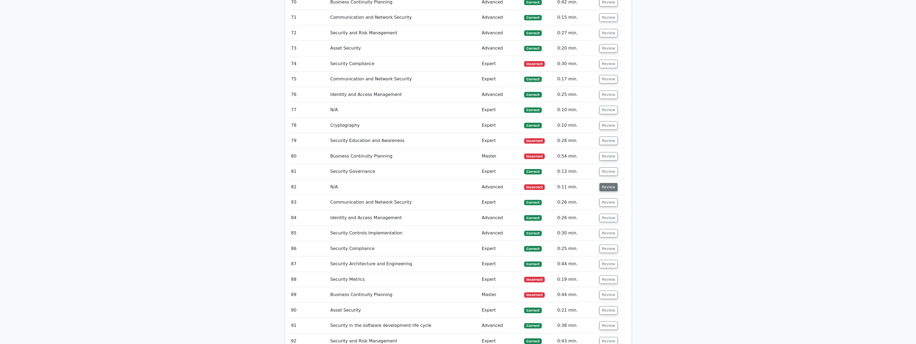
scroll to position [1876, 0]
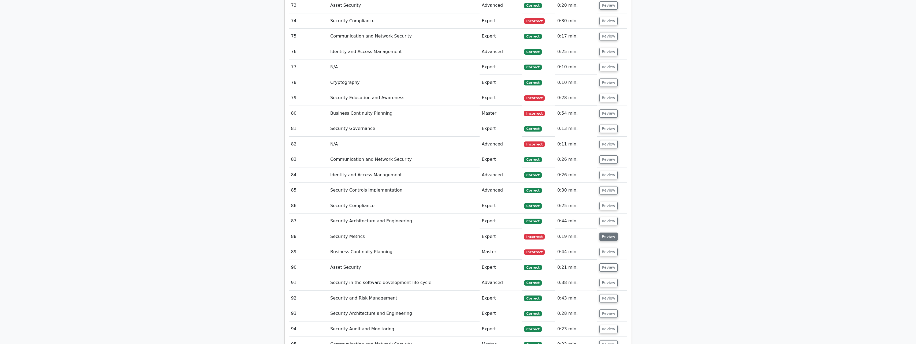
click at [606, 233] on button "Review" at bounding box center [608, 237] width 18 height 8
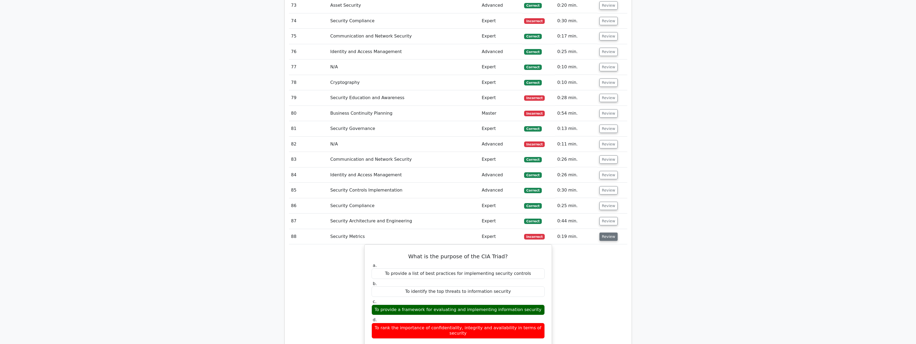
click at [606, 233] on button "Review" at bounding box center [608, 237] width 18 height 8
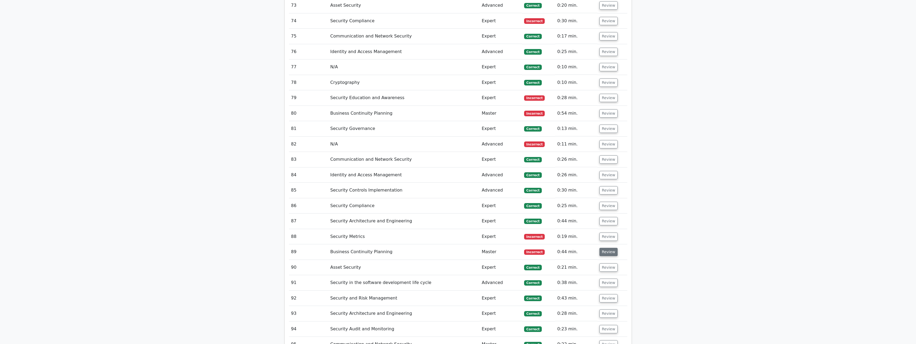
click at [611, 248] on button "Review" at bounding box center [608, 252] width 18 height 8
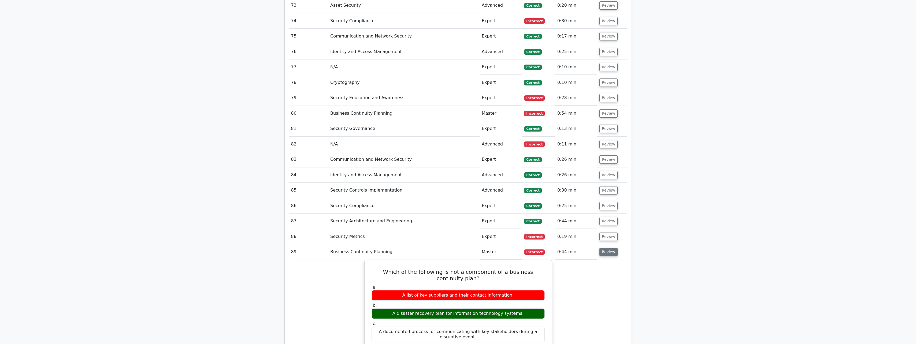
click at [611, 248] on button "Review" at bounding box center [608, 252] width 18 height 8
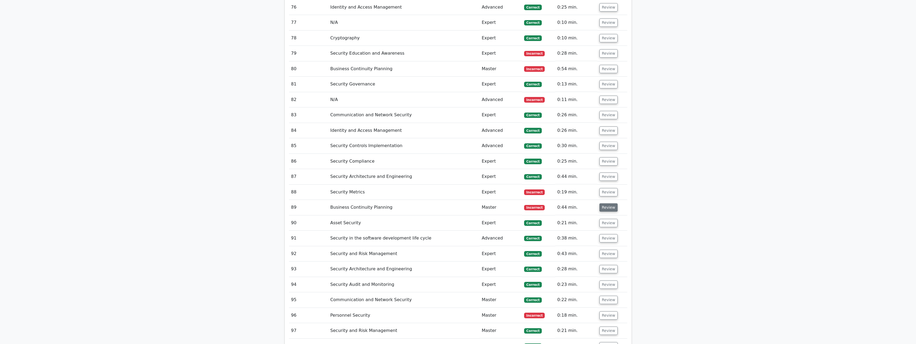
scroll to position [1930, 0]
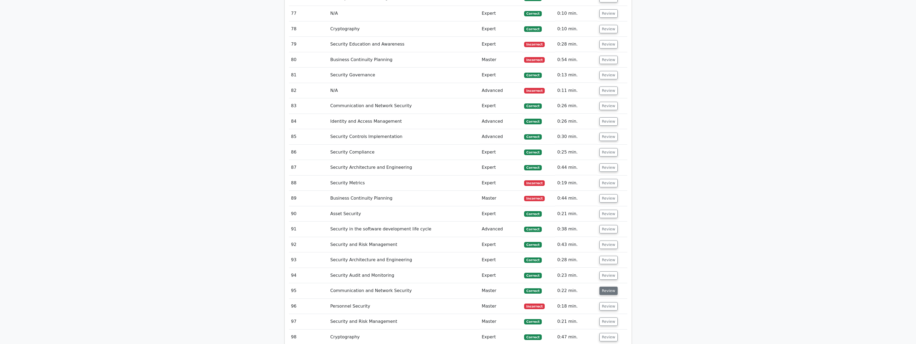
click at [605, 287] on button "Review" at bounding box center [608, 291] width 18 height 8
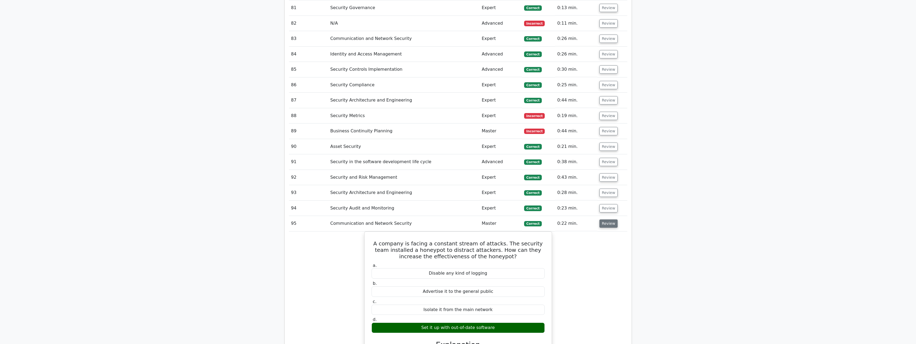
scroll to position [2010, 0]
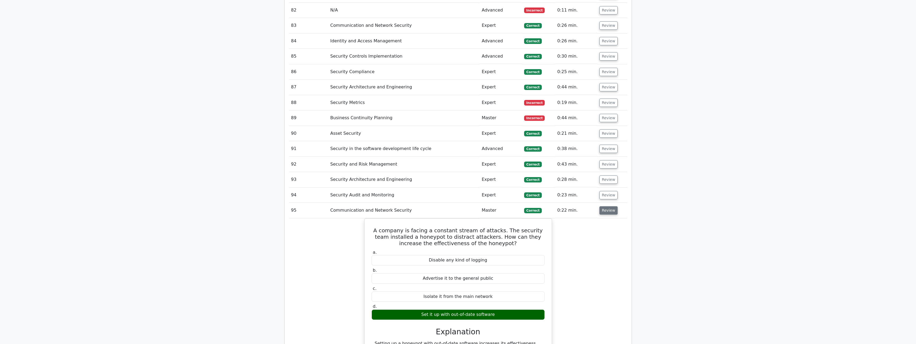
click at [612, 206] on button "Review" at bounding box center [608, 210] width 18 height 8
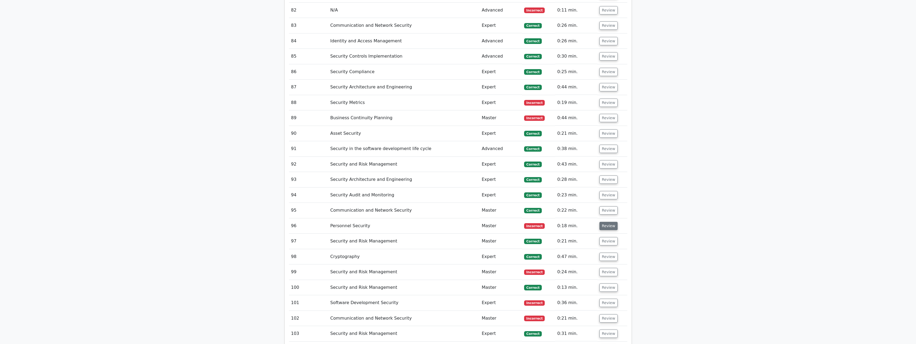
click at [612, 222] on button "Review" at bounding box center [608, 226] width 18 height 8
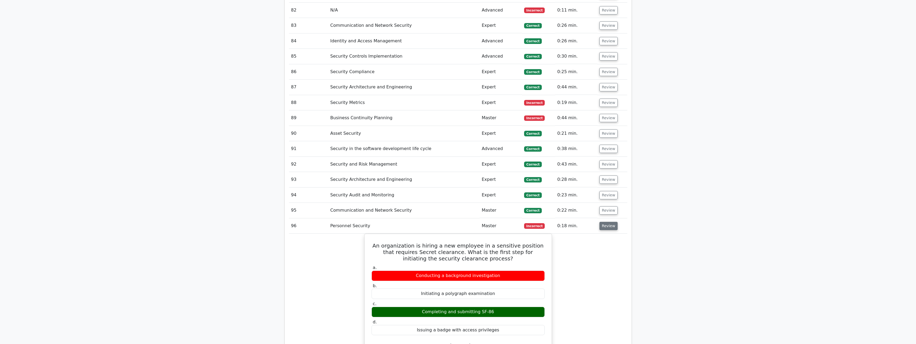
click at [612, 222] on button "Review" at bounding box center [608, 226] width 18 height 8
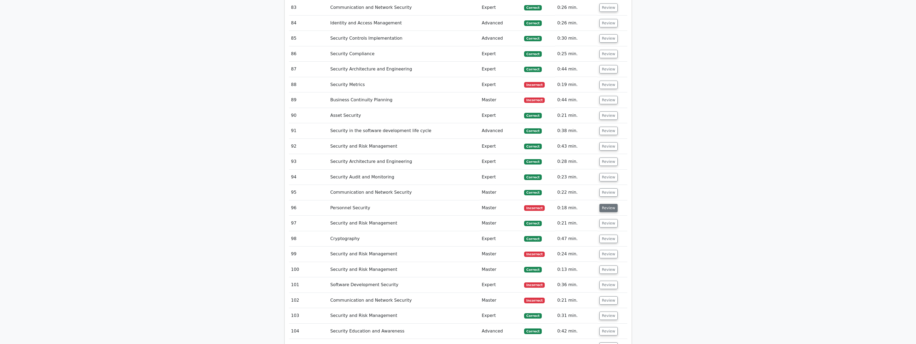
scroll to position [2037, 0]
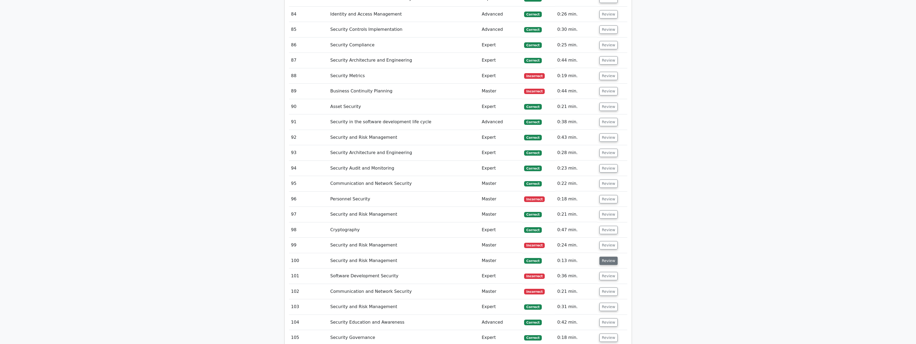
click at [601, 257] on button "Review" at bounding box center [608, 261] width 18 height 8
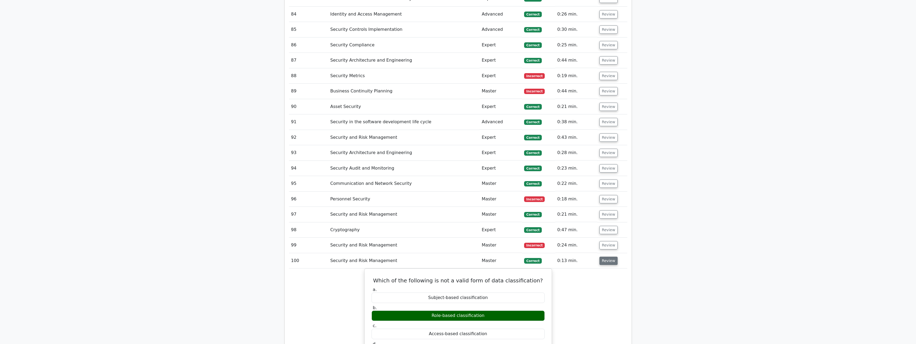
click at [601, 257] on button "Review" at bounding box center [608, 261] width 18 height 8
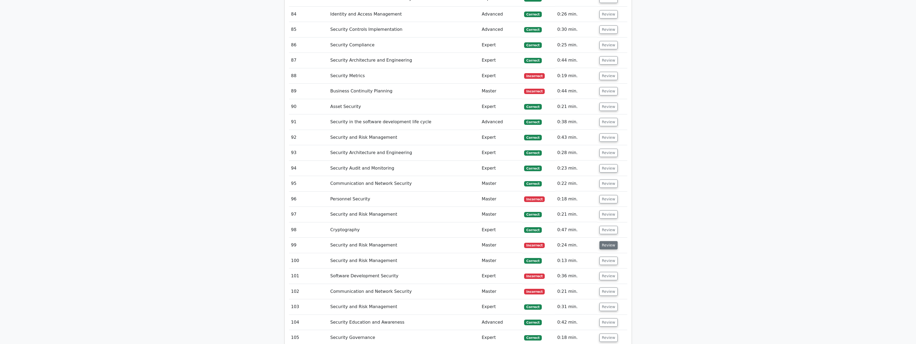
click at [601, 241] on button "Review" at bounding box center [608, 245] width 18 height 8
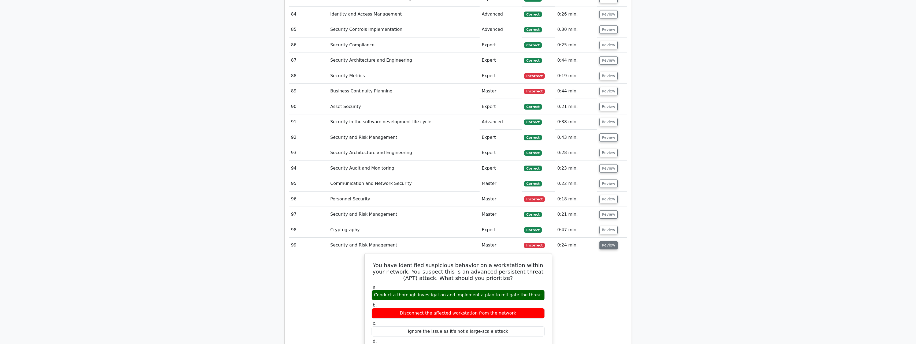
click at [601, 241] on button "Review" at bounding box center [608, 245] width 18 height 8
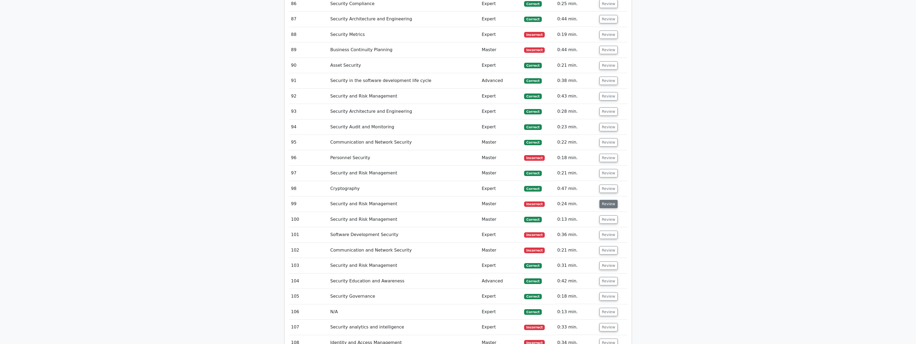
scroll to position [2091, 0]
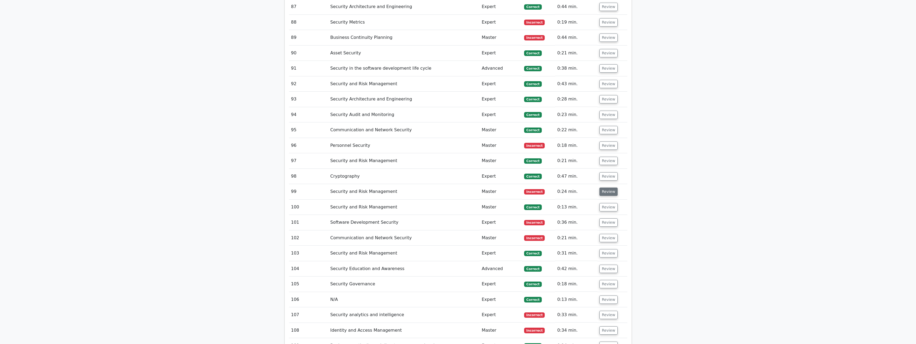
click at [613, 188] on button "Review" at bounding box center [608, 192] width 18 height 8
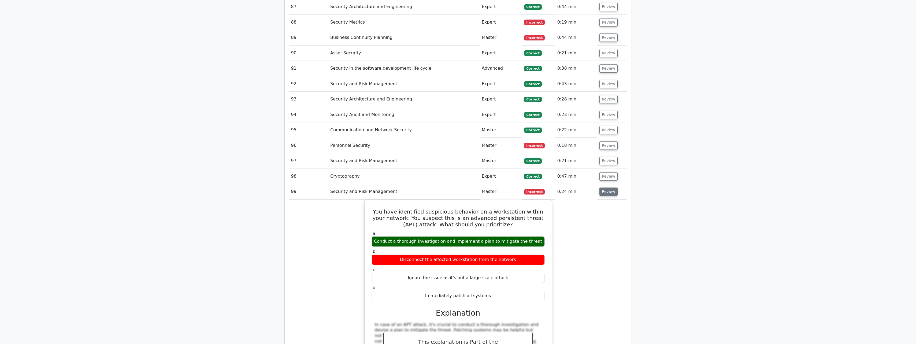
click at [613, 188] on button "Review" at bounding box center [608, 192] width 18 height 8
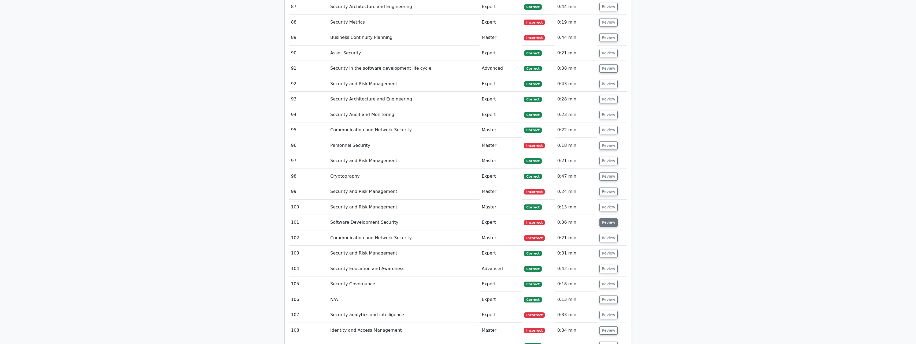
click at [607, 218] on button "Review" at bounding box center [608, 222] width 18 height 8
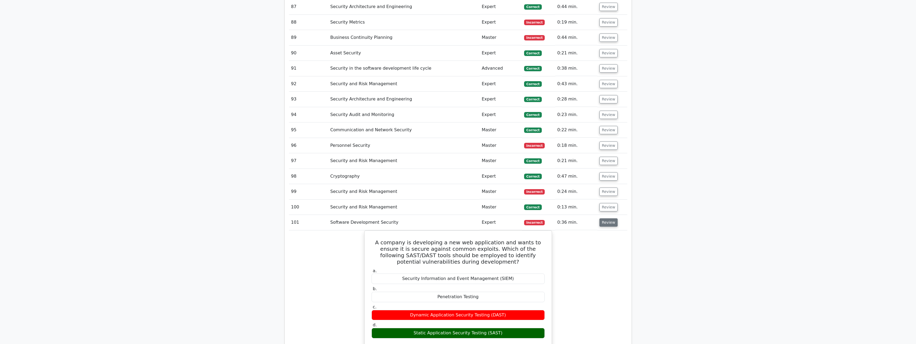
click at [607, 218] on button "Review" at bounding box center [608, 222] width 18 height 8
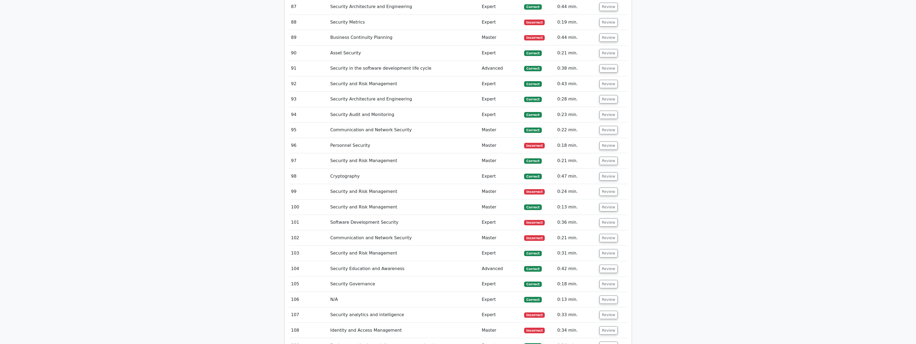
click at [607, 231] on td "Review" at bounding box center [612, 238] width 30 height 15
click at [607, 234] on button "Review" at bounding box center [608, 238] width 18 height 8
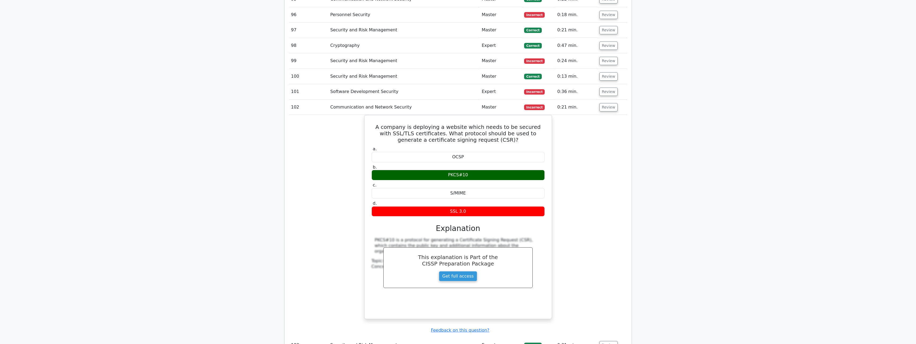
scroll to position [2225, 0]
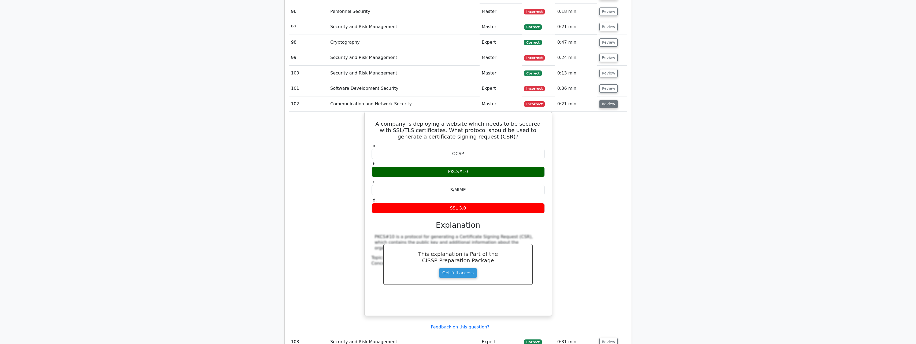
click at [601, 100] on button "Review" at bounding box center [608, 104] width 18 height 8
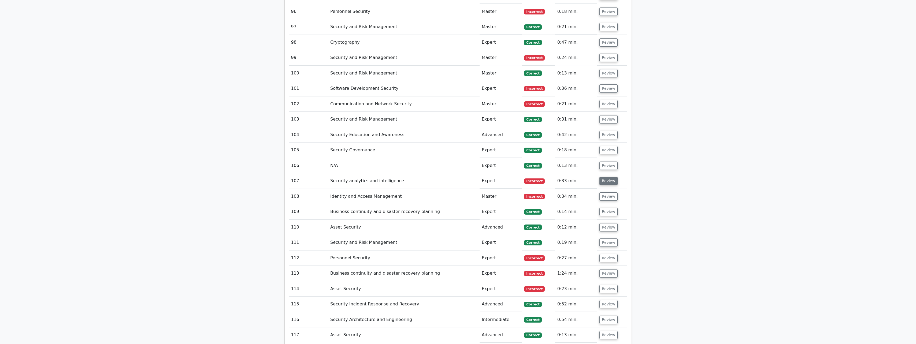
click at [603, 177] on button "Review" at bounding box center [608, 181] width 18 height 8
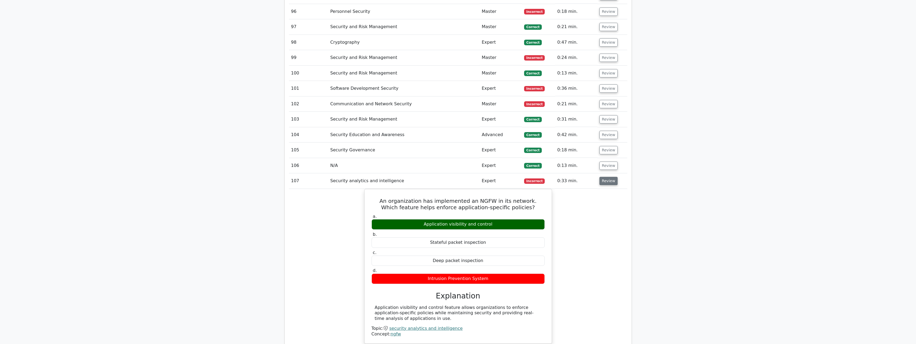
click at [603, 177] on button "Review" at bounding box center [608, 181] width 18 height 8
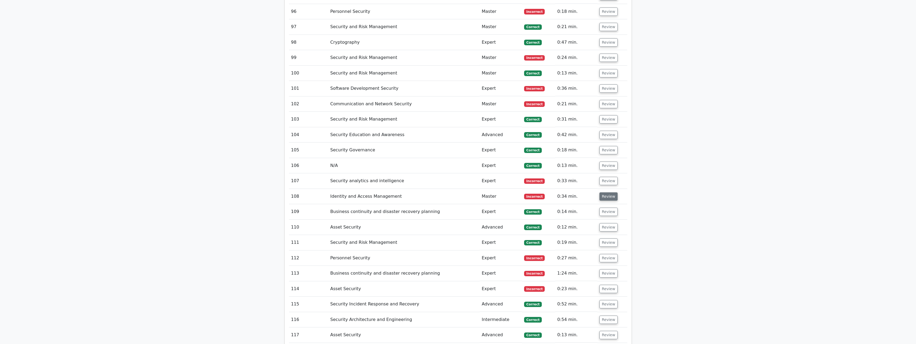
click at [602, 192] on button "Review" at bounding box center [608, 196] width 18 height 8
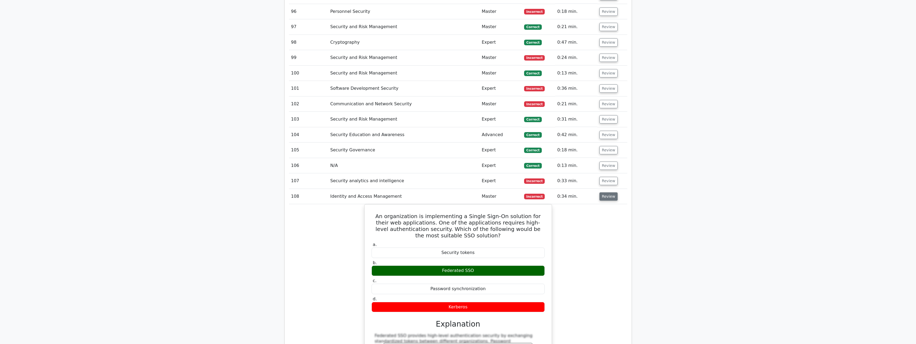
click at [602, 192] on button "Review" at bounding box center [608, 196] width 18 height 8
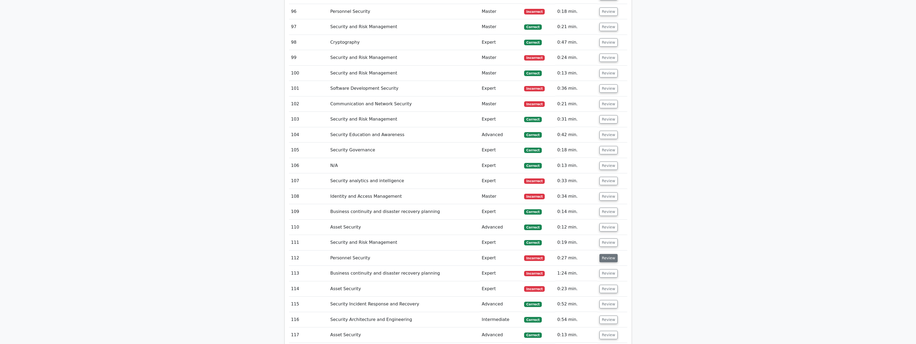
click at [599, 254] on button "Review" at bounding box center [608, 258] width 18 height 8
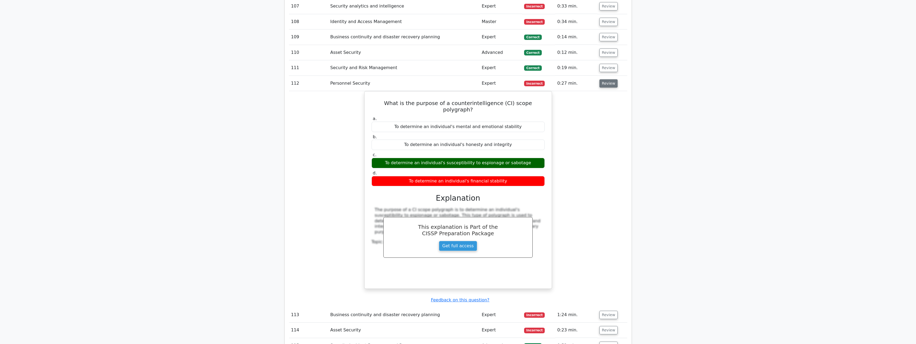
scroll to position [2412, 0]
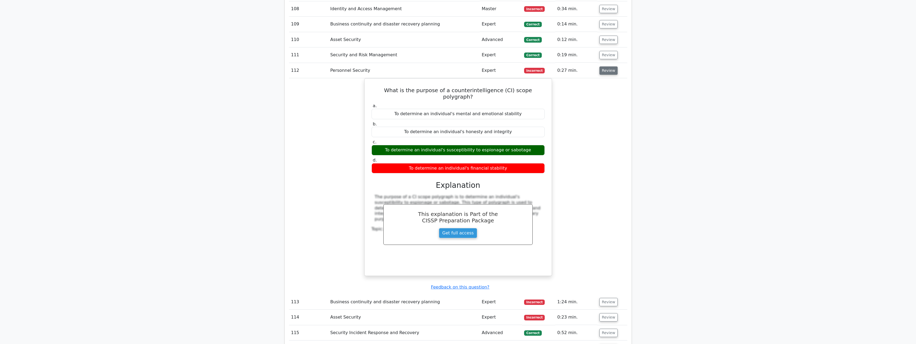
click at [603, 66] on button "Review" at bounding box center [608, 70] width 18 height 8
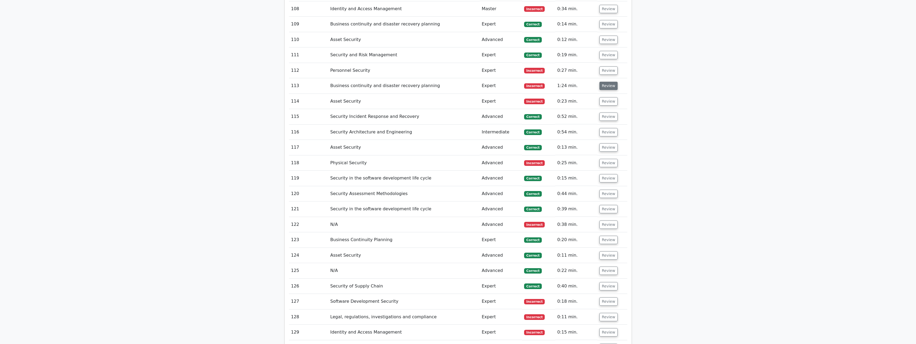
click at [604, 82] on button "Review" at bounding box center [608, 86] width 18 height 8
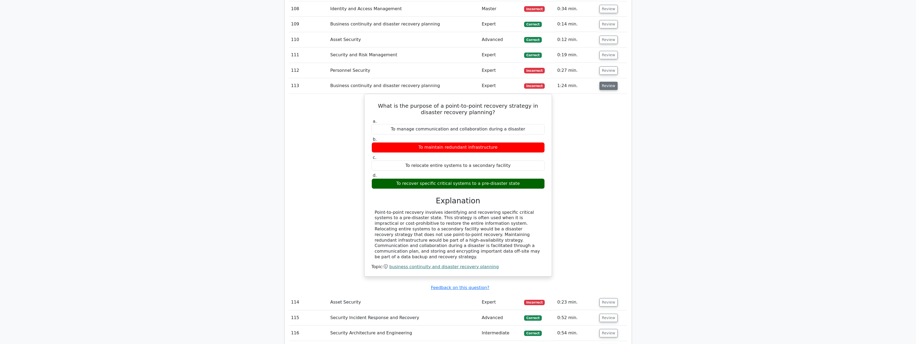
click at [604, 82] on button "Review" at bounding box center [608, 86] width 18 height 8
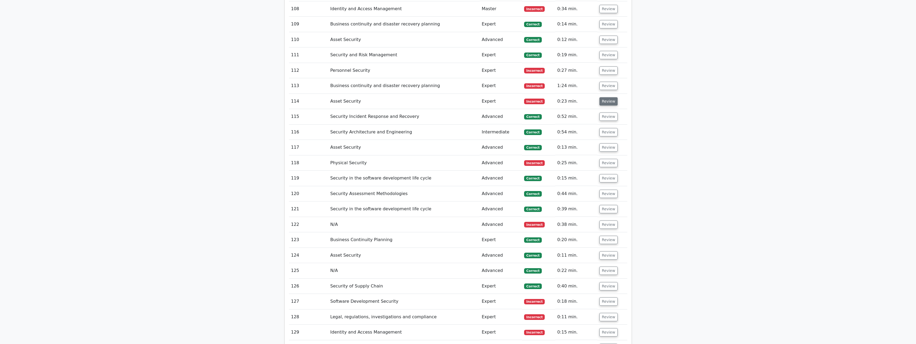
click at [605, 97] on button "Review" at bounding box center [608, 101] width 18 height 8
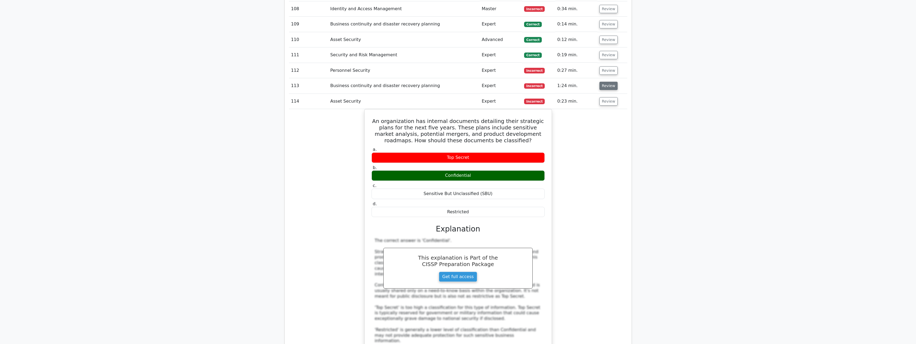
click at [605, 82] on button "Review" at bounding box center [608, 86] width 18 height 8
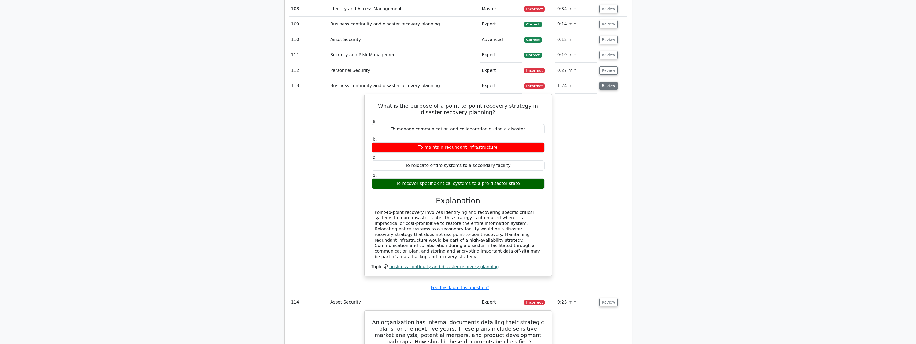
click at [605, 82] on button "Review" at bounding box center [608, 86] width 18 height 8
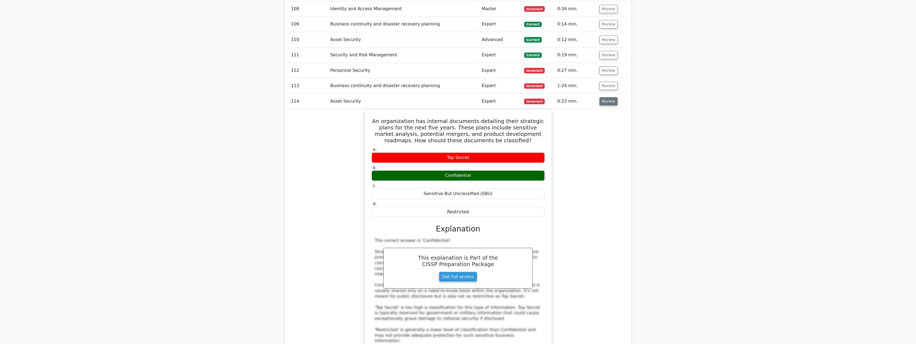
click at [607, 97] on button "Review" at bounding box center [608, 101] width 18 height 8
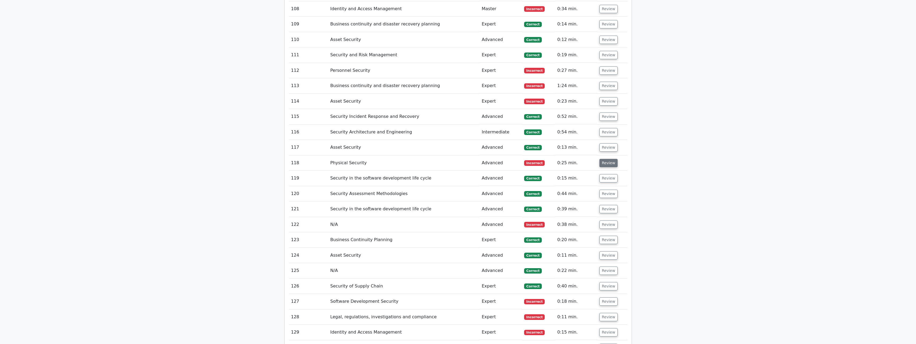
click at [608, 159] on button "Review" at bounding box center [608, 163] width 18 height 8
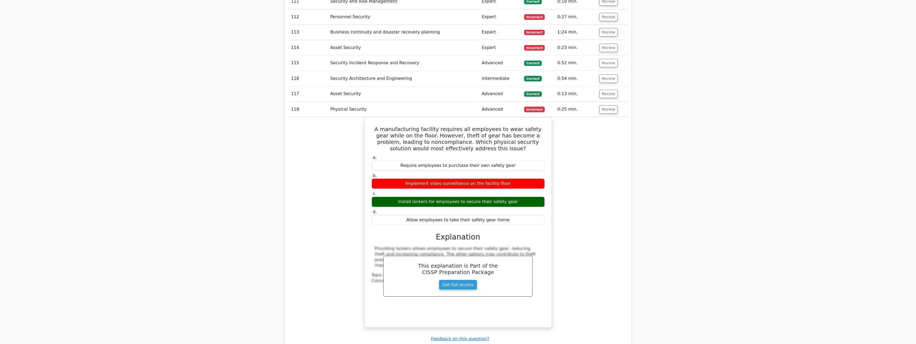
scroll to position [2439, 0]
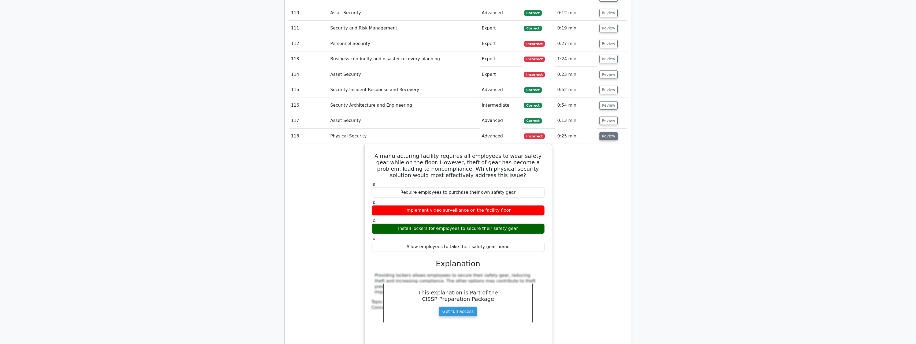
click at [605, 132] on button "Review" at bounding box center [608, 136] width 18 height 8
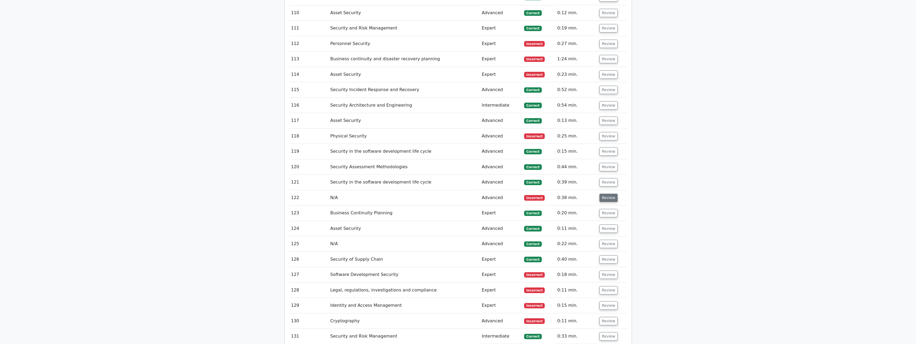
click at [609, 194] on button "Review" at bounding box center [608, 198] width 18 height 8
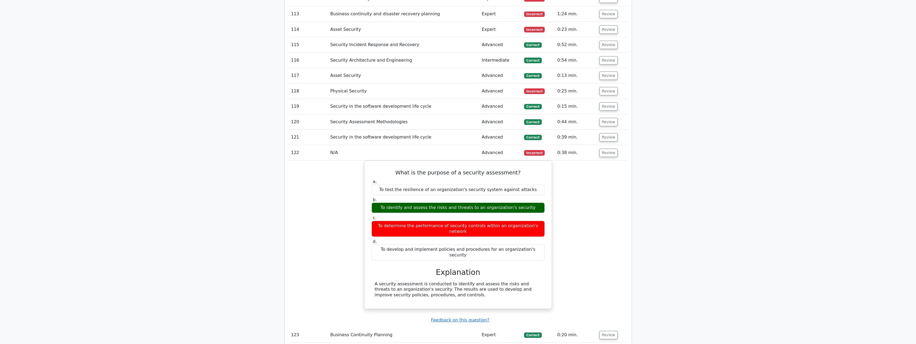
scroll to position [2493, 0]
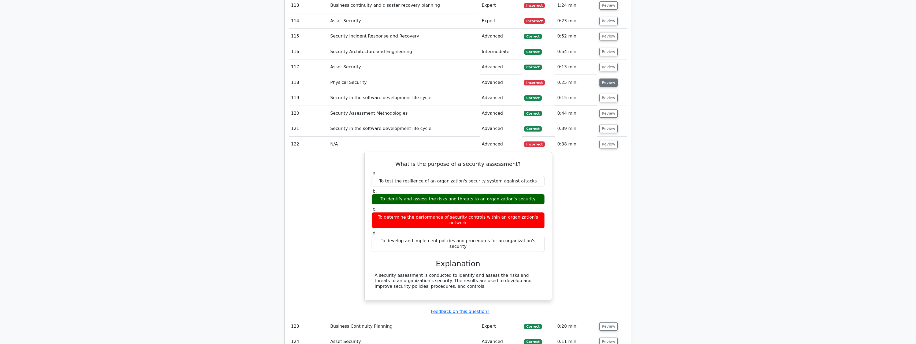
click at [603, 79] on button "Review" at bounding box center [608, 83] width 18 height 8
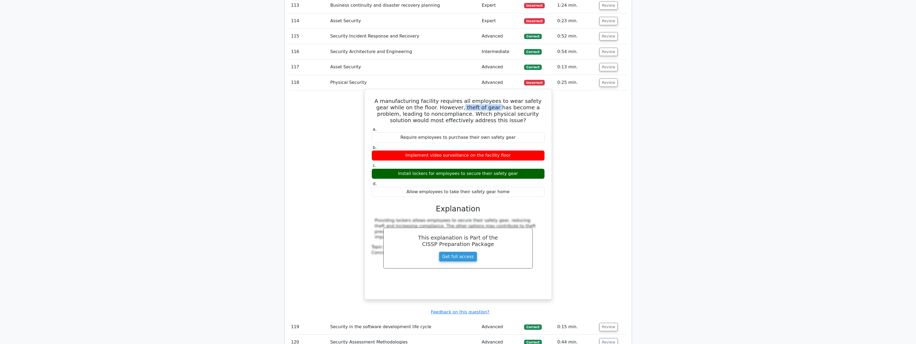
drag, startPoint x: 447, startPoint y: 94, endPoint x: 481, endPoint y: 95, distance: 34.1
click at [481, 98] on h5 "A manufacturing facility requires all employees to wear safety gear while on th…" at bounding box center [458, 111] width 174 height 26
click at [458, 99] on h5 "A manufacturing facility requires all employees to wear safety gear while on th…" at bounding box center [458, 111] width 174 height 26
drag, startPoint x: 449, startPoint y: 95, endPoint x: 536, endPoint y: 93, distance: 87.7
click at [536, 98] on h5 "A manufacturing facility requires all employees to wear safety gear while on th…" at bounding box center [458, 111] width 174 height 26
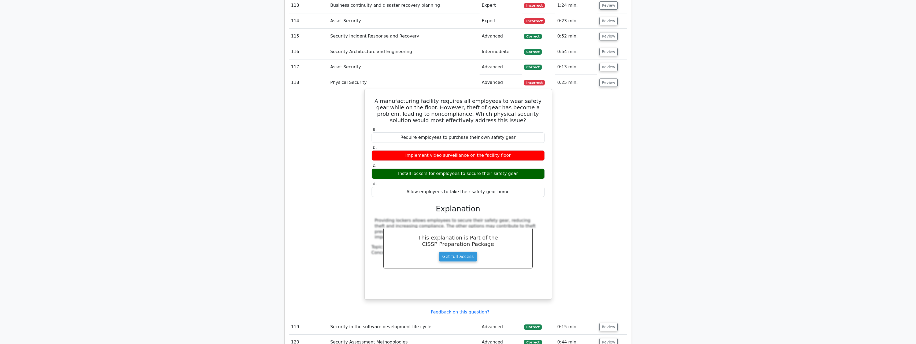
click at [408, 103] on h5 "A manufacturing facility requires all employees to wear safety gear while on th…" at bounding box center [458, 111] width 174 height 26
drag, startPoint x: 408, startPoint y: 103, endPoint x: 468, endPoint y: 105, distance: 60.3
click at [468, 105] on h5 "A manufacturing facility requires all employees to wear safety gear while on th…" at bounding box center [458, 111] width 174 height 26
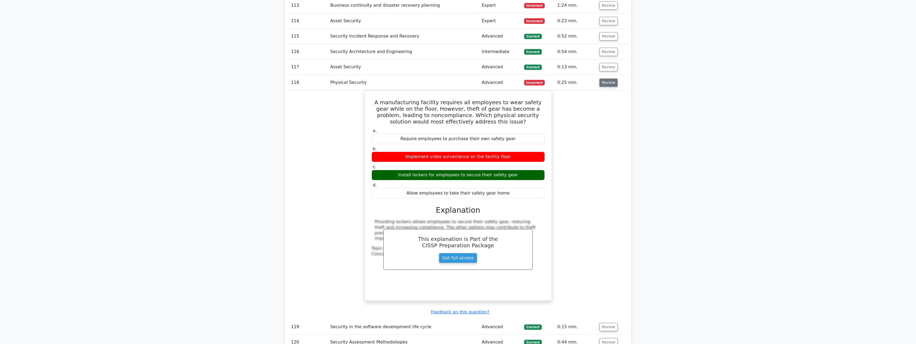
click at [602, 79] on button "Review" at bounding box center [608, 83] width 18 height 8
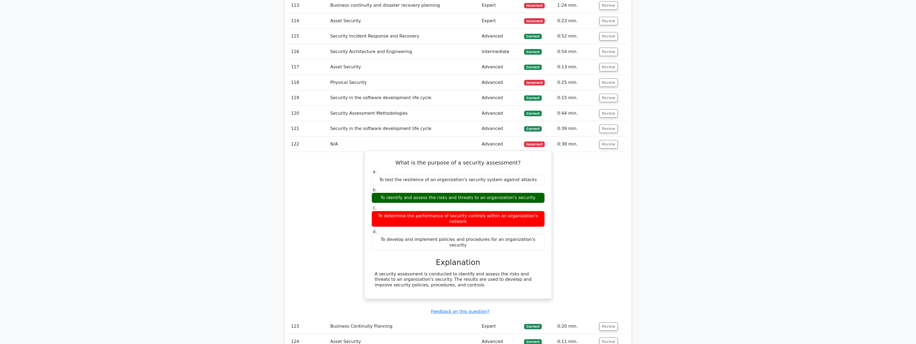
scroll to position [2520, 0]
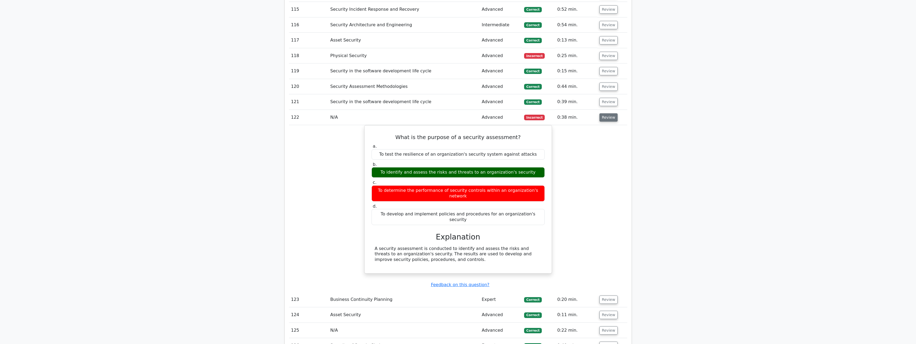
click at [605, 113] on button "Review" at bounding box center [608, 117] width 18 height 8
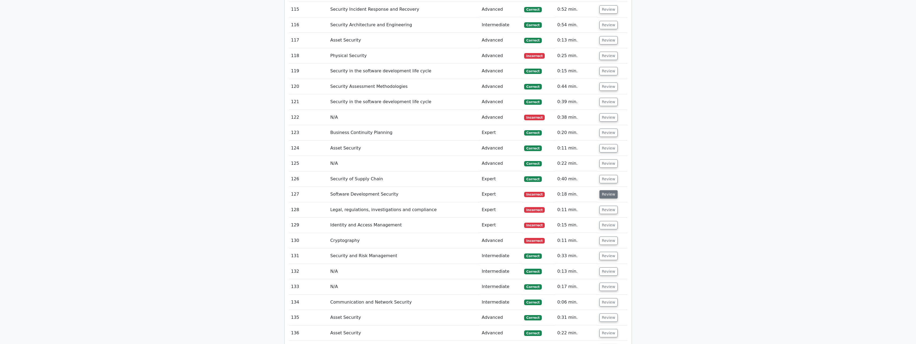
click at [600, 190] on button "Review" at bounding box center [608, 194] width 18 height 8
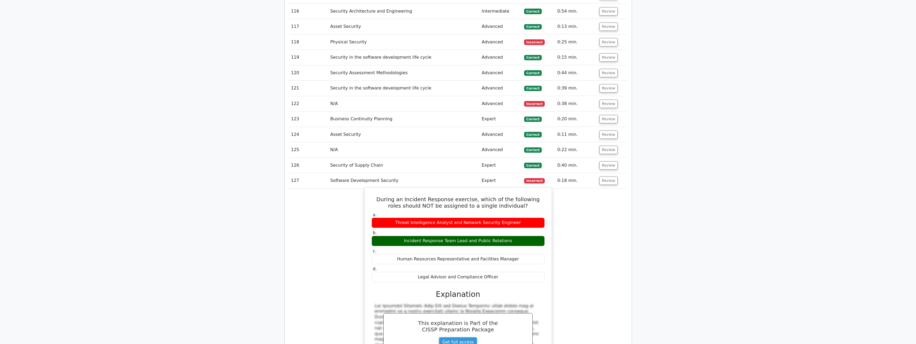
scroll to position [2546, 0]
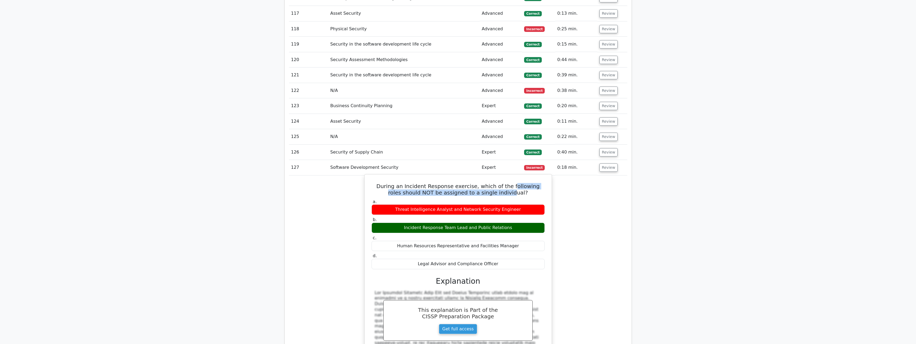
drag, startPoint x: 504, startPoint y: 174, endPoint x: 506, endPoint y: 180, distance: 5.8
click at [506, 183] on h5 "During an Incident Response exercise, which of the following roles should NOT b…" at bounding box center [458, 189] width 174 height 13
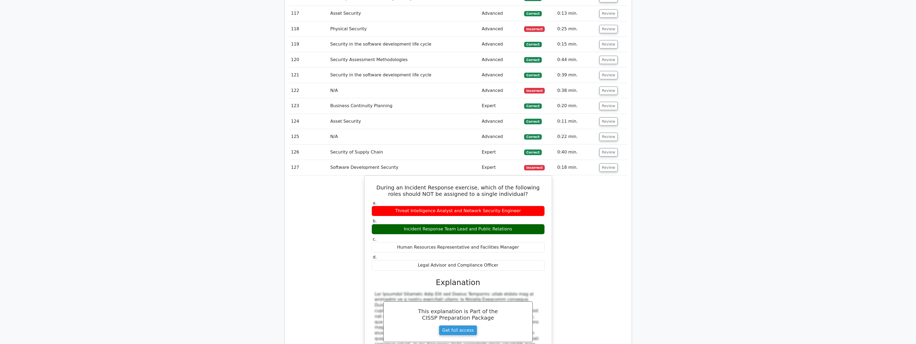
click at [597, 178] on div "During an Incident Response exercise, which of the following roles should NOT b…" at bounding box center [458, 293] width 338 height 234
click at [611, 164] on button "Review" at bounding box center [608, 168] width 18 height 8
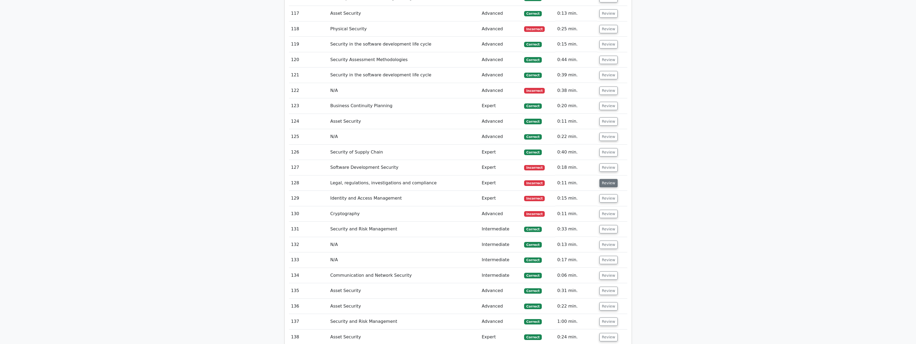
click at [611, 179] on button "Review" at bounding box center [608, 183] width 18 height 8
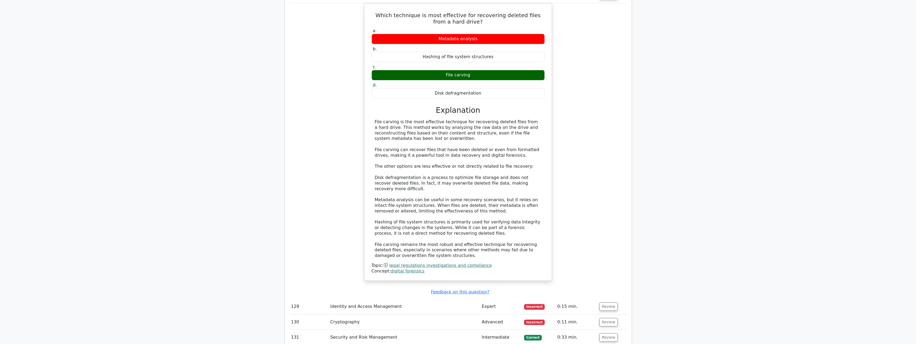
scroll to position [2654, 0]
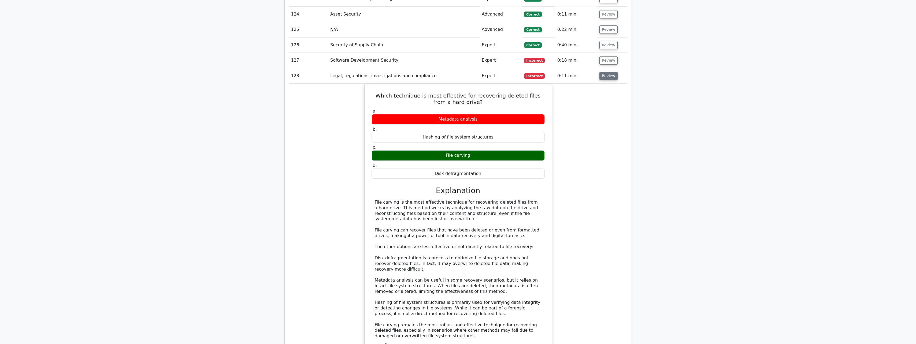
click at [604, 72] on button "Review" at bounding box center [608, 76] width 18 height 8
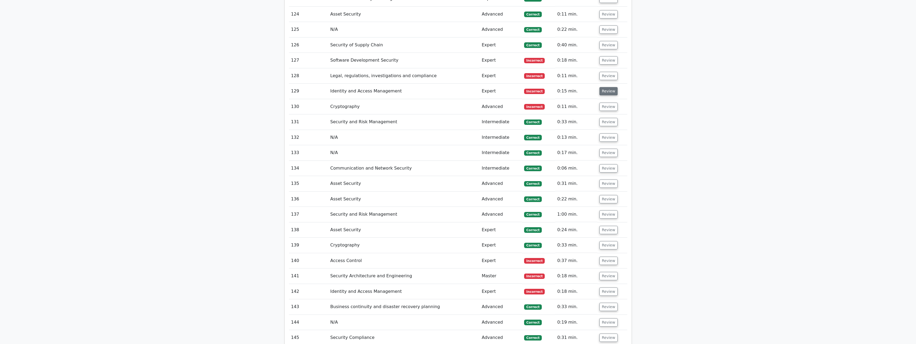
click at [606, 87] on button "Review" at bounding box center [608, 91] width 18 height 8
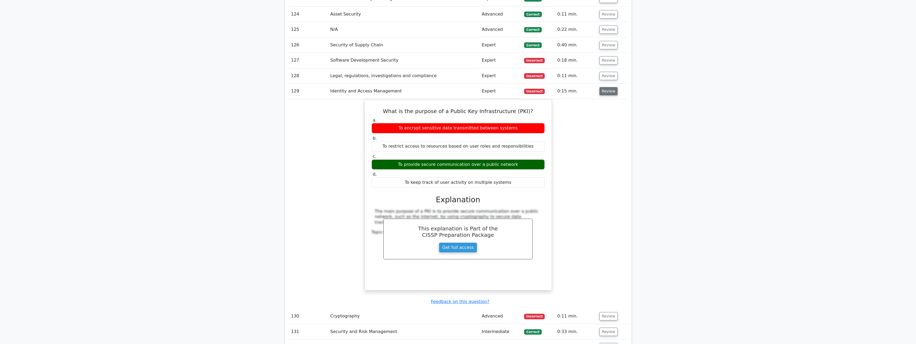
click at [606, 87] on button "Review" at bounding box center [608, 91] width 18 height 8
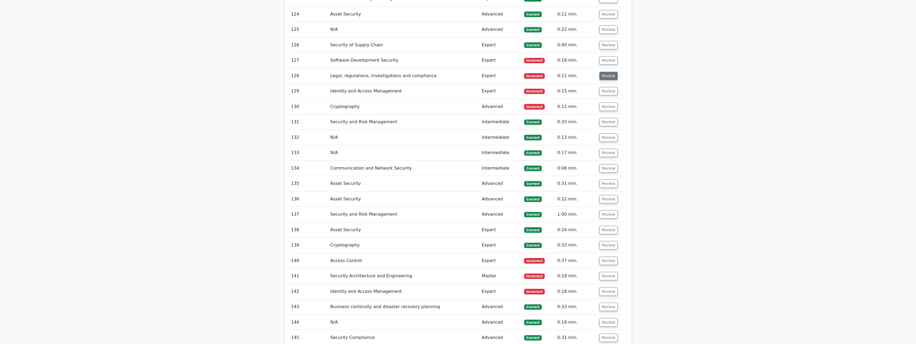
click at [610, 72] on button "Review" at bounding box center [608, 76] width 18 height 8
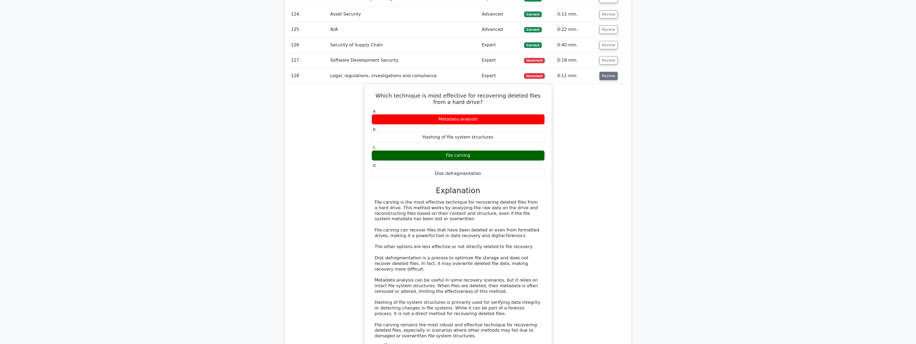
click at [610, 72] on button "Review" at bounding box center [608, 76] width 18 height 8
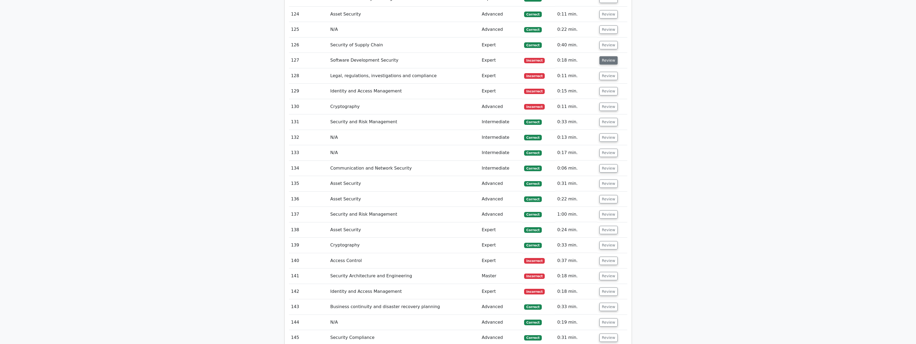
click at [610, 56] on button "Review" at bounding box center [608, 60] width 18 height 8
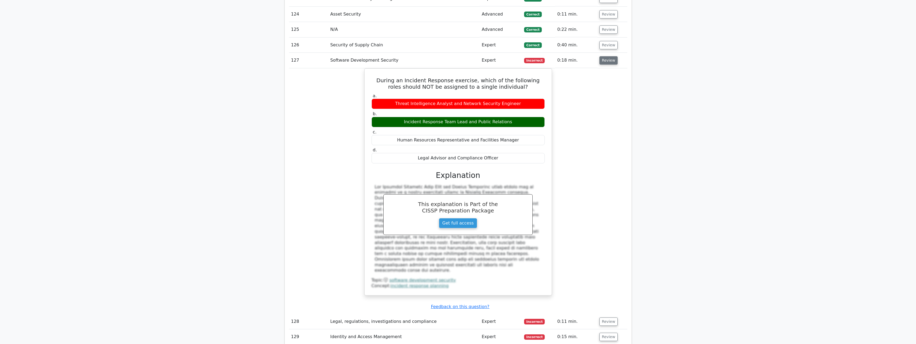
click at [611, 56] on button "Review" at bounding box center [608, 60] width 18 height 8
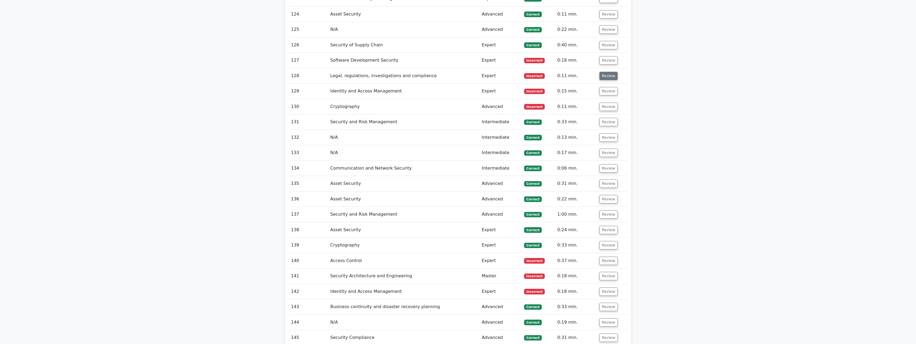
click at [608, 72] on button "Review" at bounding box center [608, 76] width 18 height 8
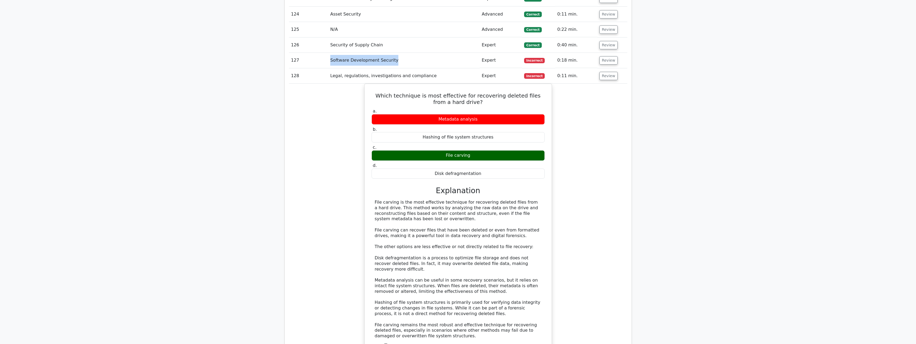
drag, startPoint x: 326, startPoint y: 49, endPoint x: 393, endPoint y: 46, distance: 67.1
click at [393, 53] on tr "127 Software Development Security Expert Incorrect 0:18 min. Review" at bounding box center [458, 60] width 338 height 15
drag, startPoint x: 393, startPoint y: 46, endPoint x: 425, endPoint y: 49, distance: 31.7
click at [425, 53] on td "Software Development Security" at bounding box center [403, 60] width 151 height 15
click at [608, 72] on button "Review" at bounding box center [608, 76] width 18 height 8
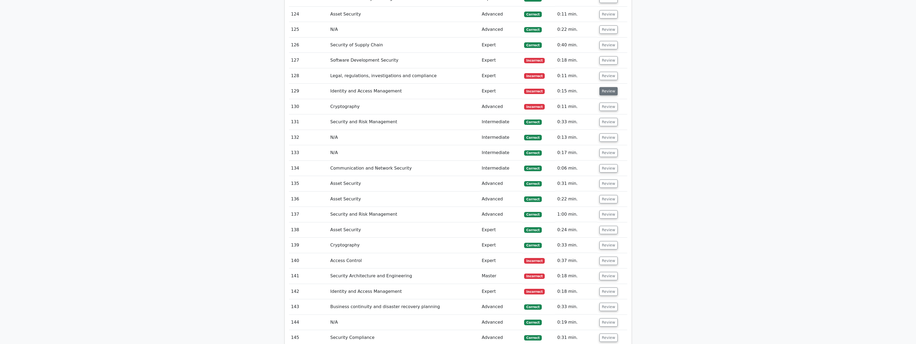
click at [608, 87] on button "Review" at bounding box center [608, 91] width 18 height 8
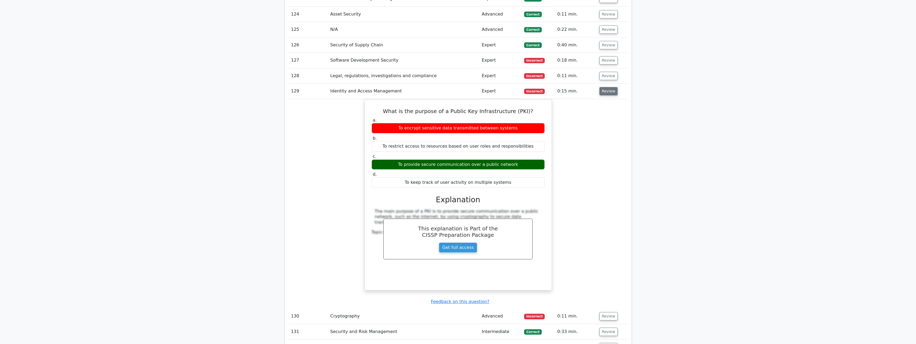
click at [608, 87] on button "Review" at bounding box center [608, 91] width 18 height 8
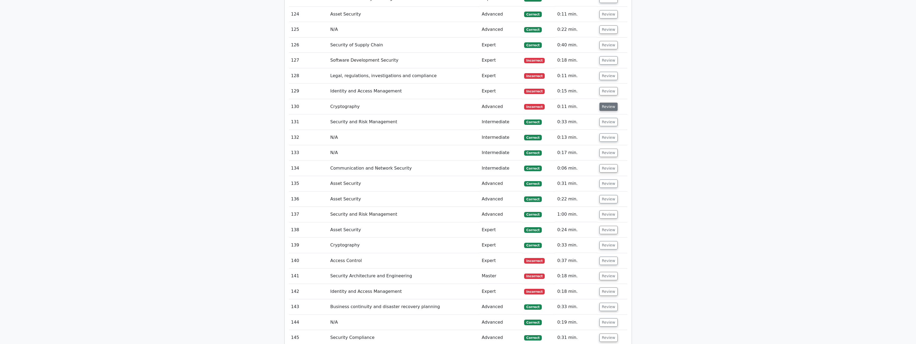
click at [607, 103] on button "Review" at bounding box center [608, 107] width 18 height 8
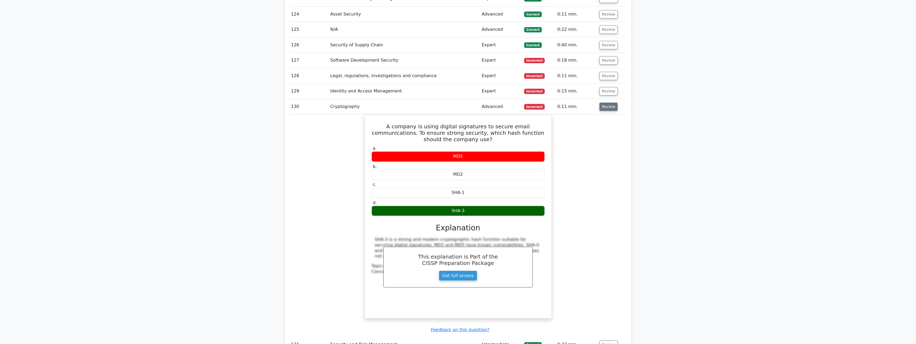
click at [607, 103] on button "Review" at bounding box center [608, 107] width 18 height 8
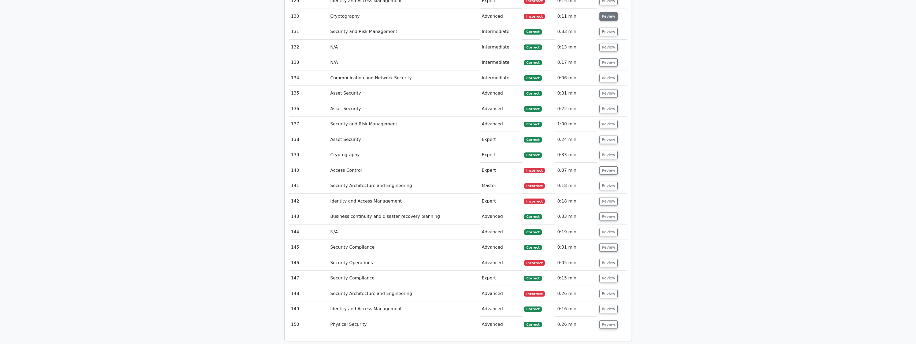
scroll to position [2761, 0]
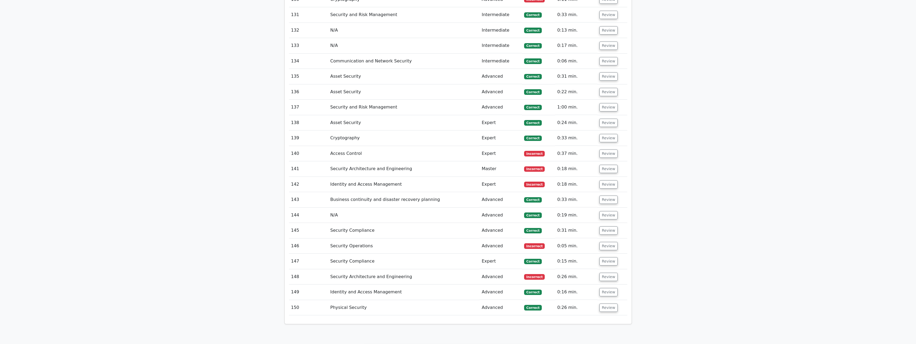
click at [608, 146] on td "Review" at bounding box center [612, 153] width 30 height 15
click at [608, 150] on button "Review" at bounding box center [608, 154] width 18 height 8
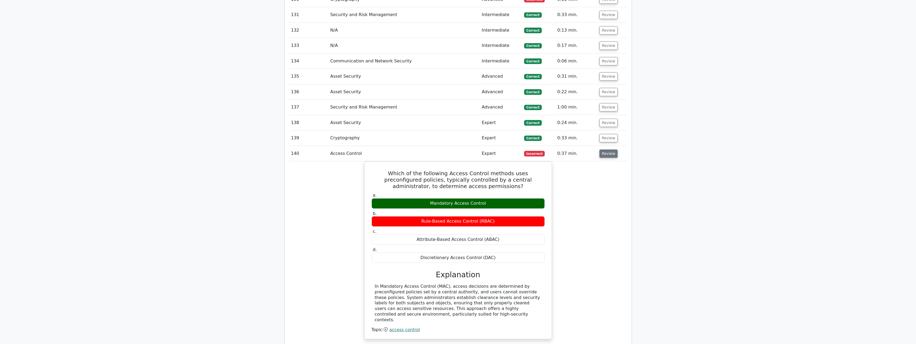
click at [608, 150] on button "Review" at bounding box center [608, 154] width 18 height 8
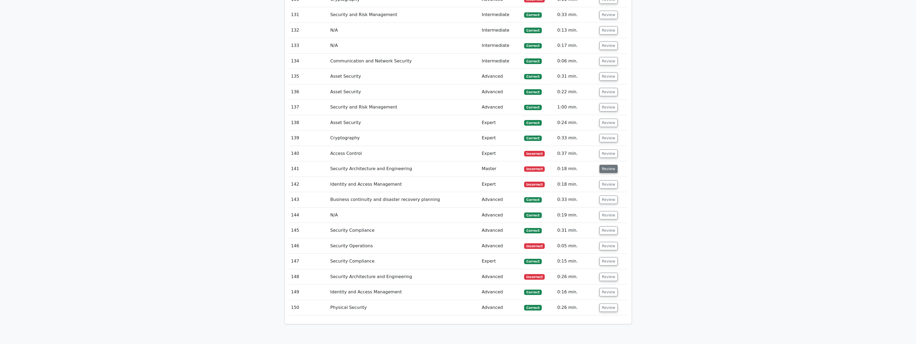
click at [608, 165] on button "Review" at bounding box center [608, 169] width 18 height 8
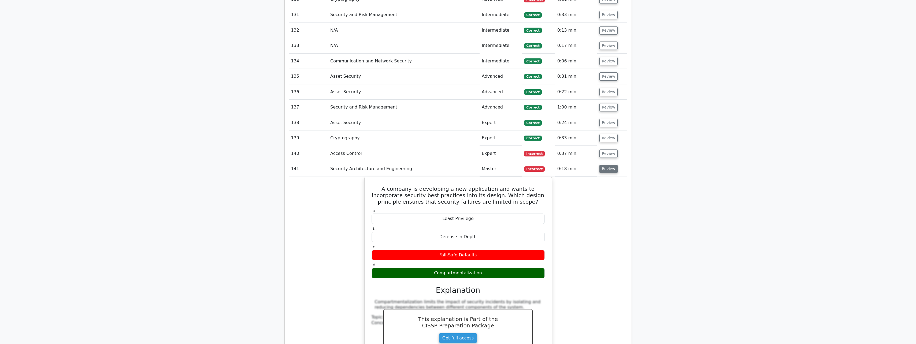
click at [602, 165] on button "Review" at bounding box center [608, 169] width 18 height 8
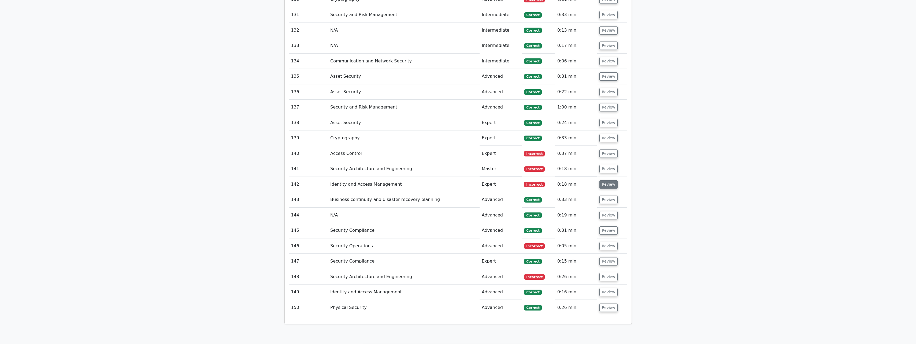
click at [604, 180] on button "Review" at bounding box center [608, 184] width 18 height 8
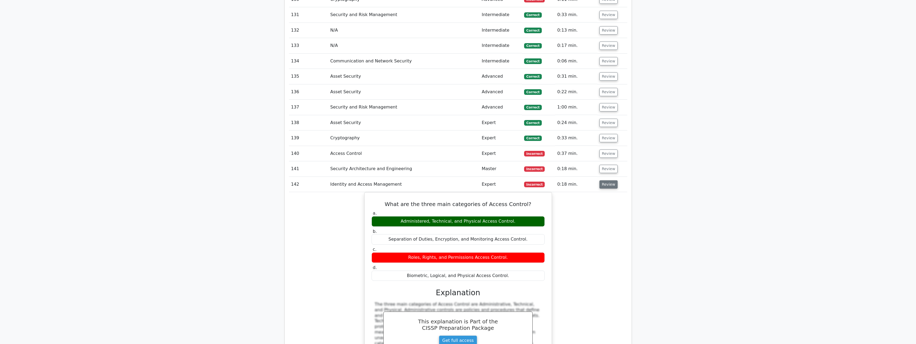
click at [604, 180] on button "Review" at bounding box center [608, 184] width 18 height 8
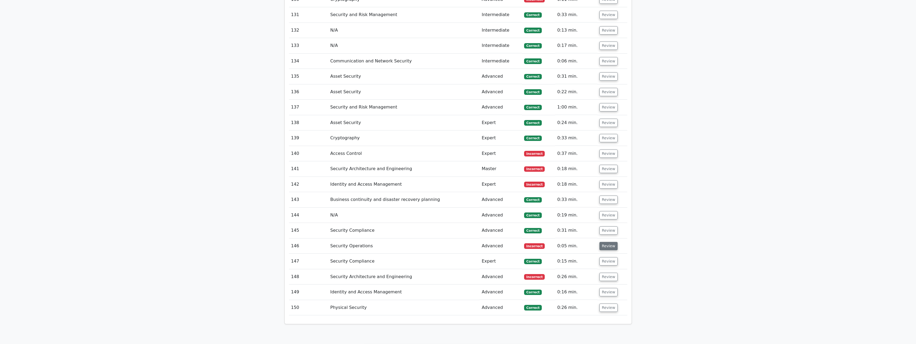
click at [609, 242] on button "Review" at bounding box center [608, 246] width 18 height 8
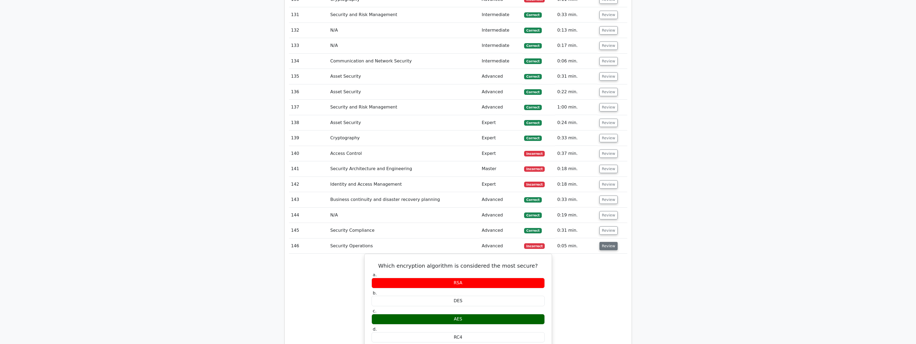
click at [609, 242] on button "Review" at bounding box center [608, 246] width 18 height 8
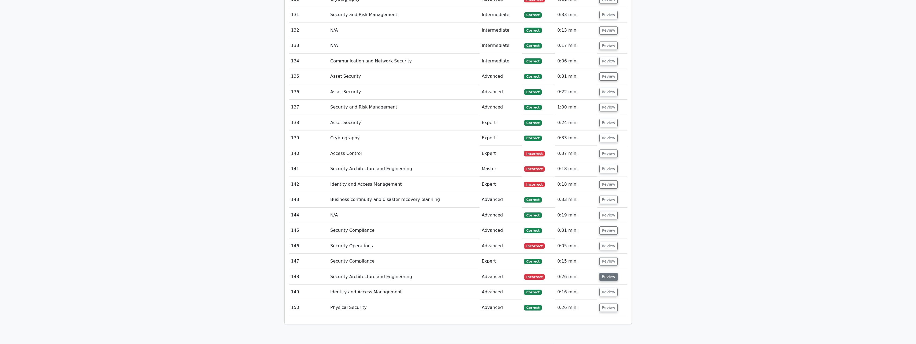
click at [607, 273] on button "Review" at bounding box center [608, 277] width 18 height 8
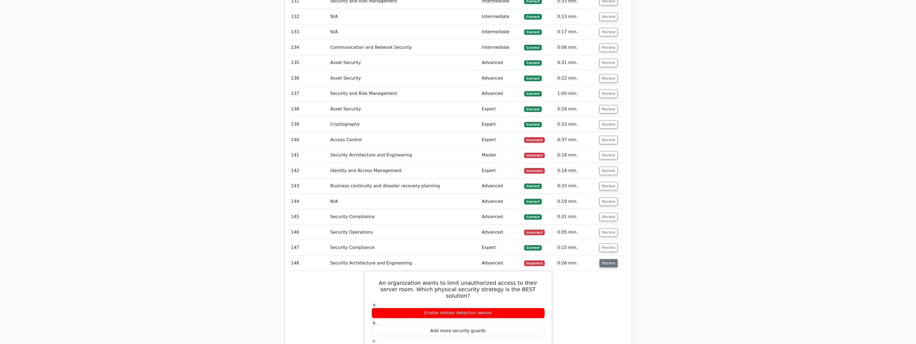
scroll to position [2788, 0]
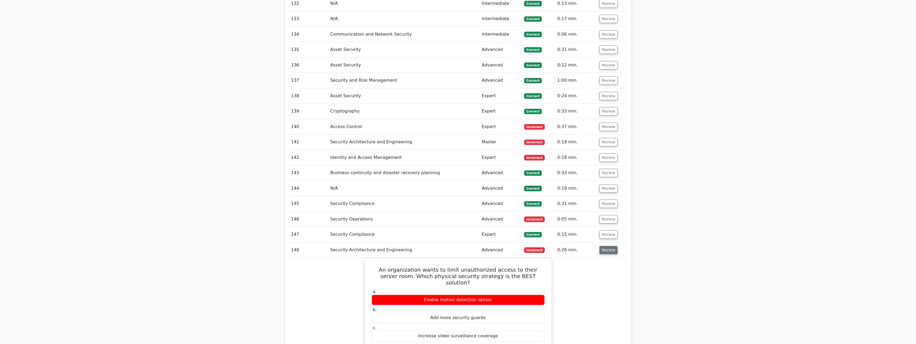
click at [607, 246] on button "Review" at bounding box center [608, 250] width 18 height 8
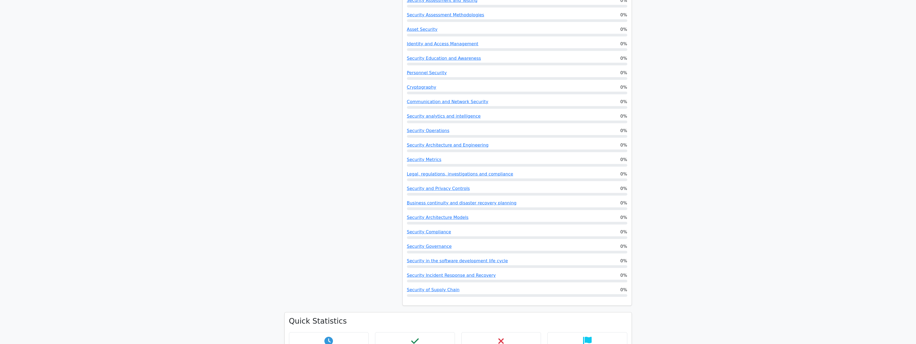
scroll to position [456, 0]
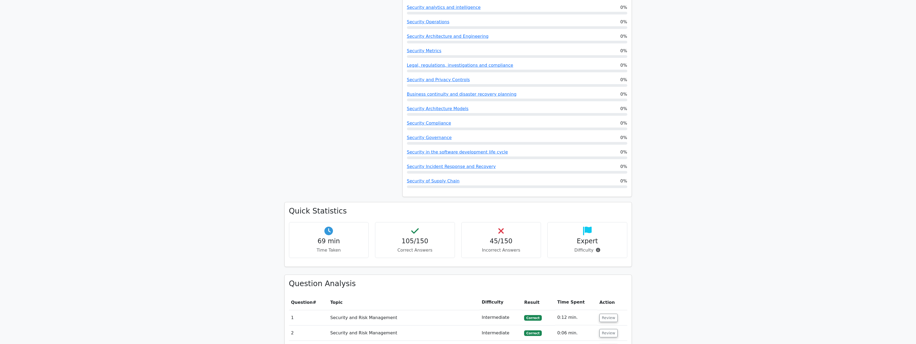
click at [574, 237] on h4 "Expert" at bounding box center [587, 241] width 71 height 8
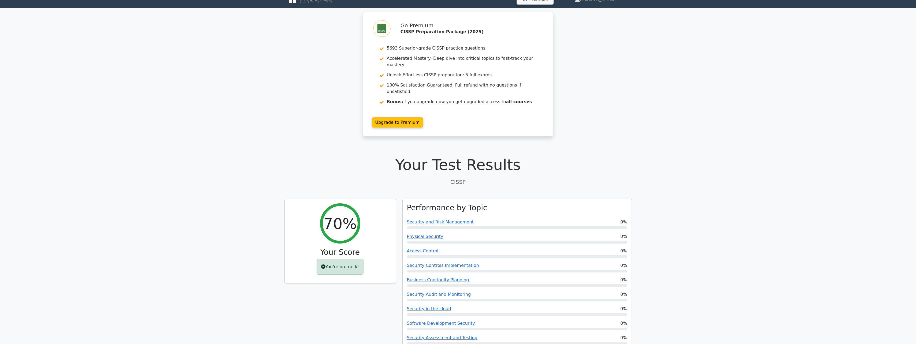
scroll to position [0, 0]
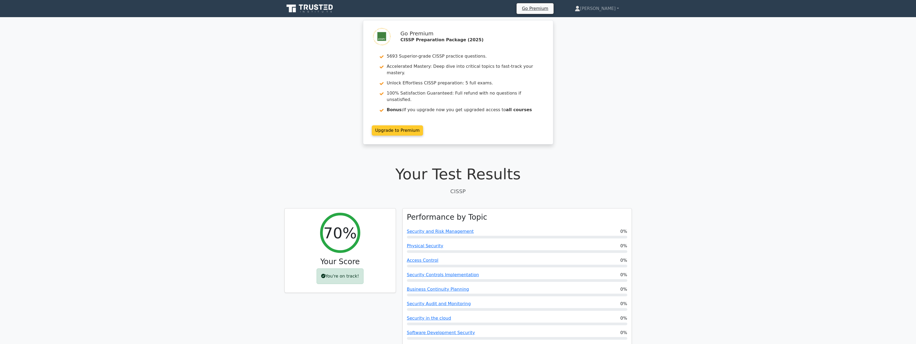
click at [409, 125] on link "Upgrade to Premium" at bounding box center [397, 130] width 51 height 10
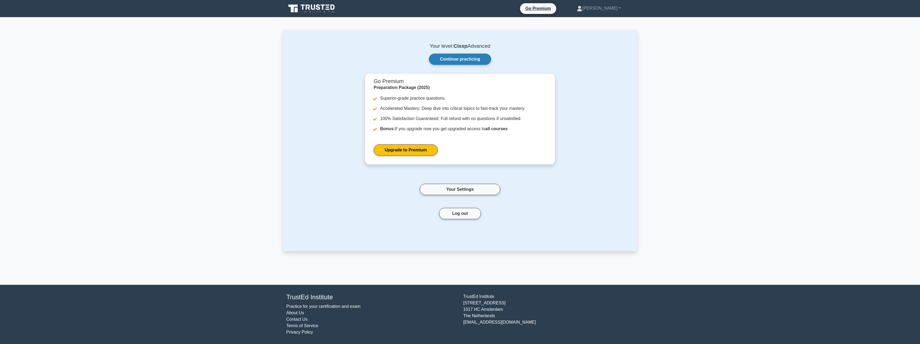
click at [462, 56] on link "Continue practicing" at bounding box center [460, 59] width 62 height 11
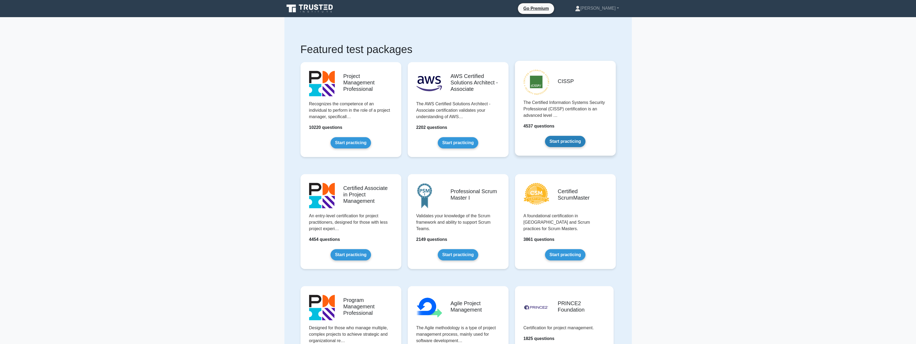
click at [566, 140] on link "Start practicing" at bounding box center [565, 141] width 40 height 11
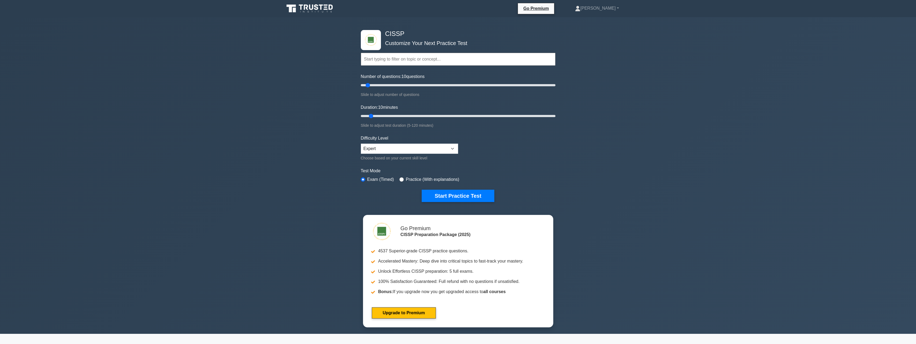
click at [300, 8] on icon at bounding box center [301, 7] width 4 height 5
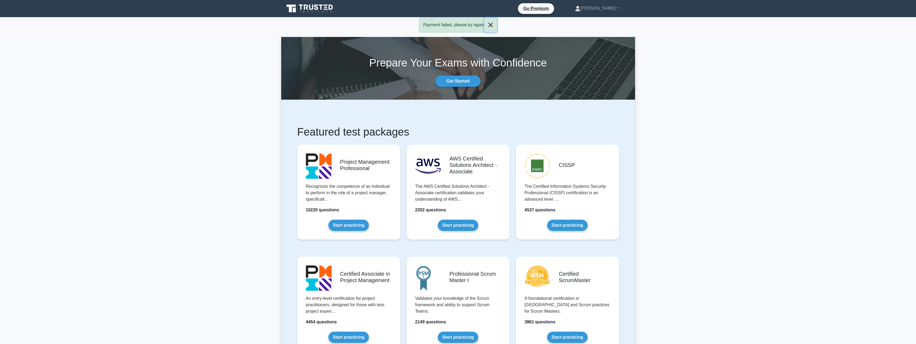
click at [493, 22] on button "Close" at bounding box center [490, 24] width 13 height 15
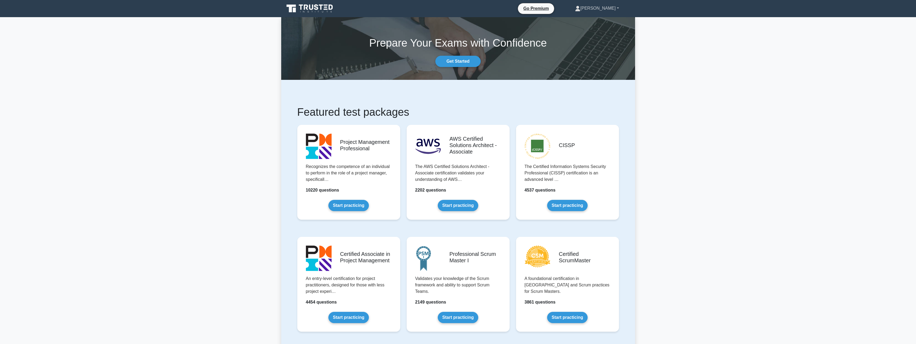
click at [609, 6] on link "[PERSON_NAME]" at bounding box center [597, 8] width 70 height 11
click at [586, 205] on link "Start practicing" at bounding box center [567, 204] width 40 height 11
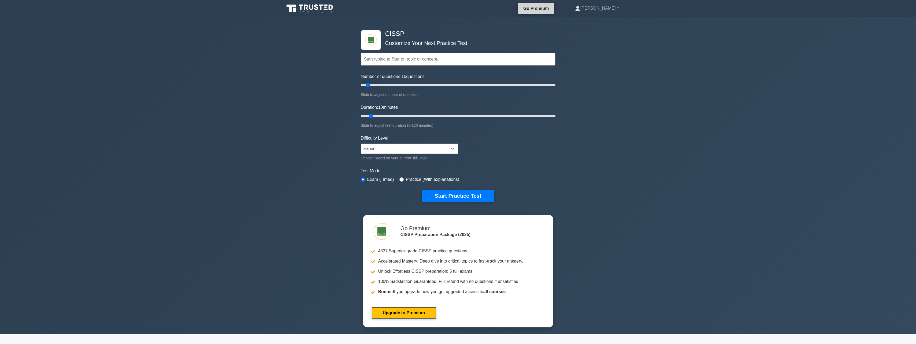
click at [552, 10] on link "Go Premium" at bounding box center [536, 8] width 32 height 7
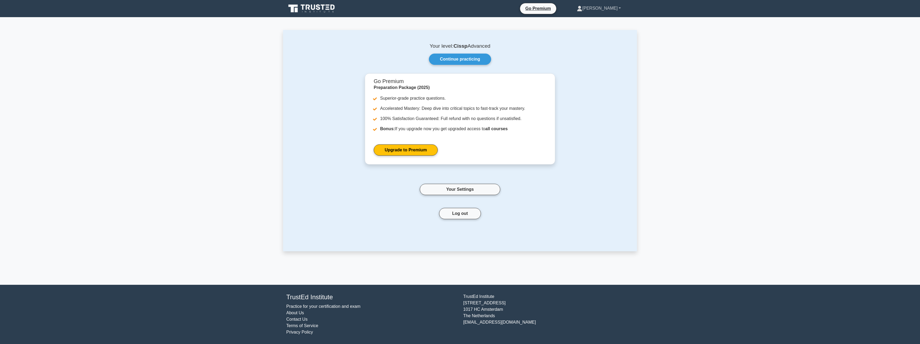
click at [605, 11] on link "Sandra" at bounding box center [599, 8] width 70 height 11
click at [469, 211] on button "Log out" at bounding box center [460, 213] width 42 height 11
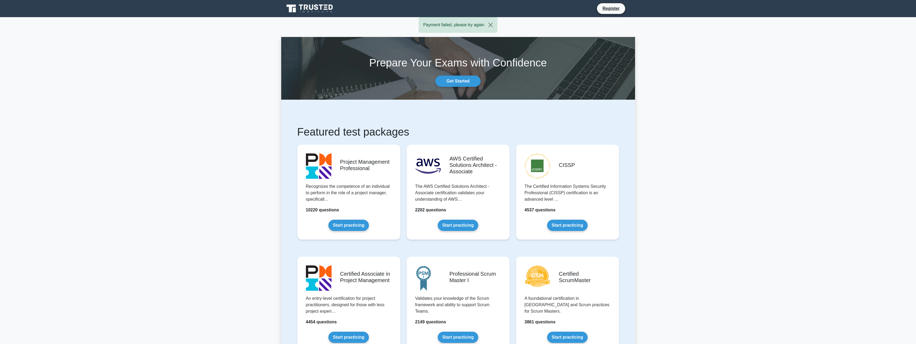
click at [324, 1] on nav "Register" at bounding box center [458, 8] width 916 height 17
click at [324, 2] on nav "Register" at bounding box center [458, 8] width 916 height 17
click at [320, 7] on icon at bounding box center [309, 8] width 51 height 10
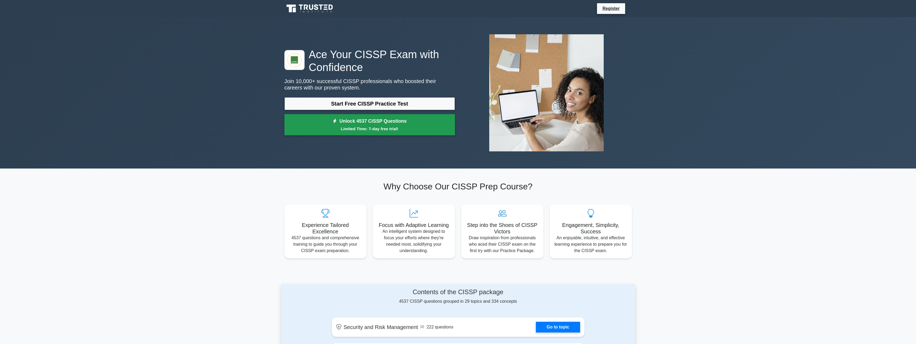
click at [384, 132] on small "Limited Time: 7-day free trial!" at bounding box center [369, 129] width 157 height 6
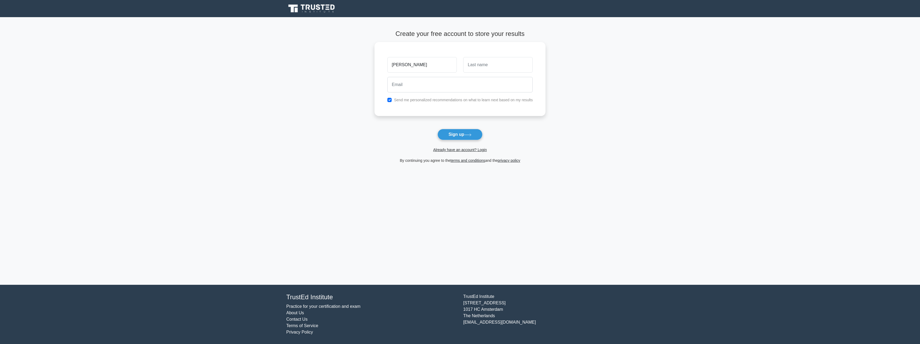
type input "[PERSON_NAME]"
type input "[PERSON_NAME][EMAIL_ADDRESS][PERSON_NAME][DOMAIN_NAME]"
click at [413, 99] on label "Send me personalized recommendations on what to learn next based on my results" at bounding box center [463, 98] width 139 height 4
click at [390, 99] on input "checkbox" at bounding box center [389, 98] width 4 height 4
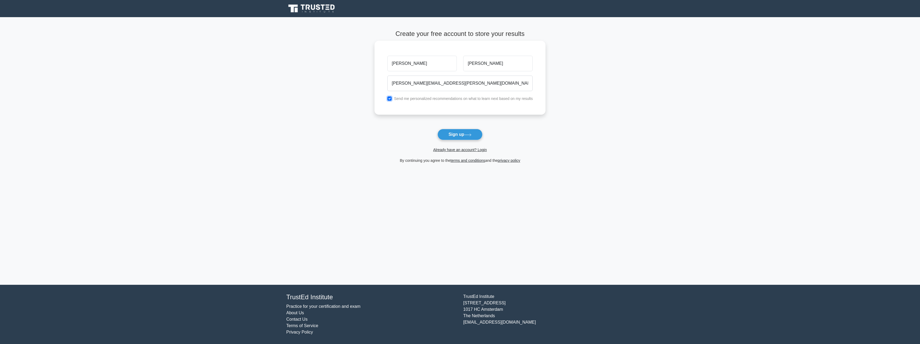
checkbox input "false"
click at [479, 135] on button "Sign up" at bounding box center [459, 134] width 45 height 11
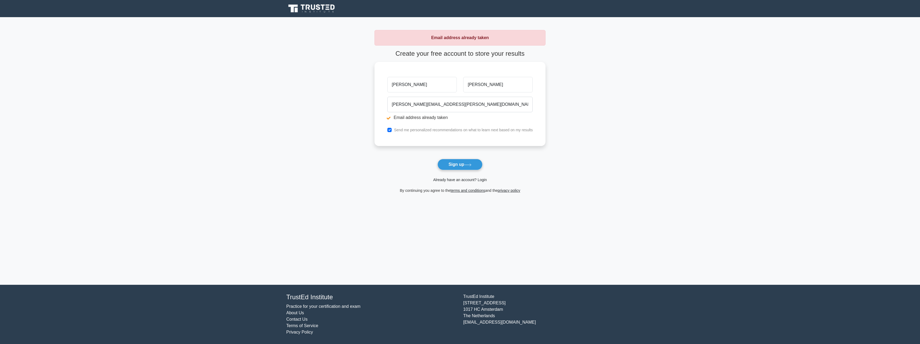
click at [458, 180] on link "Already have an account? Login" at bounding box center [460, 180] width 54 height 4
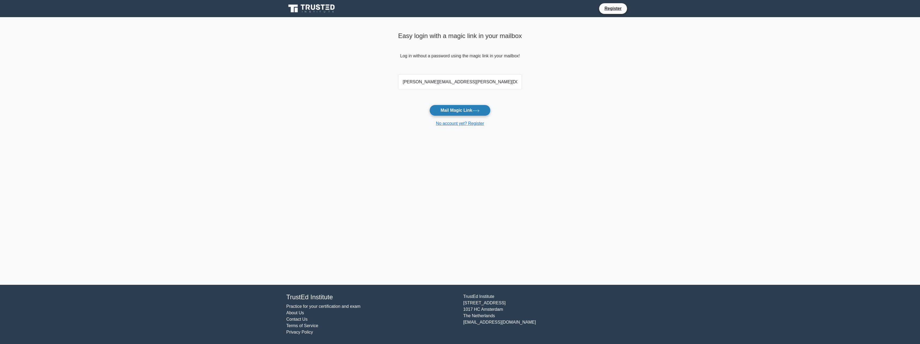
type input "[PERSON_NAME][EMAIL_ADDRESS][PERSON_NAME][DOMAIN_NAME]"
click at [477, 116] on button "Mail Magic Link" at bounding box center [459, 110] width 61 height 11
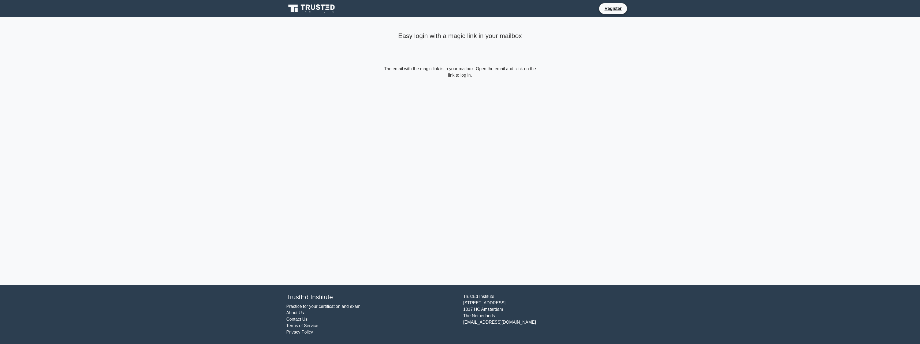
click at [320, 13] on icon at bounding box center [311, 8] width 51 height 10
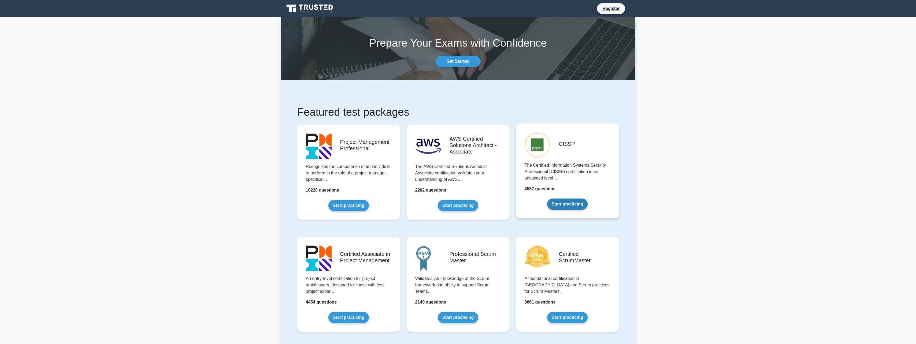
click at [566, 199] on link "Start practicing" at bounding box center [567, 204] width 40 height 11
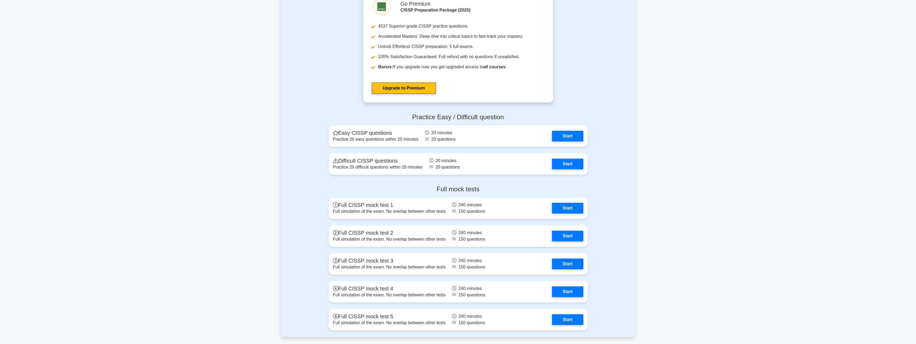
scroll to position [1099, 0]
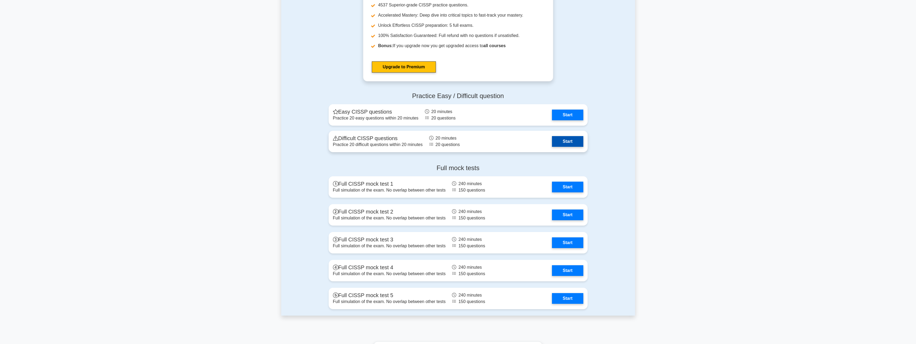
click at [572, 145] on link "Start" at bounding box center [567, 141] width 31 height 11
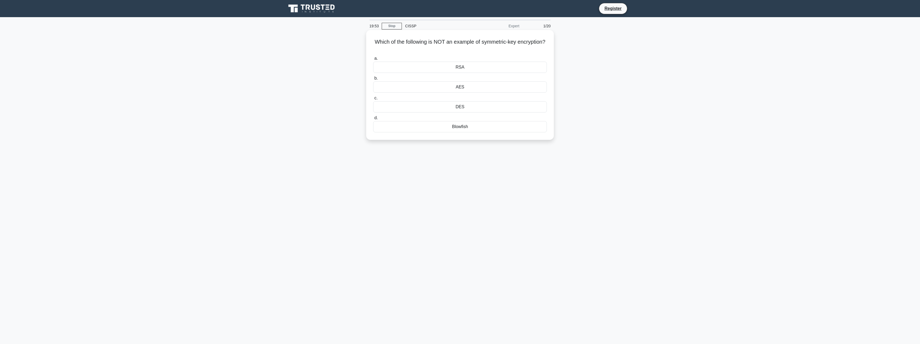
click at [476, 70] on div "RSA" at bounding box center [460, 67] width 174 height 11
click at [373, 60] on input "a. RSA" at bounding box center [373, 58] width 0 height 3
click at [470, 110] on div "Weak Encryption" at bounding box center [460, 106] width 174 height 11
click at [373, 100] on input "c. Weak Encryption" at bounding box center [373, 97] width 0 height 3
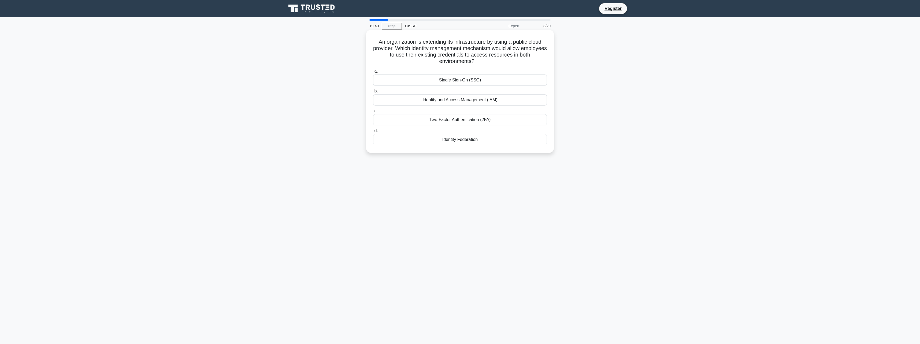
click at [468, 141] on div "Identity Federation" at bounding box center [460, 139] width 174 height 11
click at [373, 133] on input "d. Identity Federation" at bounding box center [373, 130] width 0 height 3
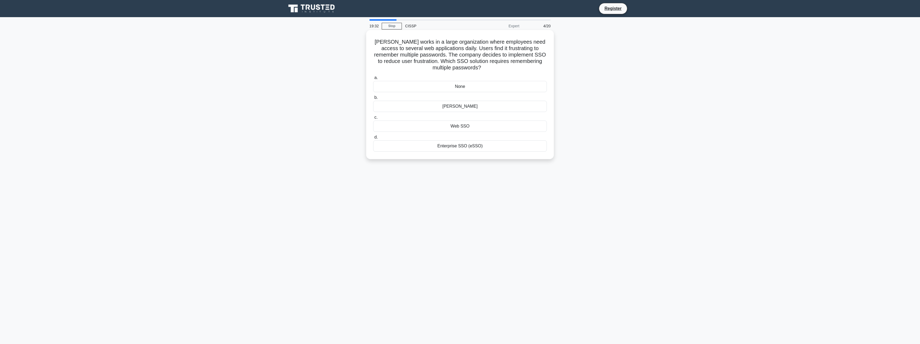
click at [476, 86] on div "None" at bounding box center [460, 86] width 174 height 11
click at [373, 80] on input "a. None" at bounding box center [373, 77] width 0 height 3
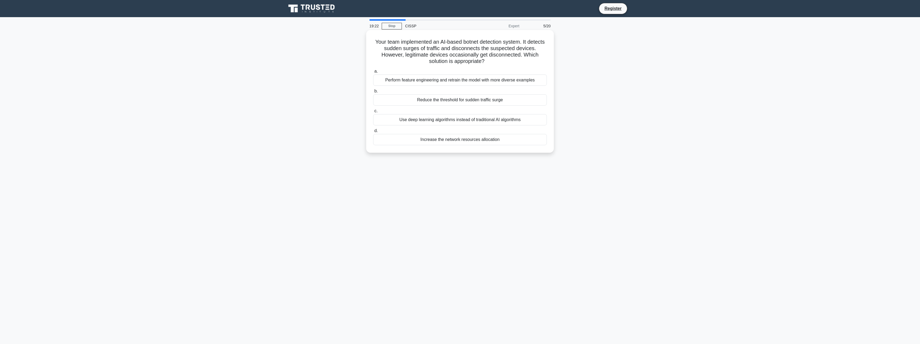
click at [477, 82] on div "Perform feature engineering and retrain the model with more diverse examples" at bounding box center [460, 80] width 174 height 11
click at [373, 73] on input "a. Perform feature engineering and retrain the model with more diverse examples" at bounding box center [373, 71] width 0 height 3
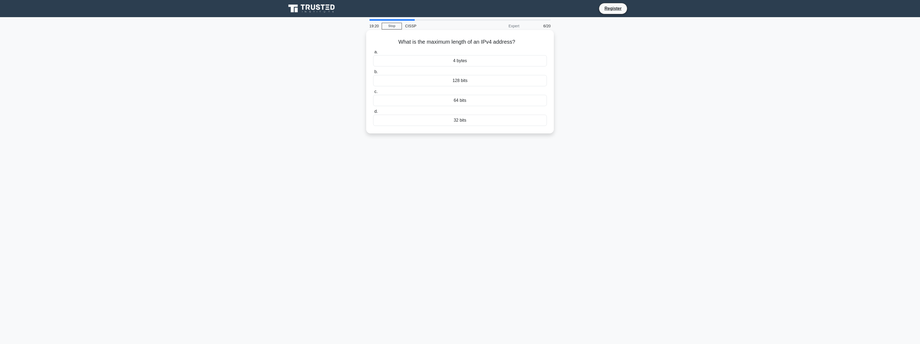
click at [466, 121] on div "32 bits" at bounding box center [460, 120] width 174 height 11
click at [373, 113] on input "d. 32 bits" at bounding box center [373, 111] width 0 height 3
click at [472, 107] on div "Configuration" at bounding box center [460, 106] width 174 height 11
click at [373, 100] on input "c. Configuration" at bounding box center [373, 97] width 0 height 3
click at [473, 58] on div "SSL" at bounding box center [460, 60] width 174 height 11
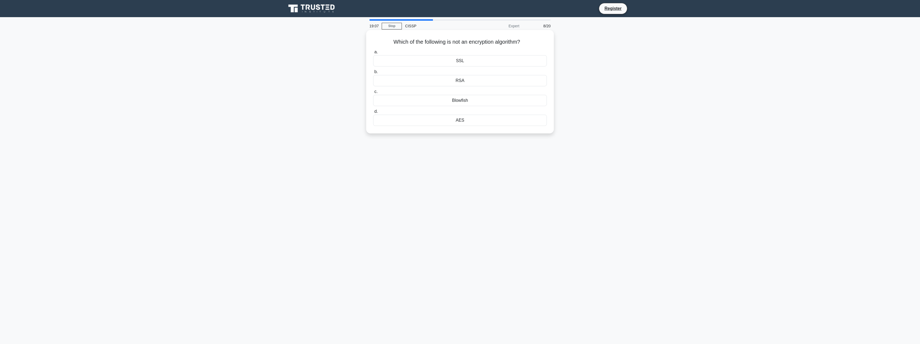
click at [373, 54] on input "a. SSL" at bounding box center [373, 51] width 0 height 3
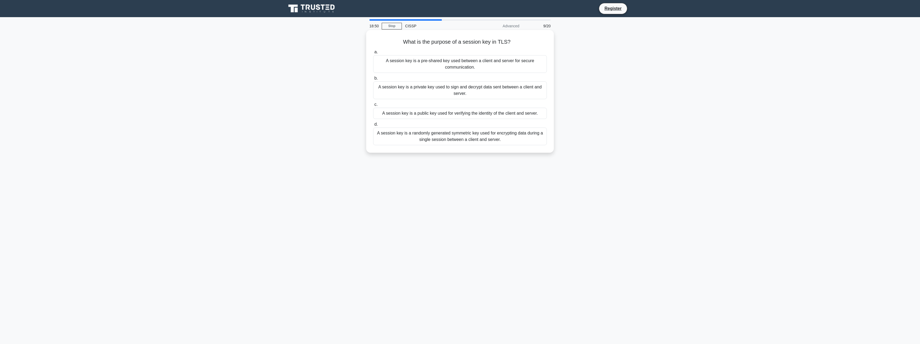
click at [488, 137] on div "A session key is a randomly generated symmetric key used for encrypting data du…" at bounding box center [460, 137] width 174 height 18
click at [373, 126] on input "d. A session key is a randomly generated symmetric key used for encrypting data…" at bounding box center [373, 124] width 0 height 3
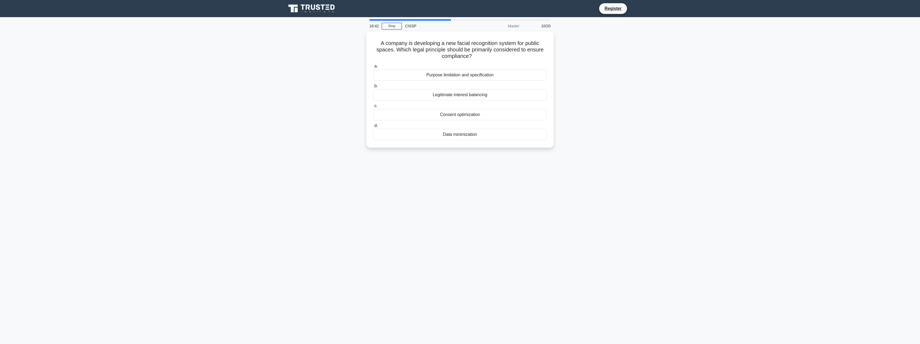
click at [488, 137] on div "Data minimization" at bounding box center [460, 134] width 174 height 11
click at [373, 128] on input "d. Data minimization" at bounding box center [373, 125] width 0 height 3
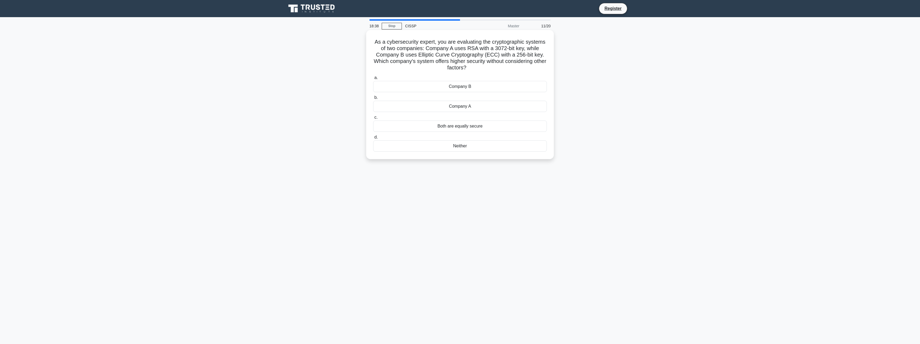
click at [494, 89] on div "Company B" at bounding box center [460, 86] width 174 height 11
click at [373, 80] on input "a. Company B" at bounding box center [373, 77] width 0 height 3
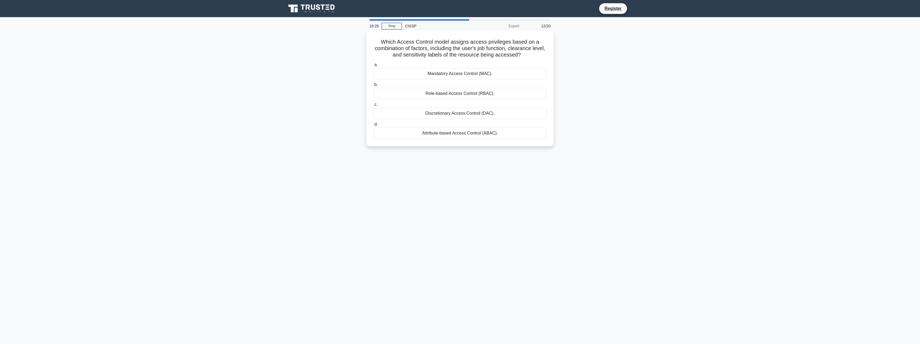
click at [491, 130] on div "Attribute-based Access Control (ABAC)." at bounding box center [460, 133] width 174 height 11
click at [373, 126] on input "d. Attribute-based Access Control (ABAC)." at bounding box center [373, 124] width 0 height 3
click at [493, 110] on div "Limited computational resources" at bounding box center [460, 106] width 174 height 11
click at [373, 100] on input "c. Limited computational resources" at bounding box center [373, 97] width 0 height 3
click at [494, 125] on div "Move from operational risks to risk management" at bounding box center [460, 126] width 174 height 11
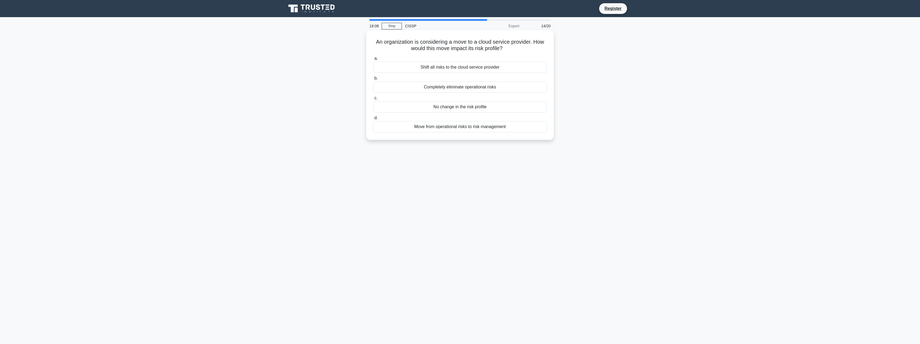
click at [373, 120] on input "d. Move from operational risks to risk management" at bounding box center [373, 117] width 0 height 3
click at [493, 76] on div "Tokenization" at bounding box center [460, 73] width 174 height 11
click at [373, 67] on input "a. Tokenization" at bounding box center [373, 64] width 0 height 3
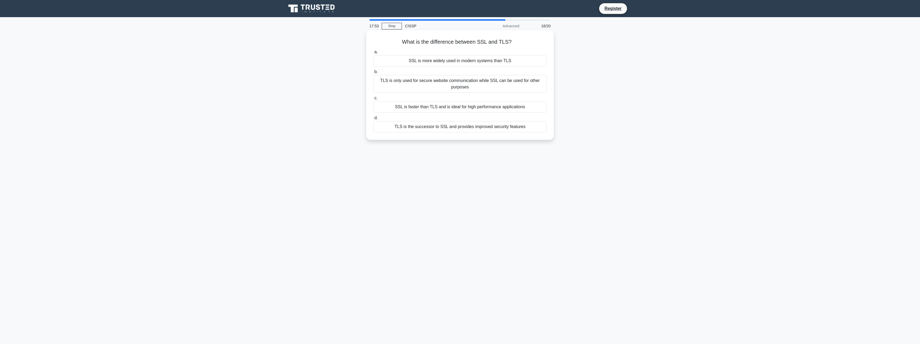
click at [496, 125] on div "TLS is the successor to SSL and provides improved security features" at bounding box center [460, 126] width 174 height 11
click at [373, 120] on input "d. TLS is the successor to SSL and provides improved security features" at bounding box center [373, 117] width 0 height 3
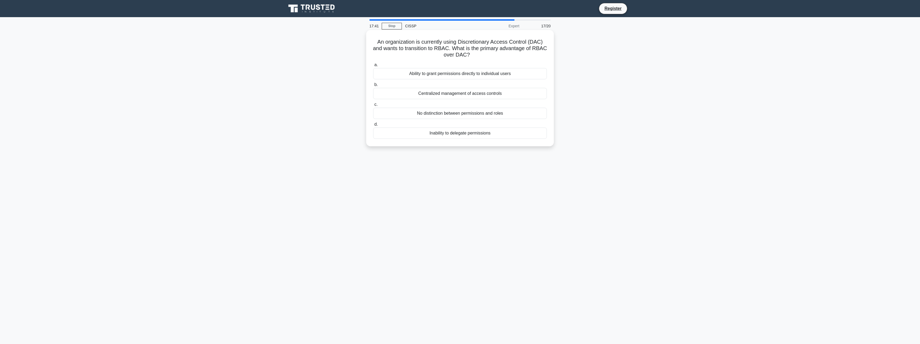
click at [498, 95] on div "Centralized management of access controls" at bounding box center [460, 93] width 174 height 11
click at [373, 87] on input "b. Centralized management of access controls" at bounding box center [373, 84] width 0 height 3
click at [491, 127] on div "Bounds Checking" at bounding box center [460, 126] width 174 height 11
click at [373, 120] on input "d. Bounds Checking" at bounding box center [373, 117] width 0 height 3
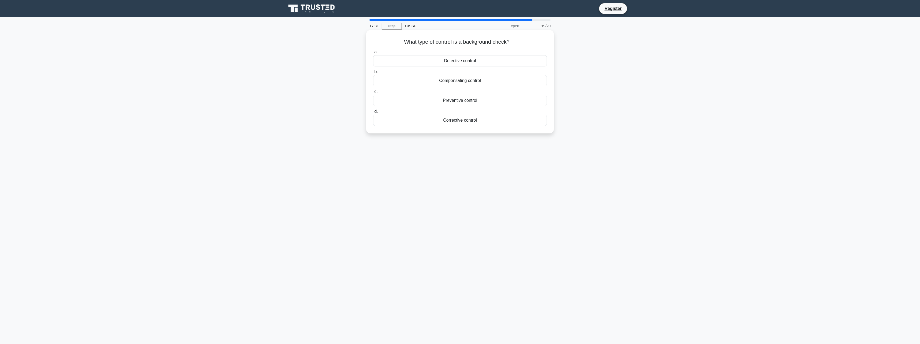
click at [493, 105] on div "Preventive control" at bounding box center [460, 100] width 174 height 11
click at [373, 94] on input "c. Preventive control" at bounding box center [373, 91] width 0 height 3
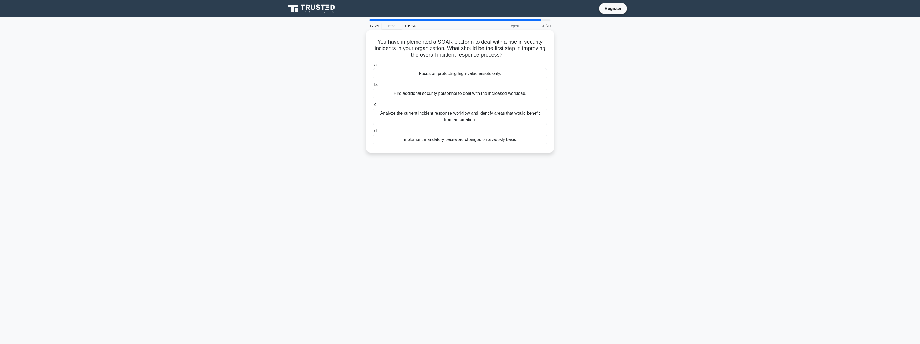
click at [493, 114] on div "Analyze the current incident response workflow and identify areas that would be…" at bounding box center [460, 117] width 174 height 18
click at [373, 106] on input "c. Analyze the current incident response workflow and identify areas that would…" at bounding box center [373, 104] width 0 height 3
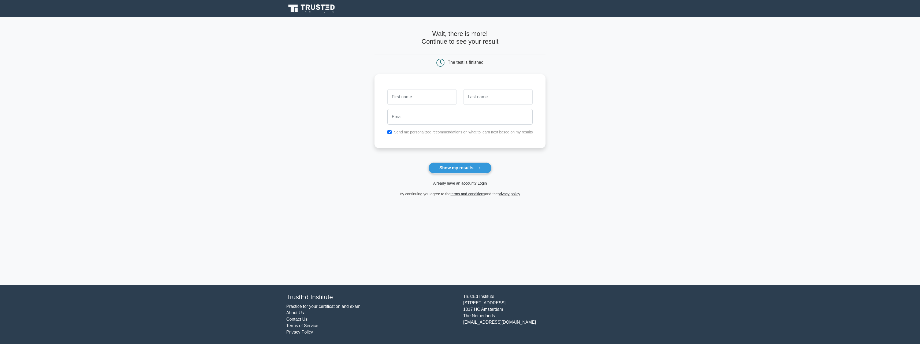
click at [487, 131] on label "Send me personalized recommendations on what to learn next based on my results" at bounding box center [463, 132] width 139 height 4
click at [388, 133] on input "checkbox" at bounding box center [389, 132] width 4 height 4
checkbox input "false"
click at [413, 97] on input "text" at bounding box center [421, 97] width 69 height 16
type input "[PERSON_NAME]"
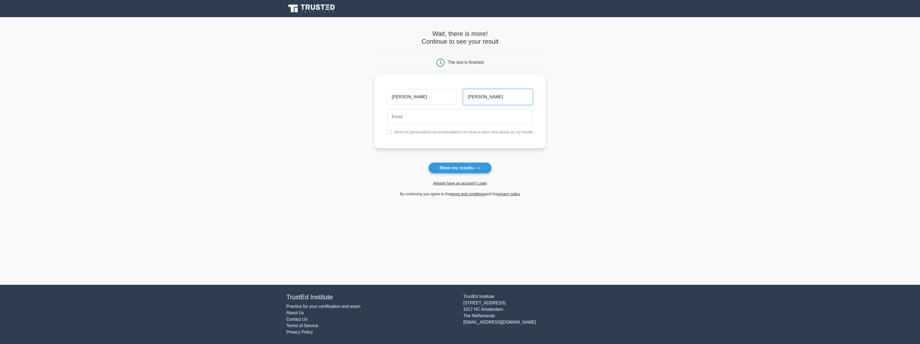
type input "[PERSON_NAME]"
type input "[PERSON_NAME][EMAIL_ADDRESS][PERSON_NAME][DOMAIN_NAME]"
click at [450, 164] on button "Show my results" at bounding box center [459, 167] width 63 height 11
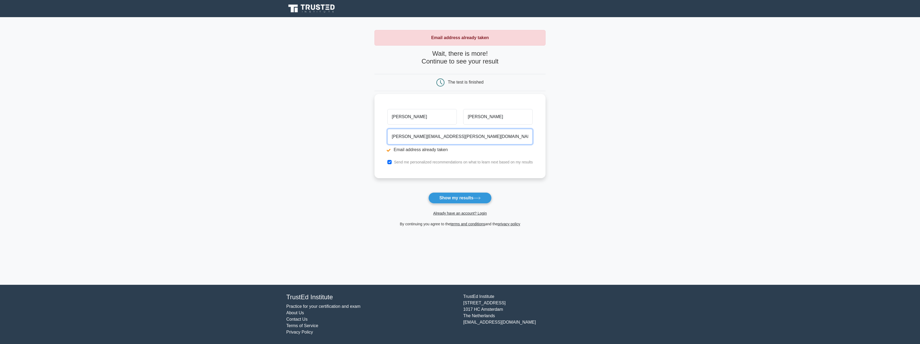
click at [416, 138] on input "[PERSON_NAME][EMAIL_ADDRESS][PERSON_NAME][DOMAIN_NAME]" at bounding box center [460, 137] width 146 height 16
type input "[EMAIL_ADDRESS][DOMAIN_NAME]"
click at [450, 161] on label "Send me personalized recommendations on what to learn next based on my results" at bounding box center [463, 162] width 139 height 4
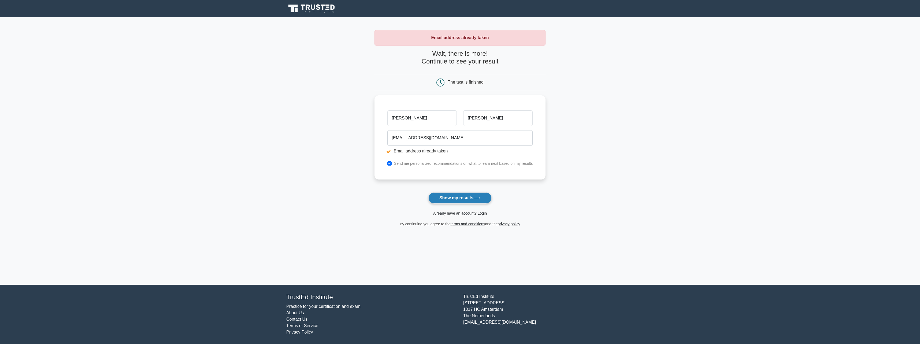
click at [449, 198] on button "Show my results" at bounding box center [459, 197] width 63 height 11
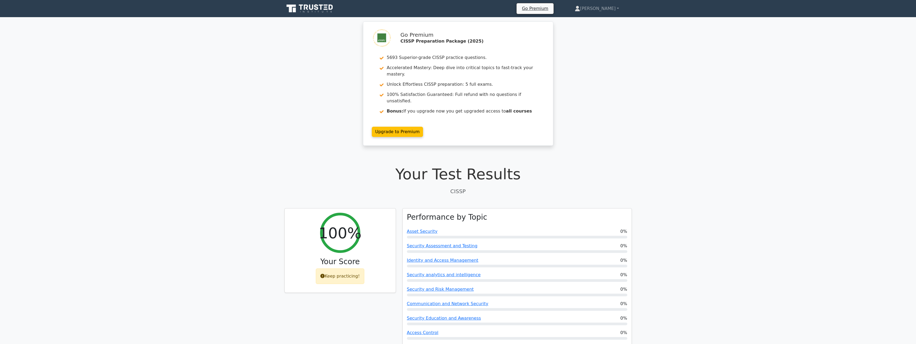
click at [323, 10] on icon at bounding box center [309, 8] width 51 height 10
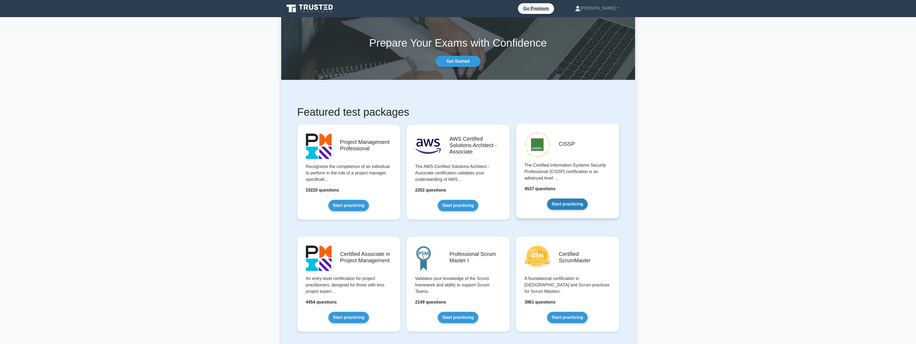
click at [552, 199] on link "Start practicing" at bounding box center [567, 204] width 40 height 11
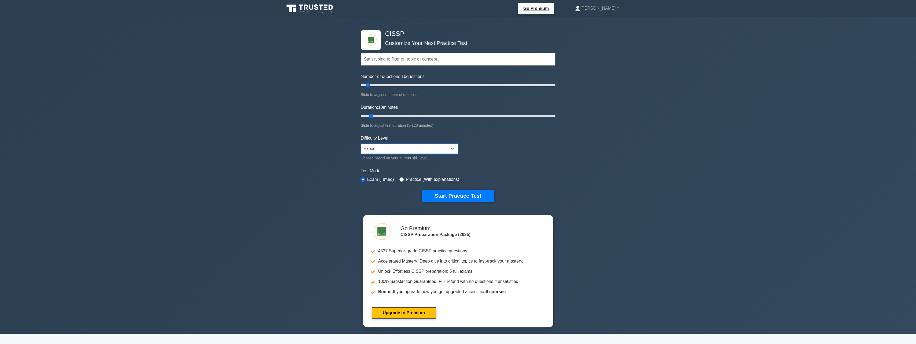
click at [440, 147] on select "Beginner Intermediate Expert" at bounding box center [409, 149] width 97 height 10
click at [442, 151] on select "Beginner Intermediate Expert" at bounding box center [409, 149] width 97 height 10
click at [325, 5] on icon at bounding box center [326, 5] width 4 height 1
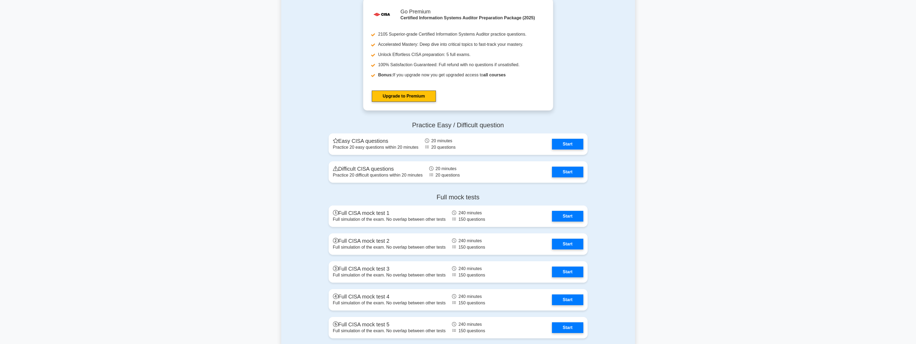
scroll to position [697, 0]
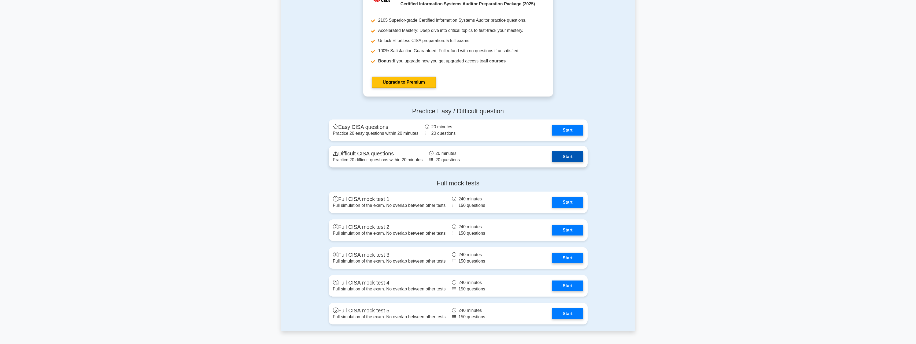
click at [578, 156] on link "Start" at bounding box center [567, 156] width 31 height 11
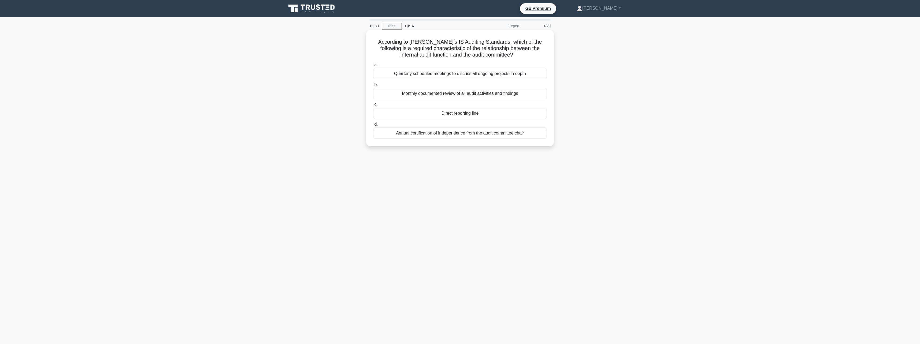
click at [526, 77] on div "Quarterly scheduled meetings to discuss all ongoing projects in depth" at bounding box center [460, 73] width 174 height 11
click at [373, 67] on input "a. Quarterly scheduled meetings to discuss all ongoing projects in depth" at bounding box center [373, 64] width 0 height 3
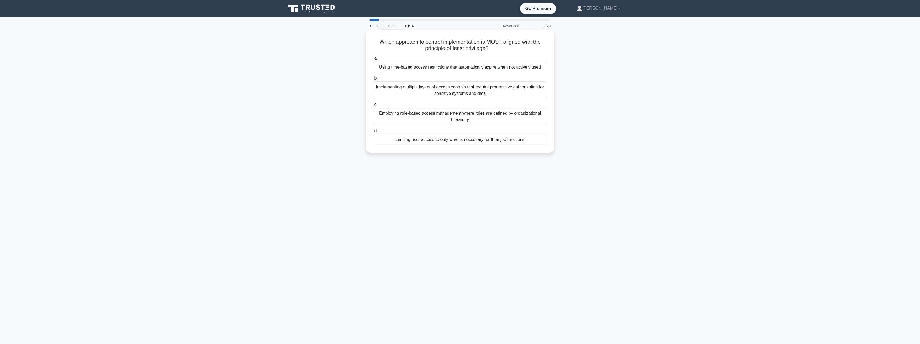
click at [515, 139] on div "Limiting user access to only what is necessary for their job functions" at bounding box center [460, 139] width 174 height 11
click at [373, 133] on input "d. Limiting user access to only what is necessary for their job functions" at bounding box center [373, 130] width 0 height 3
click at [526, 116] on div "Transaction checkpoints with rollback capabilities" at bounding box center [460, 113] width 174 height 11
click at [373, 106] on input "c. Transaction checkpoints with rollback capabilities" at bounding box center [373, 104] width 0 height 3
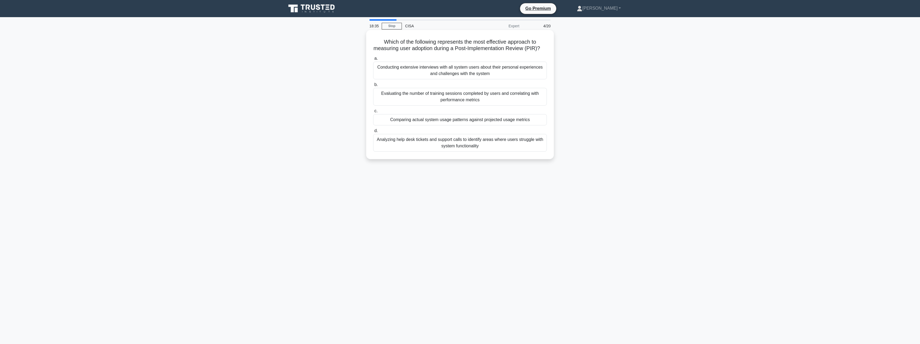
click at [507, 148] on div "Analyzing help desk tickets and support calls to identify areas where users str…" at bounding box center [460, 143] width 174 height 18
click at [373, 133] on input "d. Analyzing help desk tickets and support calls to identify areas where users …" at bounding box center [373, 130] width 0 height 3
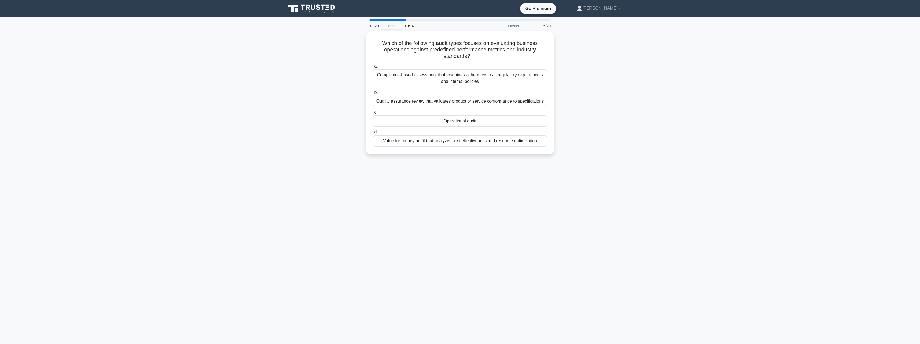
click at [380, 23] on div "18:28" at bounding box center [374, 26] width 16 height 11
click at [384, 24] on link "Stop" at bounding box center [392, 26] width 20 height 7
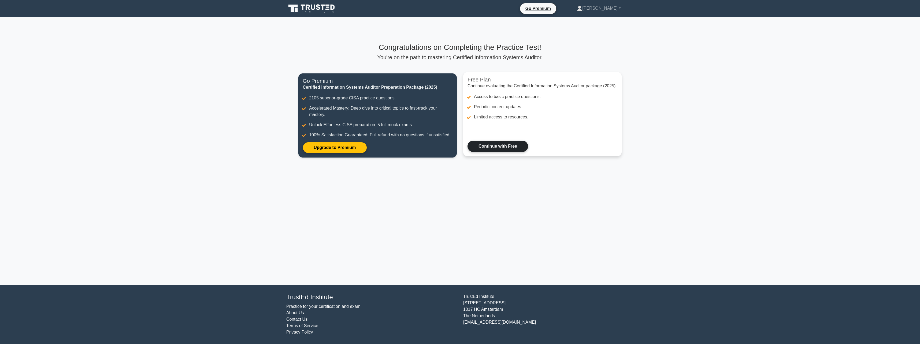
click at [489, 145] on link "Continue with Free" at bounding box center [497, 146] width 61 height 11
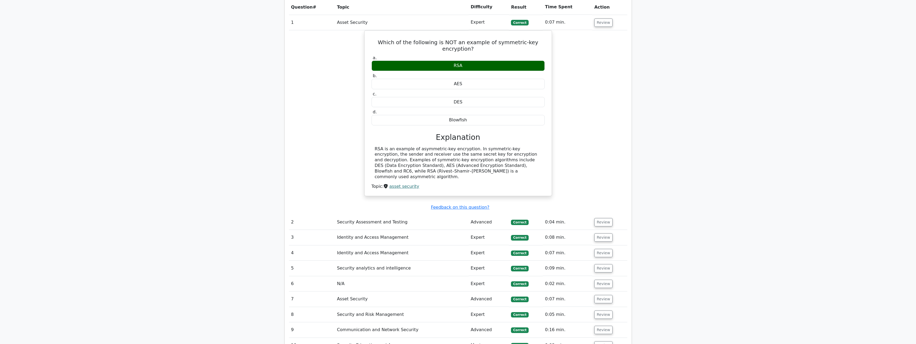
scroll to position [509, 0]
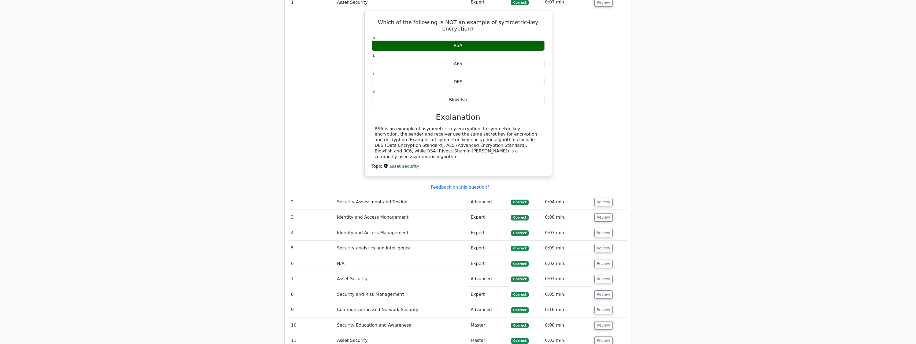
click at [592, 210] on td "Review" at bounding box center [609, 217] width 35 height 15
click at [595, 213] on button "Review" at bounding box center [603, 217] width 18 height 8
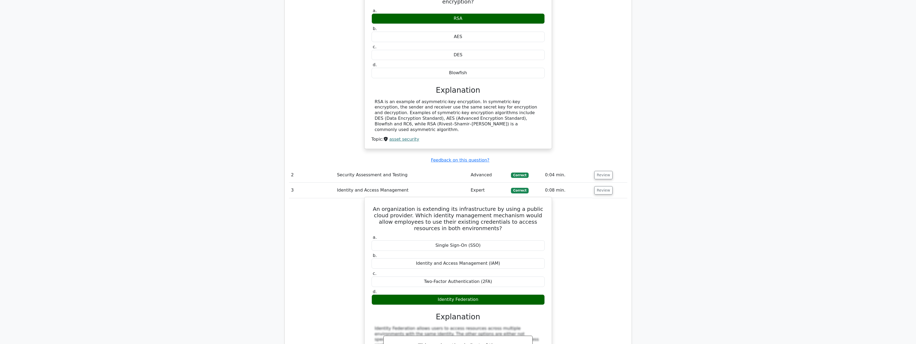
scroll to position [536, 0]
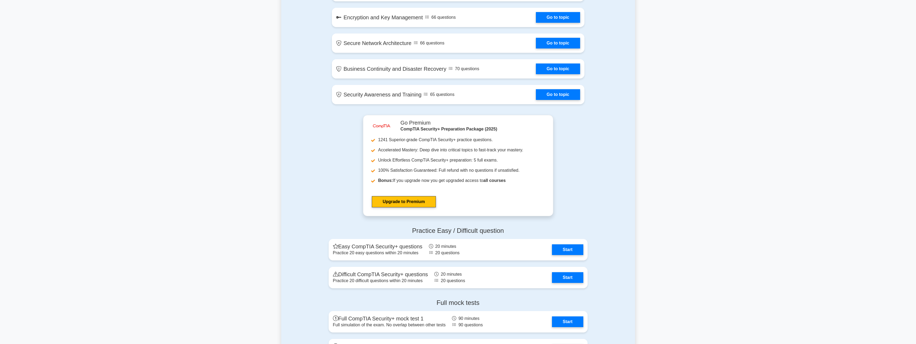
scroll to position [911, 0]
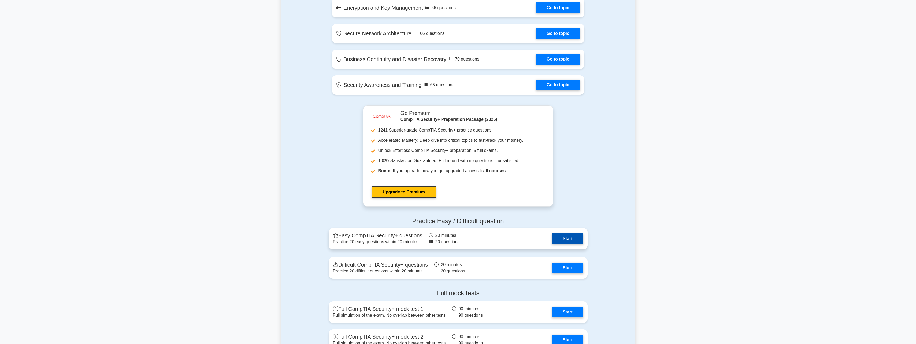
click at [558, 243] on link "Start" at bounding box center [567, 238] width 31 height 11
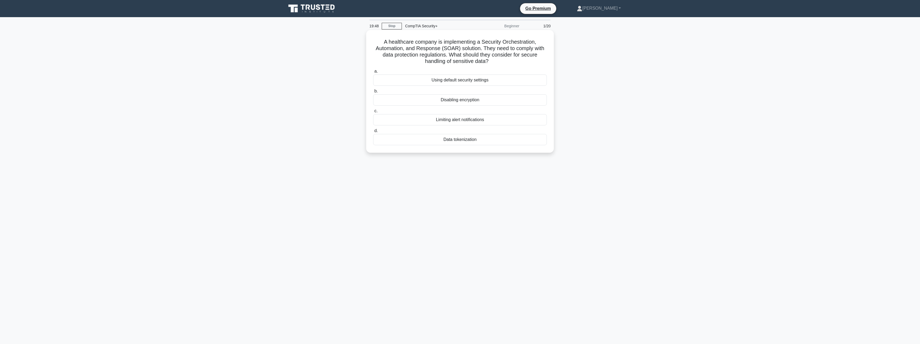
click at [522, 142] on div "Data tokenization" at bounding box center [460, 139] width 174 height 11
click at [373, 133] on input "d. Data tokenization" at bounding box center [373, 130] width 0 height 3
click at [473, 79] on div "Role-based access control (RBAC)" at bounding box center [460, 80] width 174 height 11
click at [373, 73] on input "a. Role-based access control (RBAC)" at bounding box center [373, 71] width 0 height 3
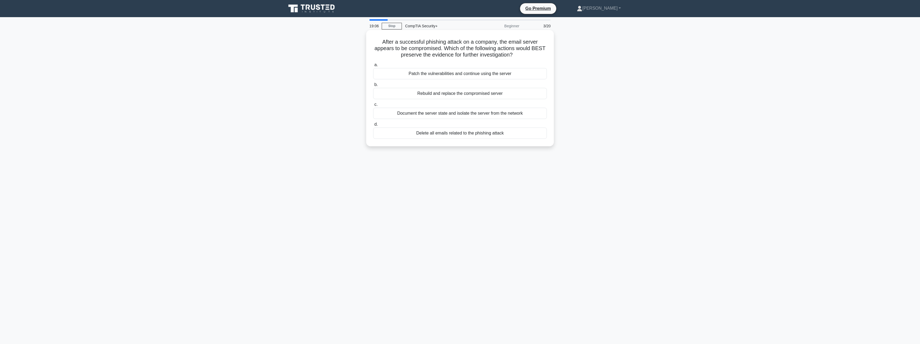
click at [481, 113] on div "Document the server state and isolate the server from the network" at bounding box center [460, 113] width 174 height 11
click at [373, 106] on input "c. Document the server state and isolate the server from the network" at bounding box center [373, 104] width 0 height 3
click at [481, 113] on div "Implement email filtering and sandbox technology" at bounding box center [460, 114] width 174 height 11
click at [373, 108] on input "c. Implement email filtering and sandbox technology" at bounding box center [373, 105] width 0 height 3
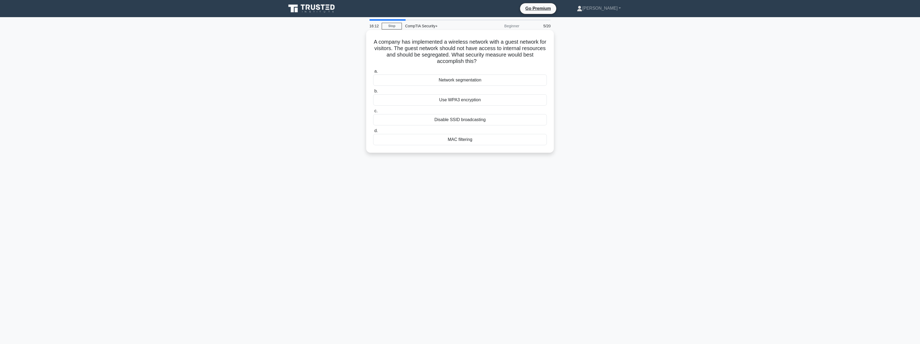
click at [504, 84] on div "Network segmentation" at bounding box center [460, 80] width 174 height 11
click at [373, 73] on input "a. Network segmentation" at bounding box center [373, 71] width 0 height 3
click at [476, 96] on div "Physical security policy" at bounding box center [460, 93] width 174 height 11
click at [373, 87] on input "b. Physical security policy" at bounding box center [373, 84] width 0 height 3
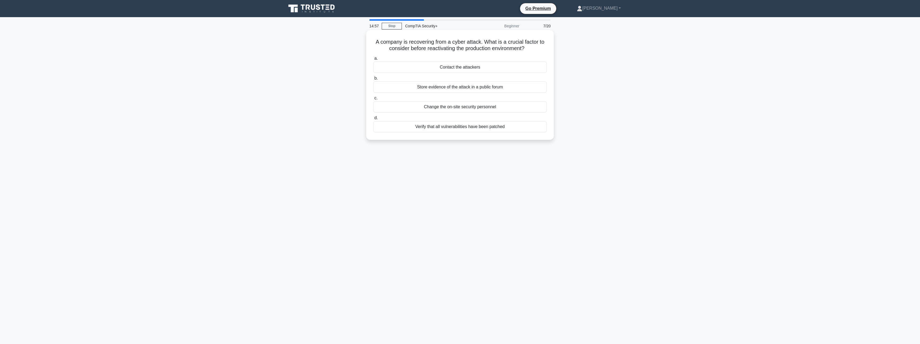
click at [485, 128] on div "Verify that all vulnerabilities have been patched" at bounding box center [460, 126] width 174 height 11
click at [373, 120] on input "d. Verify that all vulnerabilities have been patched" at bounding box center [373, 117] width 0 height 3
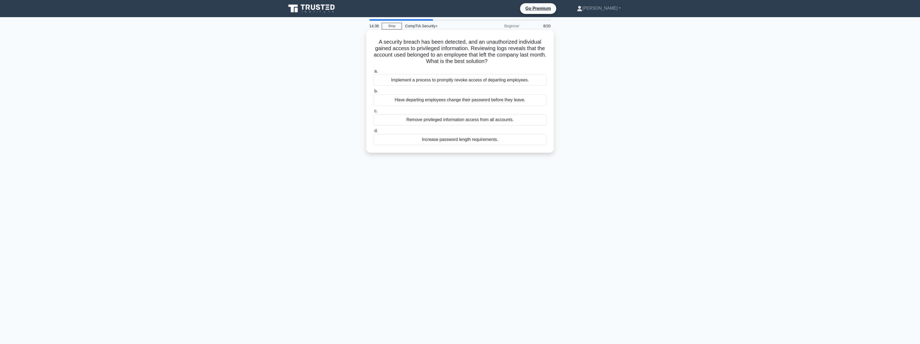
click at [534, 77] on div "Implement a process to promptly revoke access of departing employees." at bounding box center [460, 80] width 174 height 11
click at [373, 73] on input "a. Implement a process to promptly revoke access of departing employees." at bounding box center [373, 71] width 0 height 3
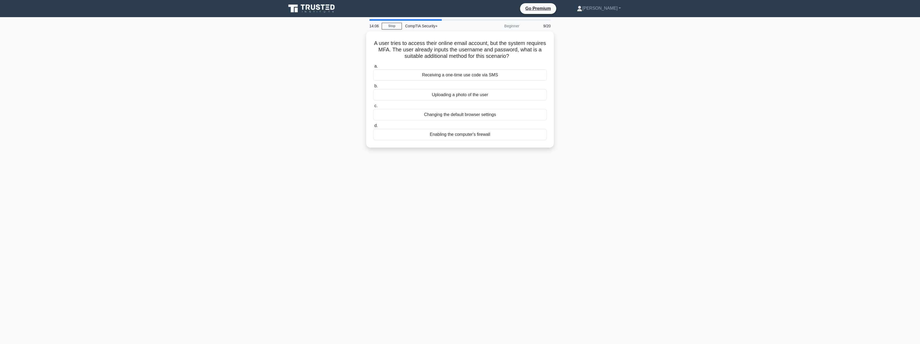
click at [534, 77] on div "Receiving a one-time use code via SMS" at bounding box center [460, 74] width 174 height 11
click at [373, 68] on input "a. Receiving a one-time use code via SMS" at bounding box center [373, 66] width 0 height 3
click at [496, 92] on div "Do not open the attachment, and contact the coworker through another communicat…" at bounding box center [460, 90] width 174 height 18
click at [373, 80] on input "b. Do not open the attachment, and contact the coworker through another communi…" at bounding box center [373, 78] width 0 height 3
click at [531, 134] on div "Implement encryption" at bounding box center [460, 133] width 174 height 11
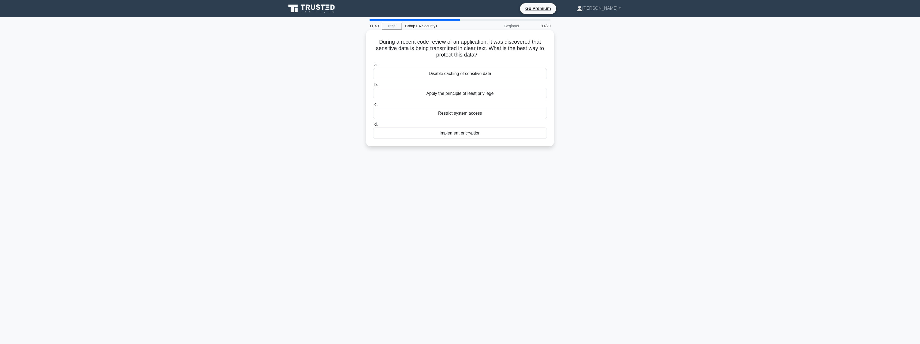
click at [373, 126] on input "d. Implement encryption" at bounding box center [373, 124] width 0 height 3
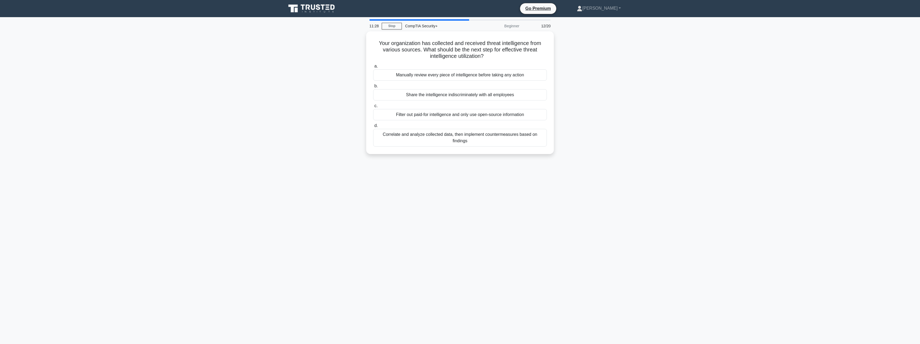
click at [531, 134] on div "Correlate and analyze collected data, then implement countermeasures based on f…" at bounding box center [460, 138] width 174 height 18
click at [373, 128] on input "d. Correlate and analyze collected data, then implement countermeasures based o…" at bounding box center [373, 125] width 0 height 3
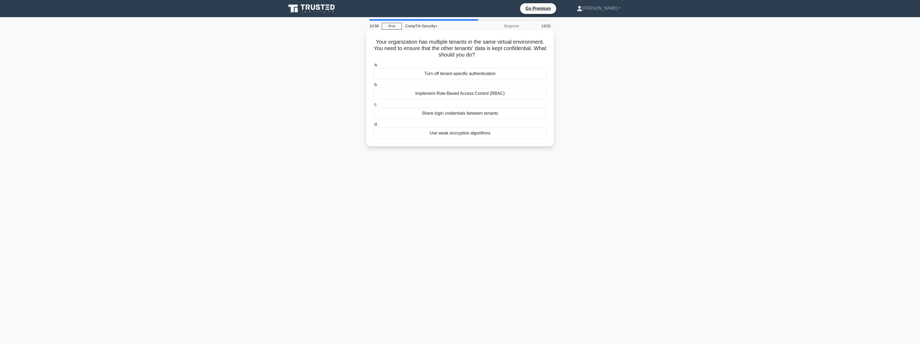
click at [526, 97] on div "Implement Role-Based Access Control (RBAC)" at bounding box center [460, 93] width 174 height 11
click at [373, 87] on input "b. Implement Role-Based Access Control (RBAC)" at bounding box center [373, 84] width 0 height 3
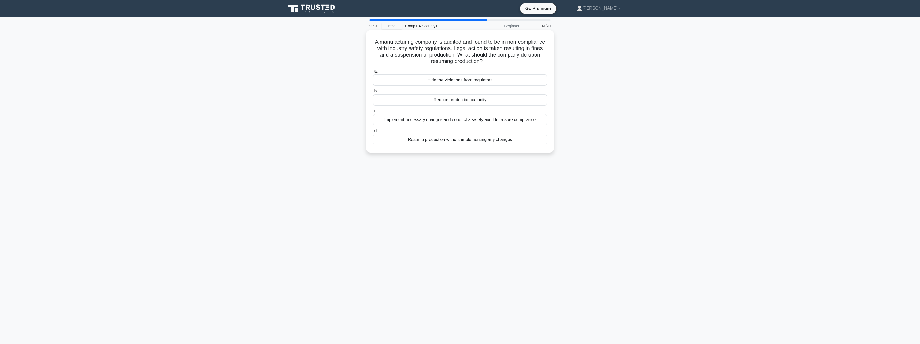
click at [521, 119] on div "Implement necessary changes and conduct a safety audit to ensure compliance" at bounding box center [460, 119] width 174 height 11
click at [373, 113] on input "c. Implement necessary changes and conduct a safety audit to ensure compliance" at bounding box center [373, 110] width 0 height 3
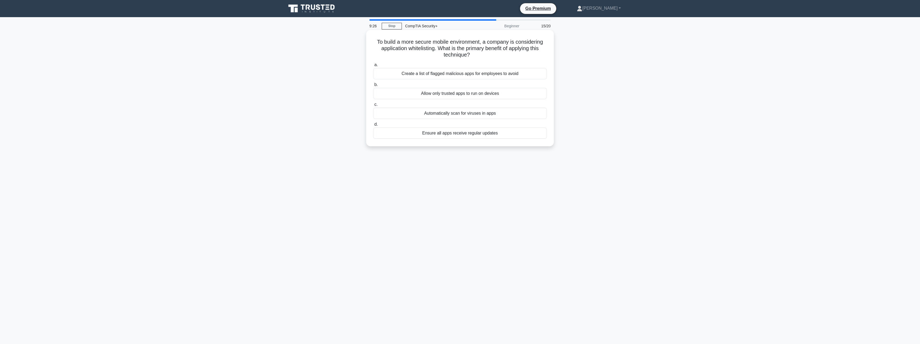
click at [533, 97] on div "Allow only trusted apps to run on devices" at bounding box center [460, 93] width 174 height 11
click at [373, 87] on input "b. Allow only trusted apps to run on devices" at bounding box center [373, 84] width 0 height 3
click at [533, 97] on div "Schedule the update during maintenance hours and notify users" at bounding box center [460, 94] width 174 height 11
click at [373, 88] on input "b. Schedule the update during maintenance hours and notify users" at bounding box center [373, 85] width 0 height 3
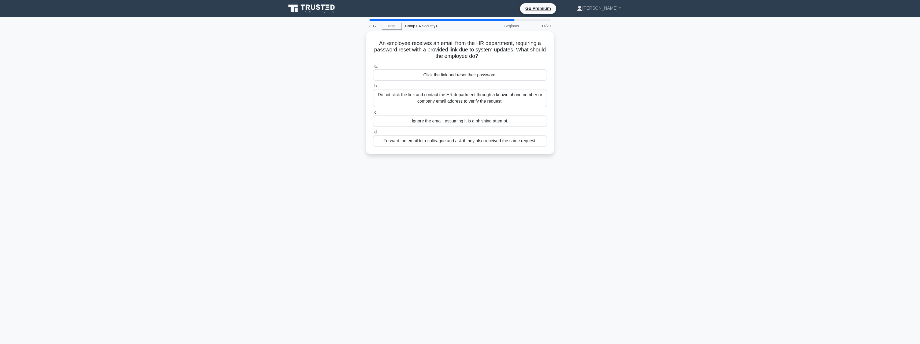
click at [533, 97] on div "Do not click the link and contact the HR department through a known phone numbe…" at bounding box center [460, 98] width 174 height 18
click at [373, 88] on input "b. Do not click the link and contact the HR department through a known phone nu…" at bounding box center [373, 85] width 0 height 3
click at [516, 132] on div "Do not accept the friend request and verify the person's identity before procee…" at bounding box center [460, 133] width 174 height 11
click at [373, 126] on input "d. Do not accept the friend request and verify the person's identity before pro…" at bounding box center [373, 124] width 0 height 3
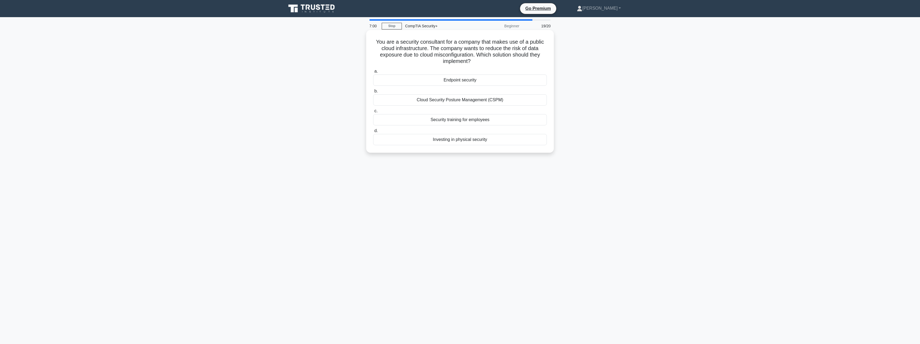
click at [509, 101] on div "Cloud Security Posture Management (CSPM)" at bounding box center [460, 99] width 174 height 11
click at [373, 93] on input "b. Cloud Security Posture Management (CSPM)" at bounding box center [373, 91] width 0 height 3
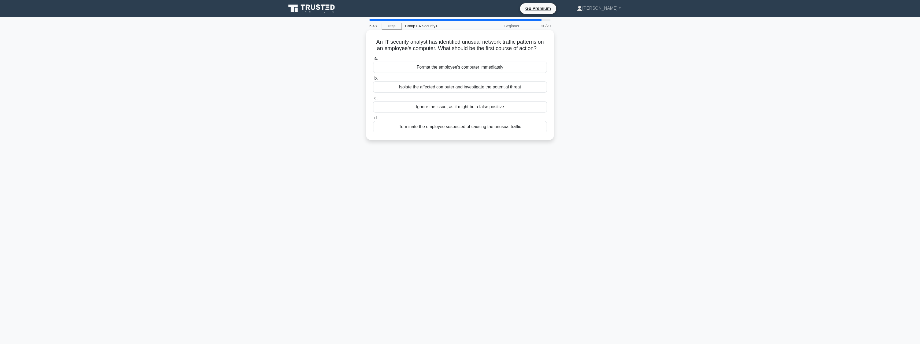
click at [525, 89] on div "Isolate the affected computer and investigate the potential threat" at bounding box center [460, 86] width 174 height 11
click at [373, 80] on input "b. Isolate the affected computer and investigate the potential threat" at bounding box center [373, 78] width 0 height 3
